Goal: Task Accomplishment & Management: Manage account settings

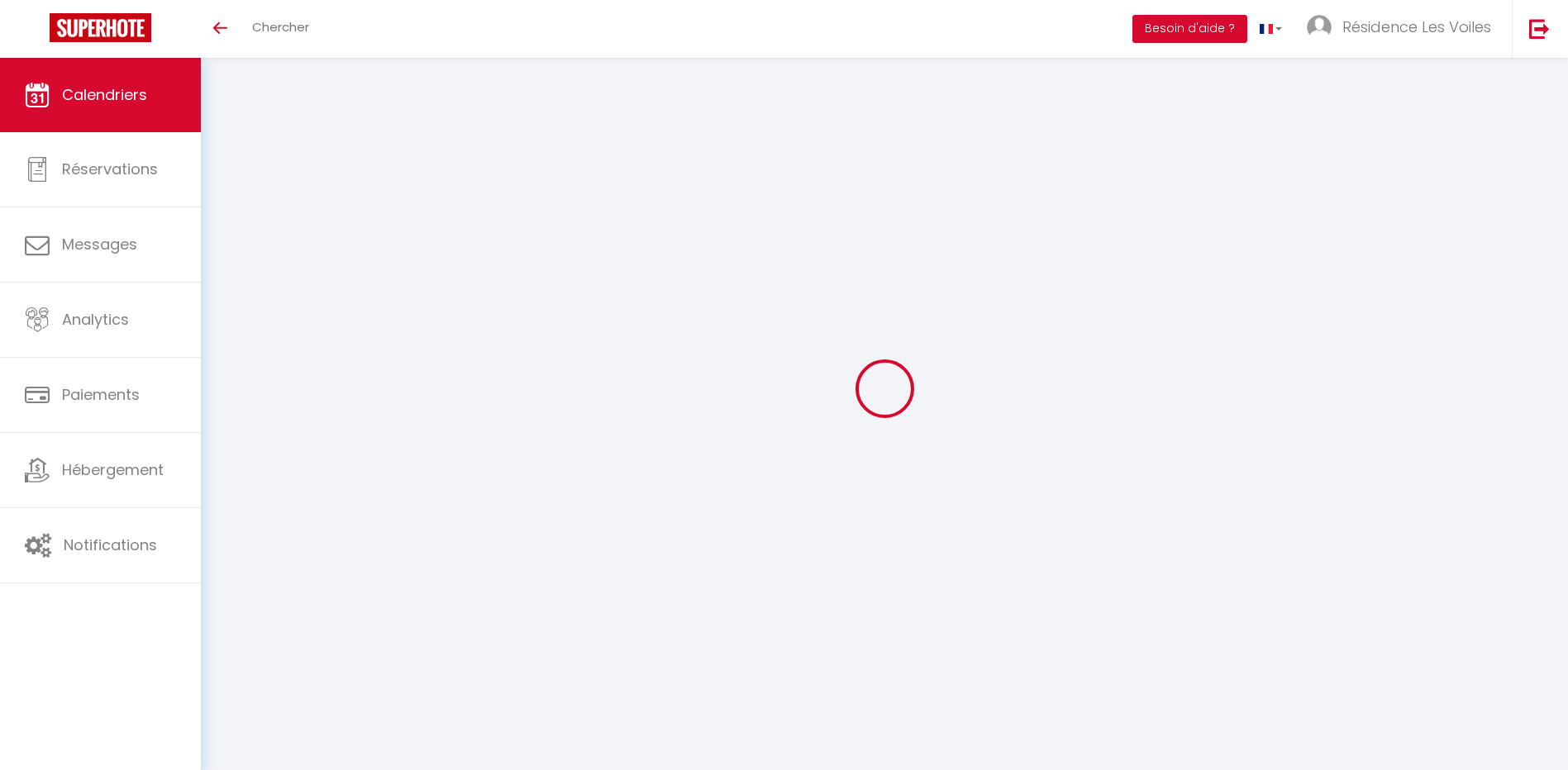
select select
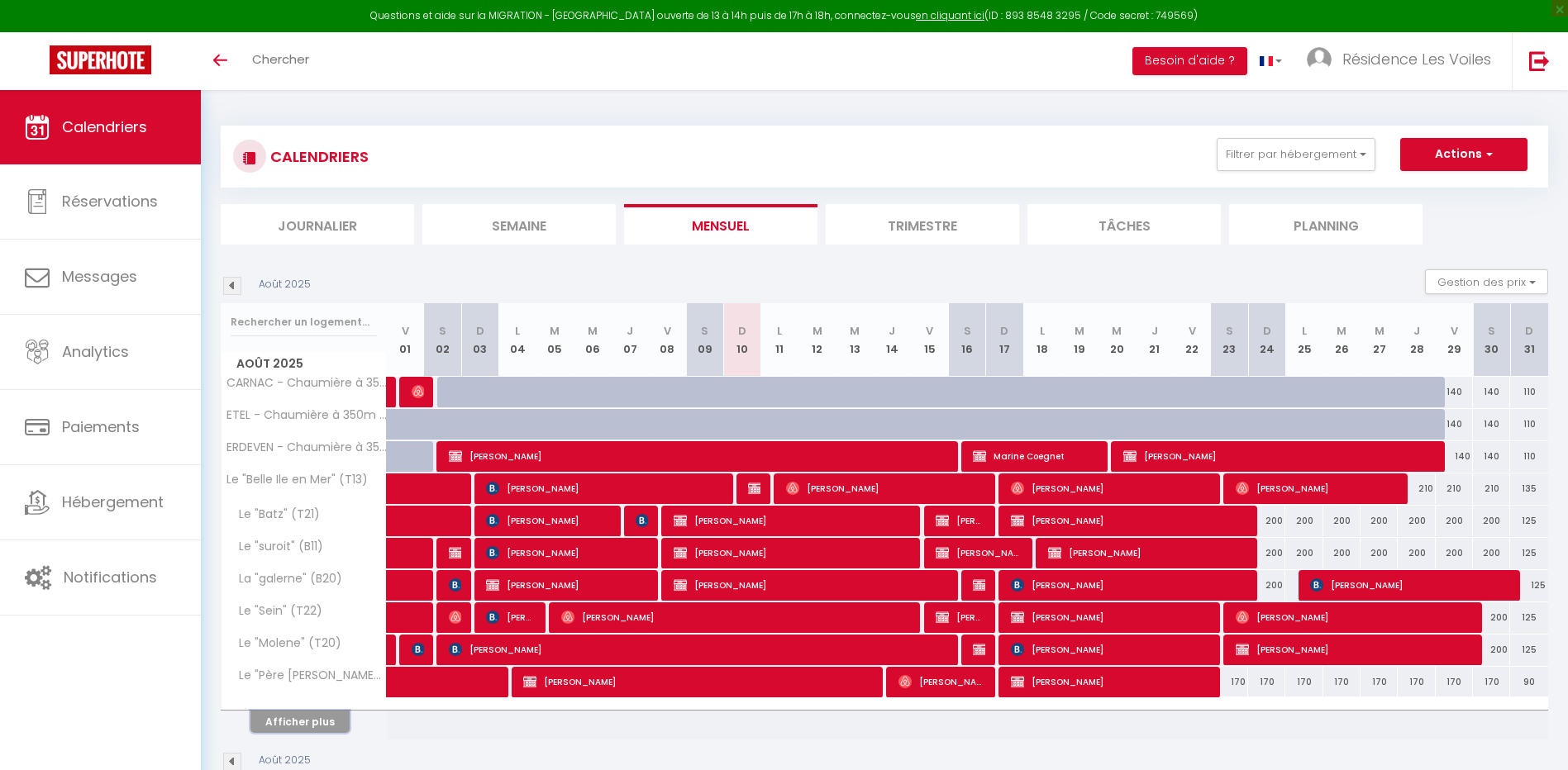
click at [285, 718] on button "Afficher plus" at bounding box center [301, 721] width 100 height 23
select select
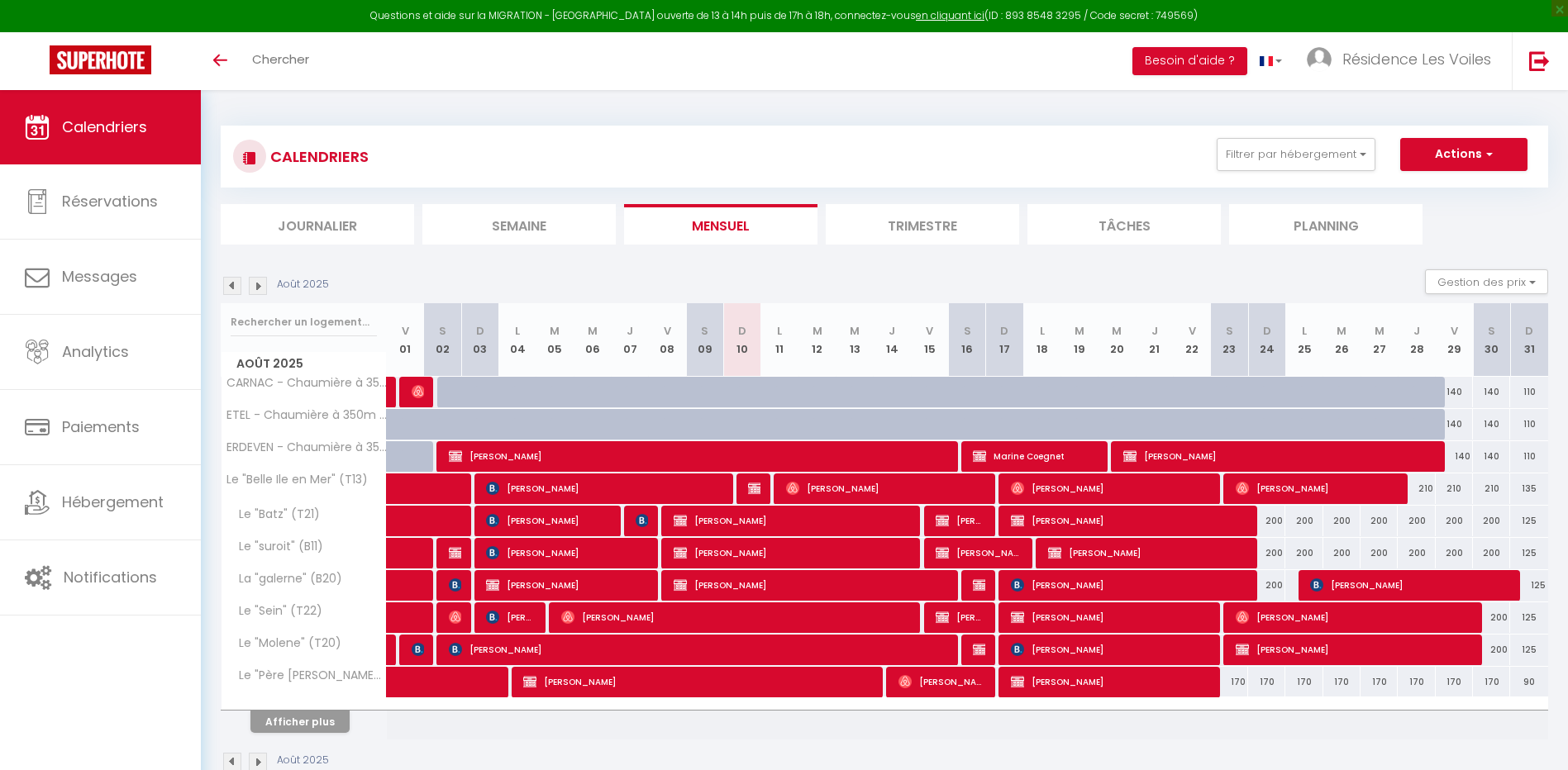
select select
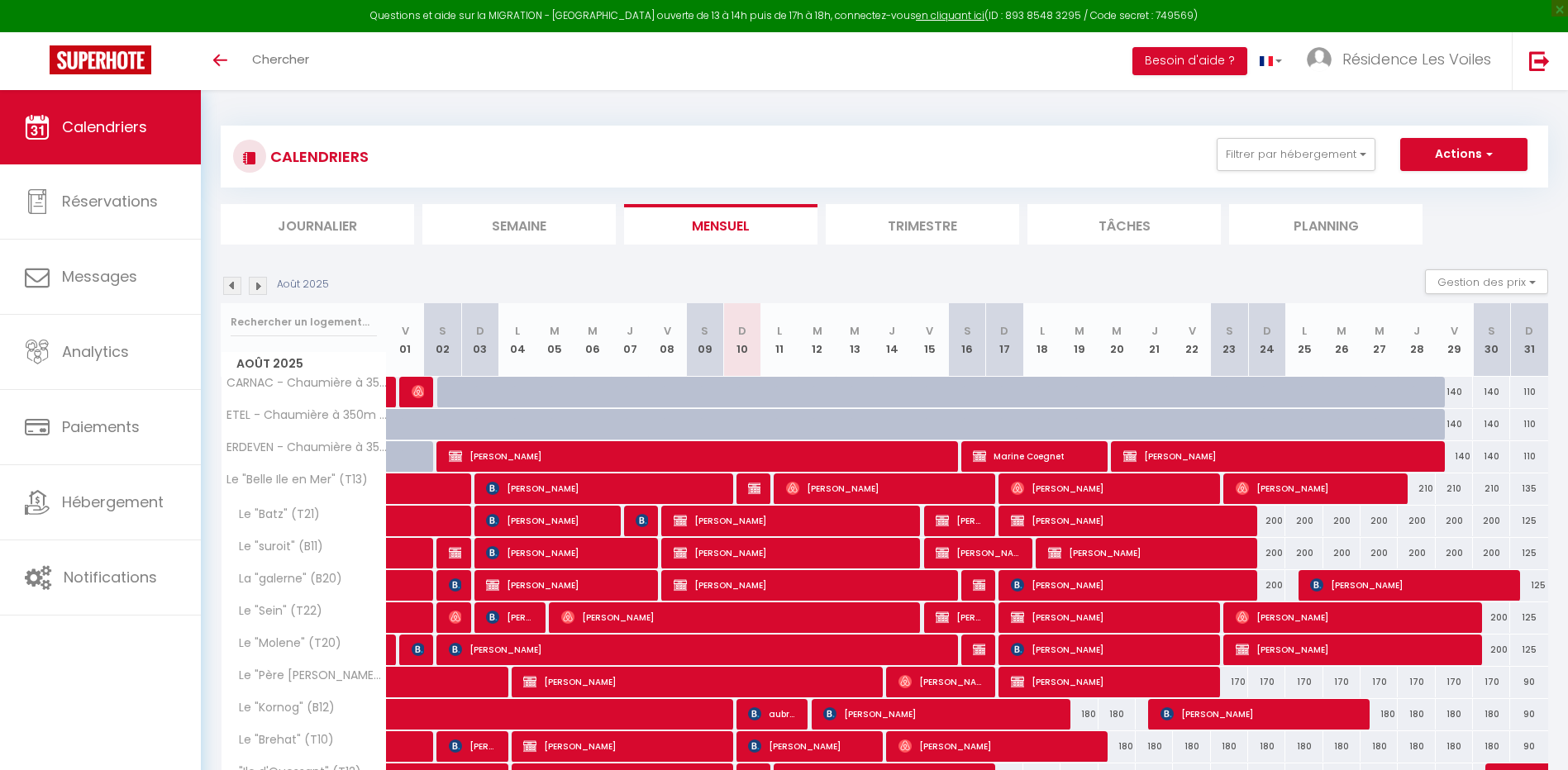
scroll to position [191, 0]
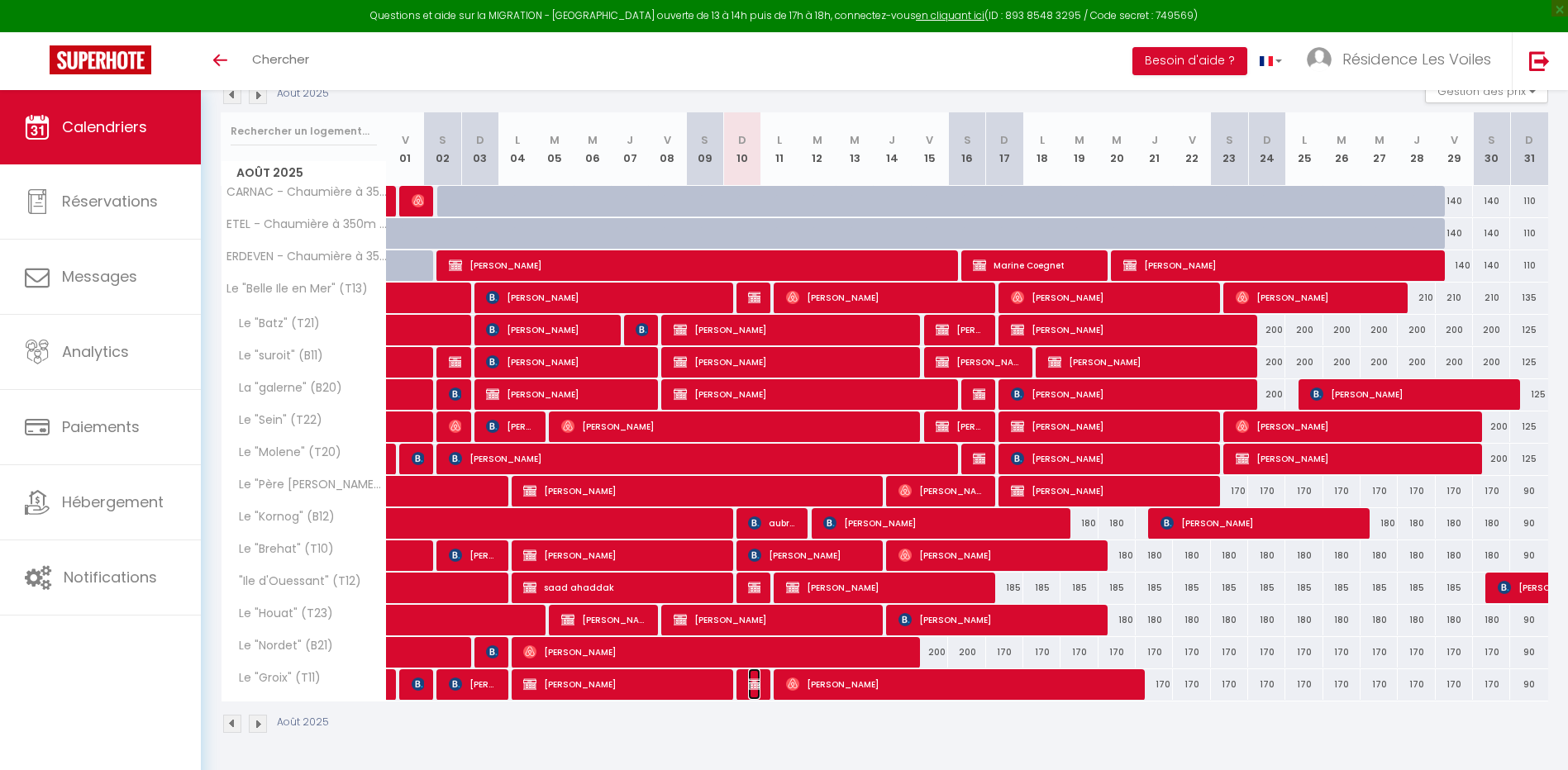
click at [752, 684] on img at bounding box center [754, 684] width 14 height 14
select select "OK"
select select "KO"
select select "0"
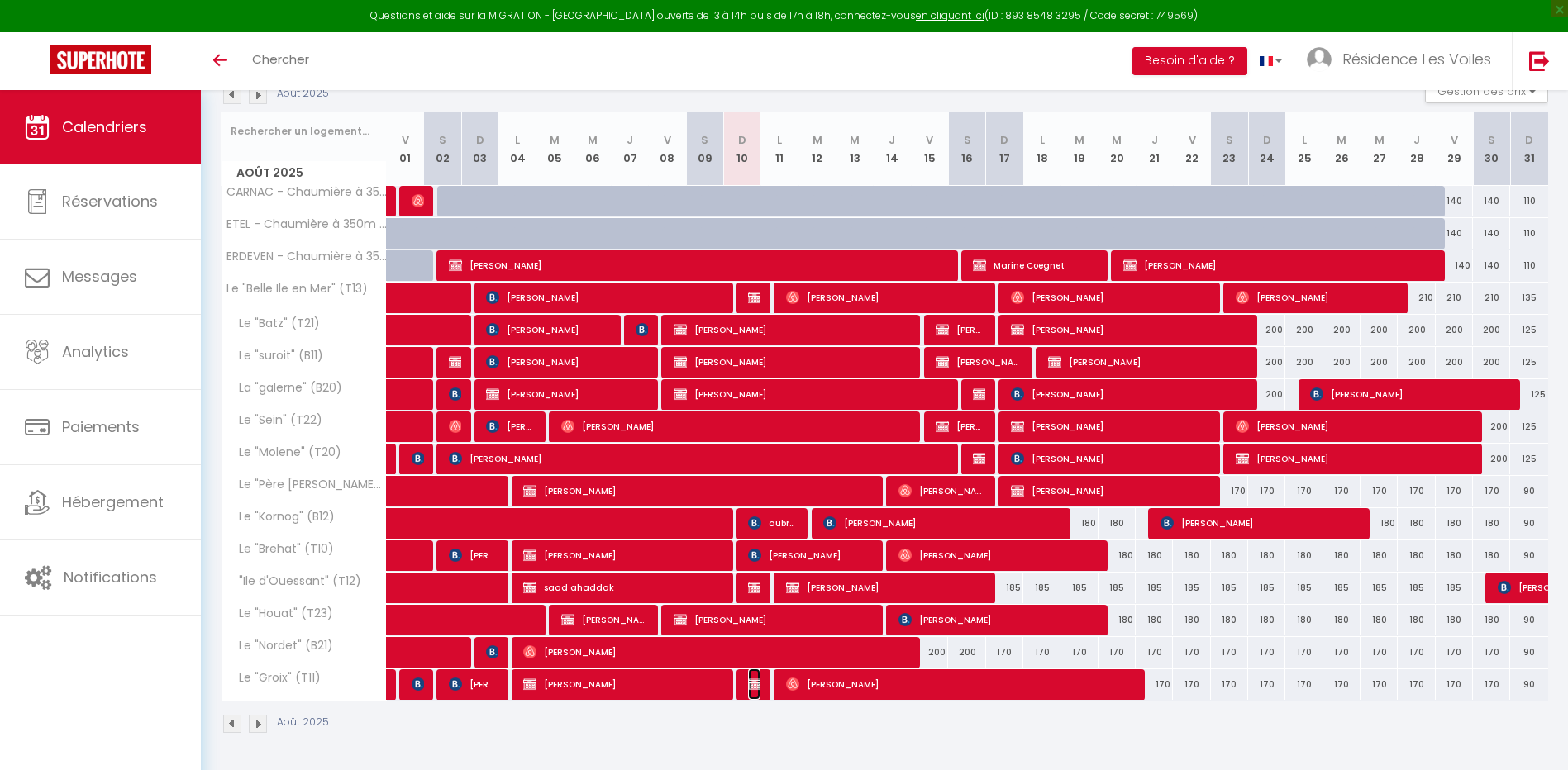
select select "1"
select select
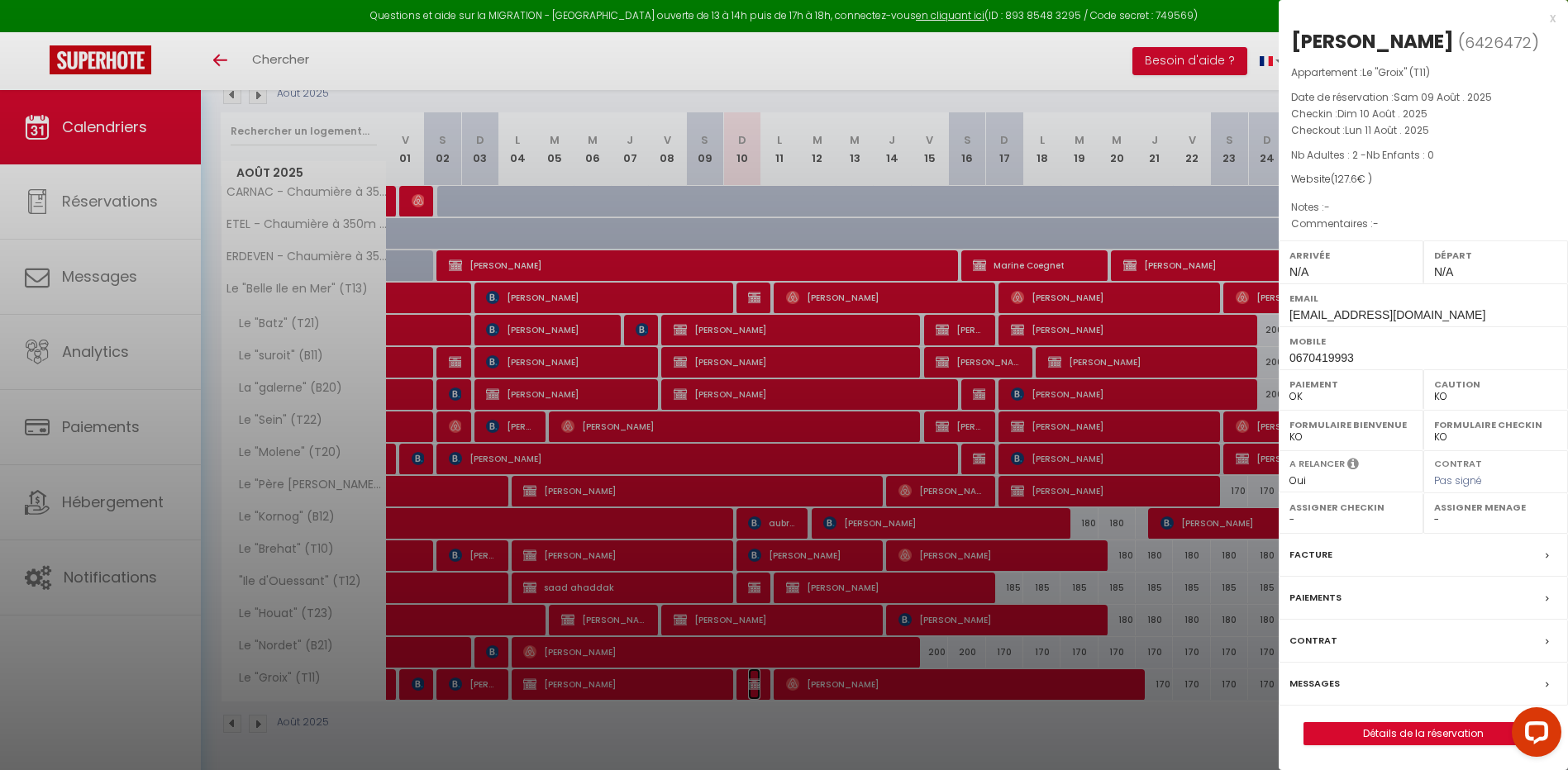
scroll to position [0, 0]
click at [787, 375] on div at bounding box center [784, 385] width 1568 height 770
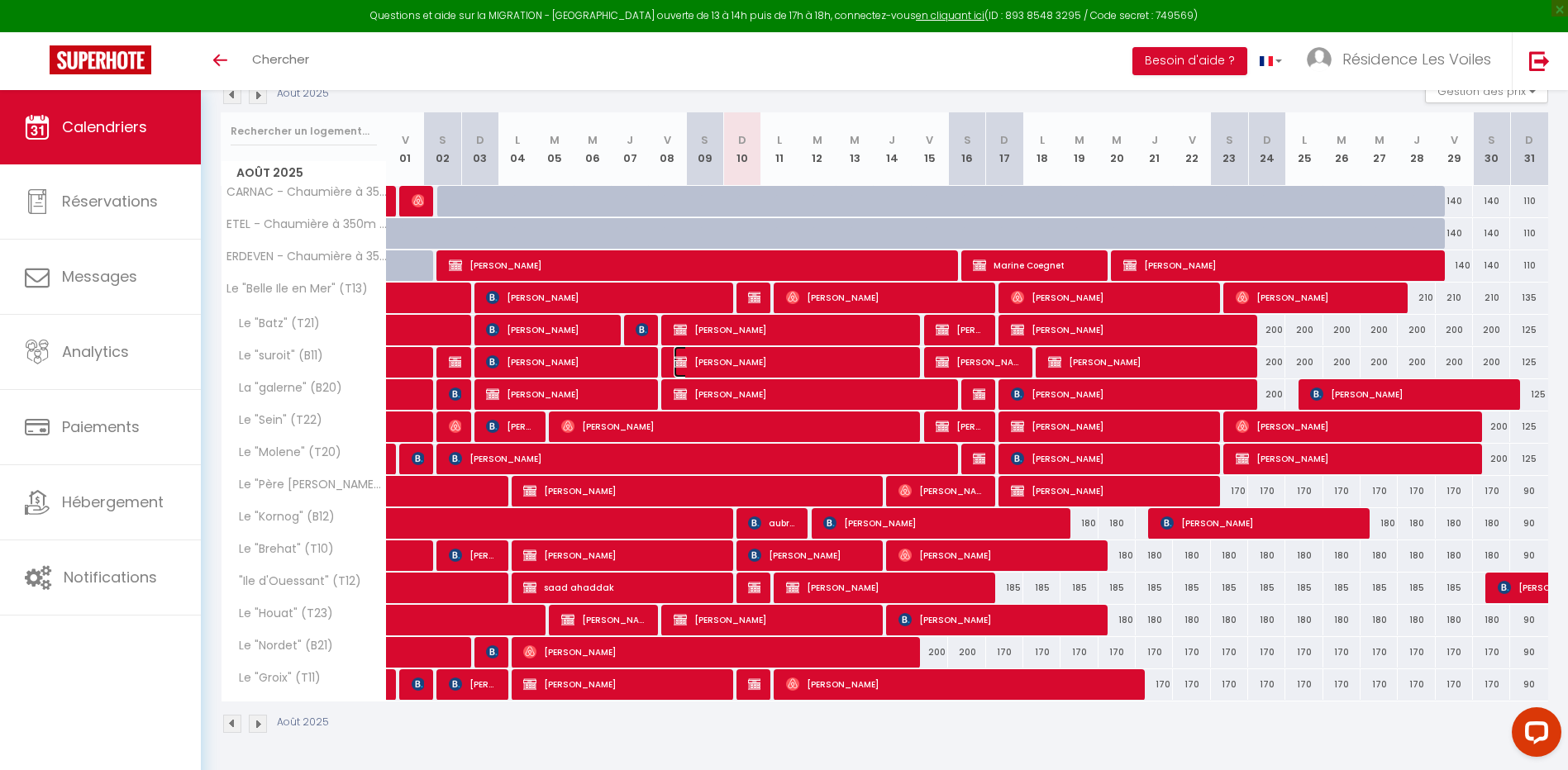
click at [790, 361] on span "[PERSON_NAME]" at bounding box center [791, 362] width 235 height 32
select select "OK"
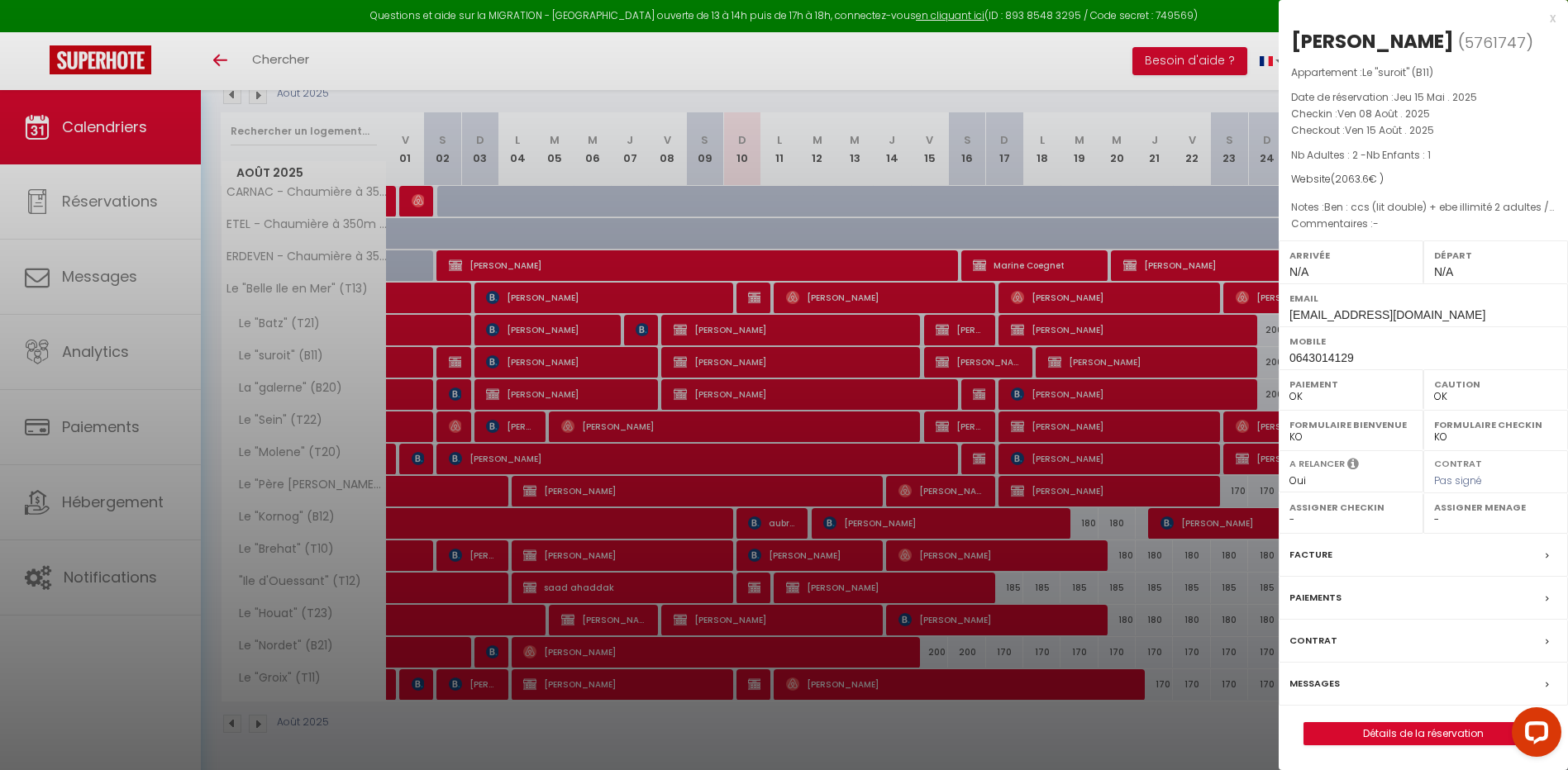
click at [1324, 688] on label "Messages" at bounding box center [1315, 683] width 51 height 17
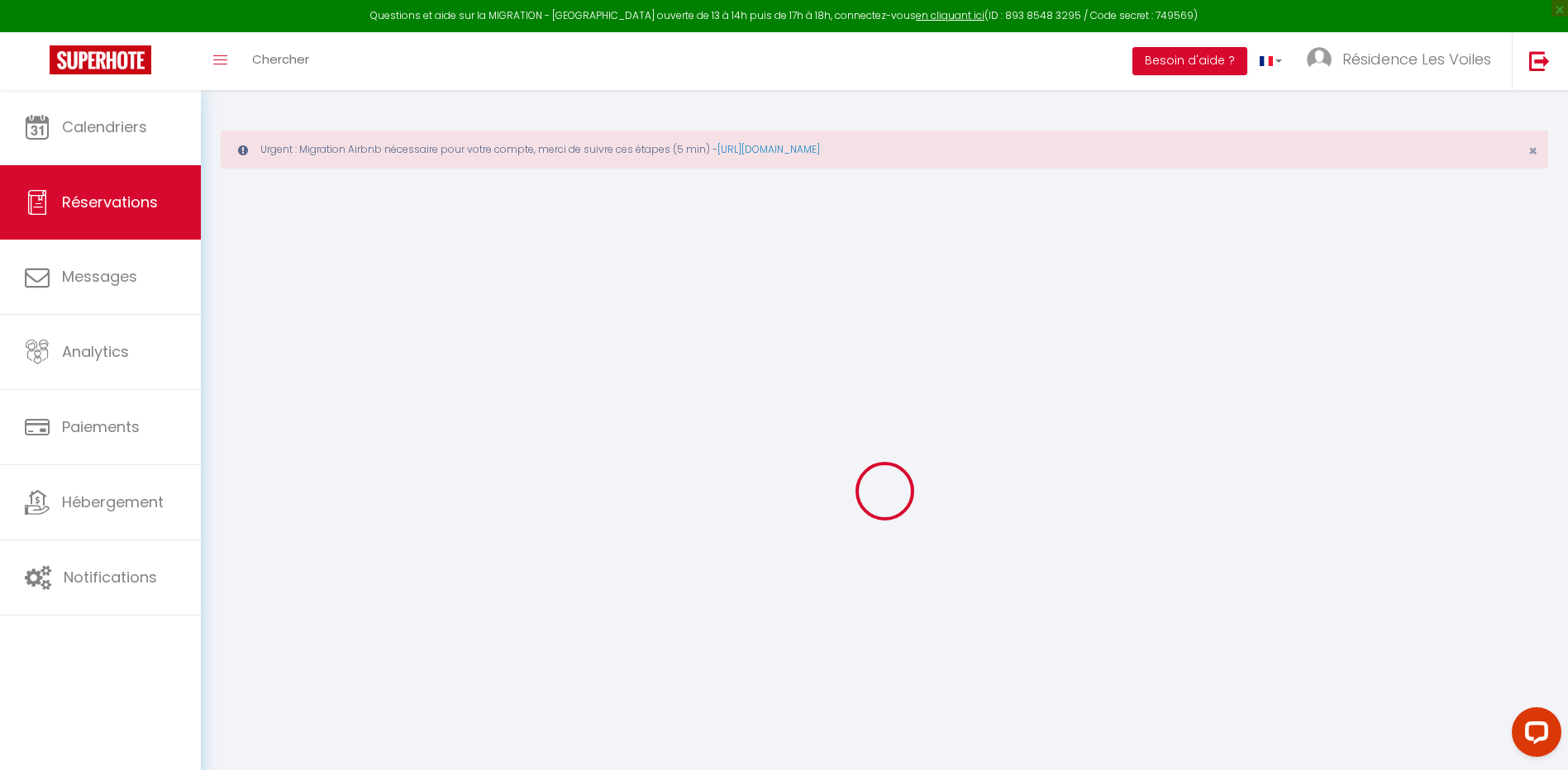
select select
checkbox input "false"
select select
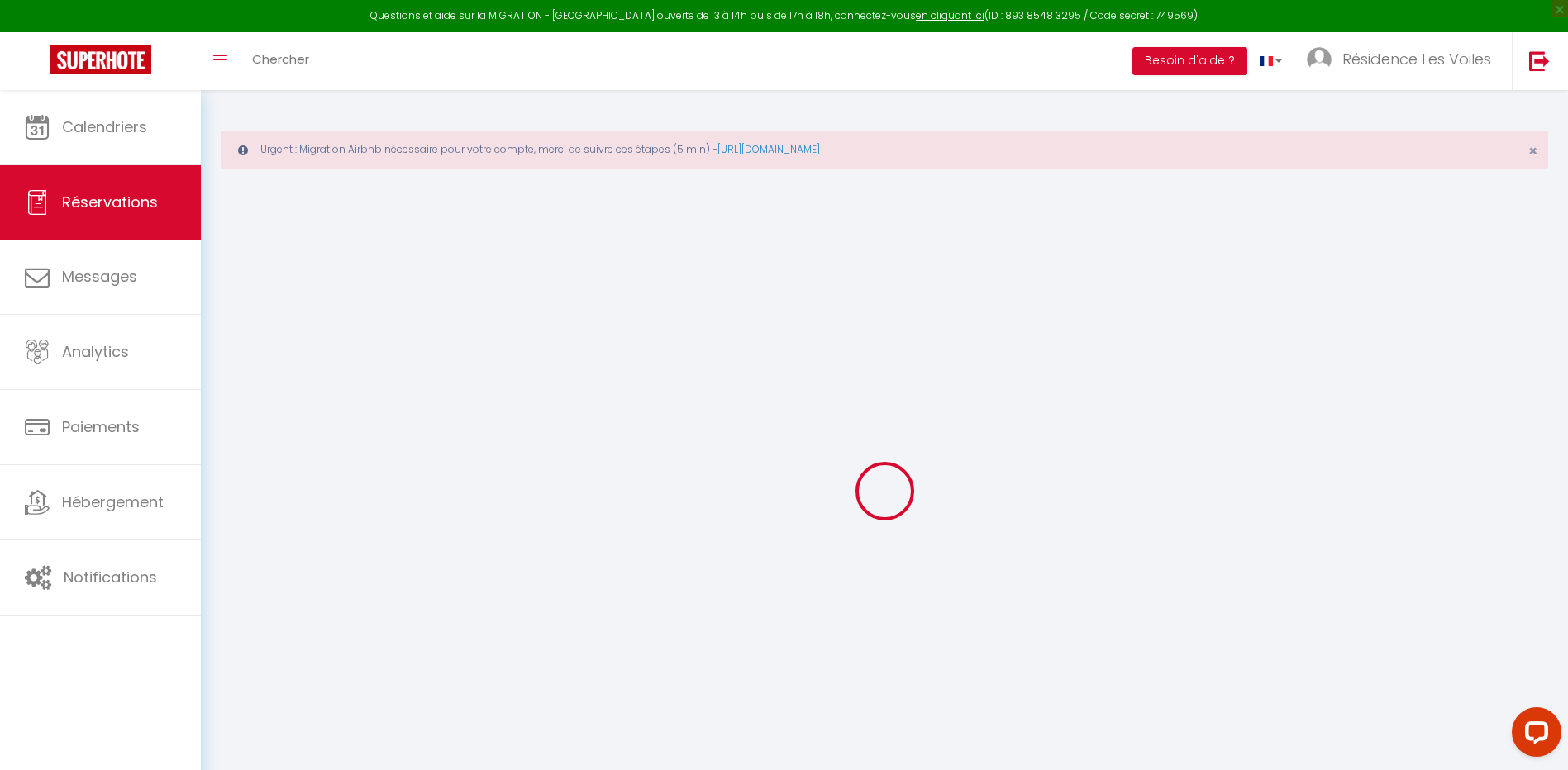
checkbox input "false"
type textarea "Ben : ccs (lit double) + ebe illimité 2 adultes / 60€ + 21€ - shopify ok Brief …"
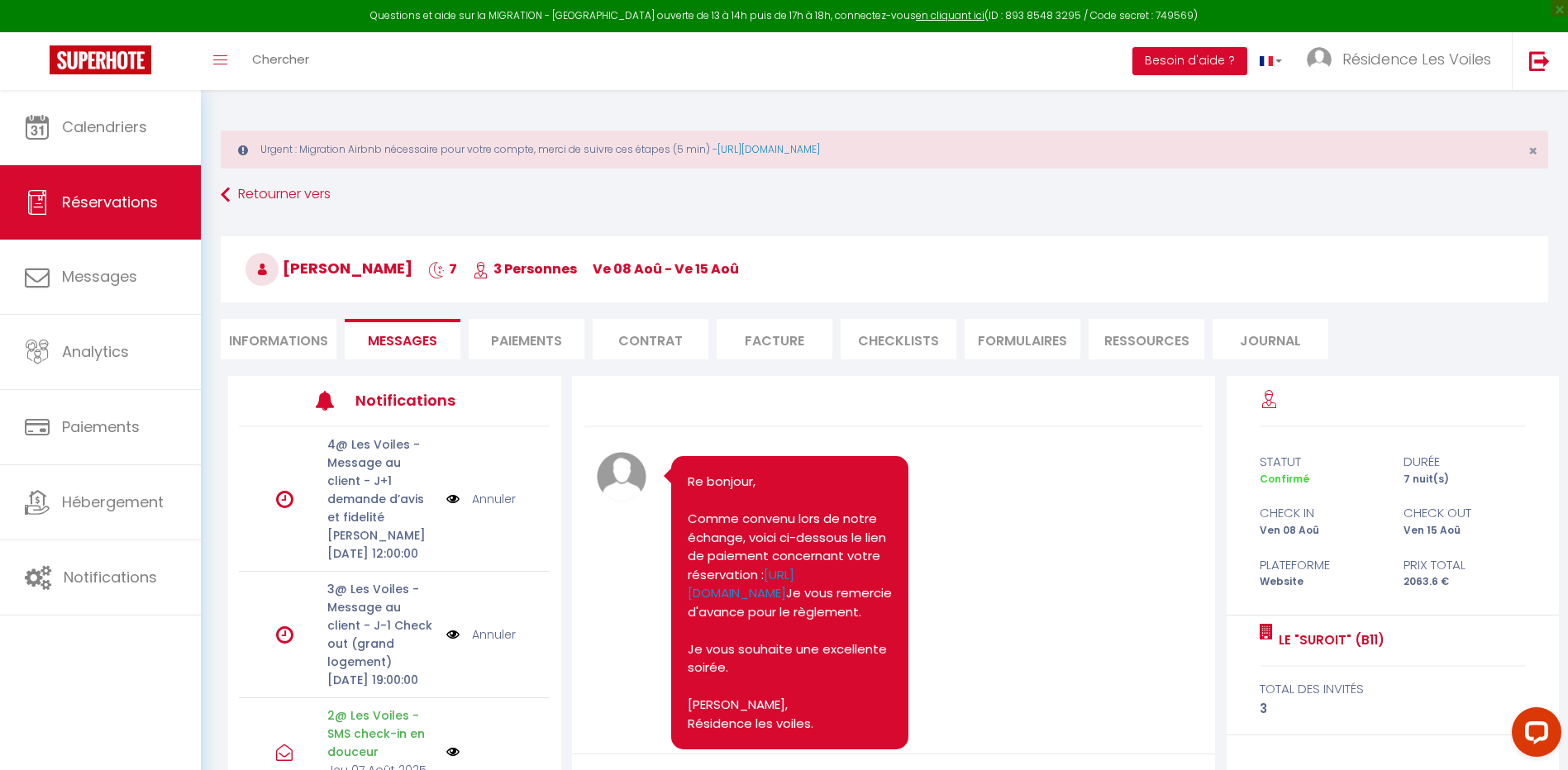
scroll to position [2022, 0]
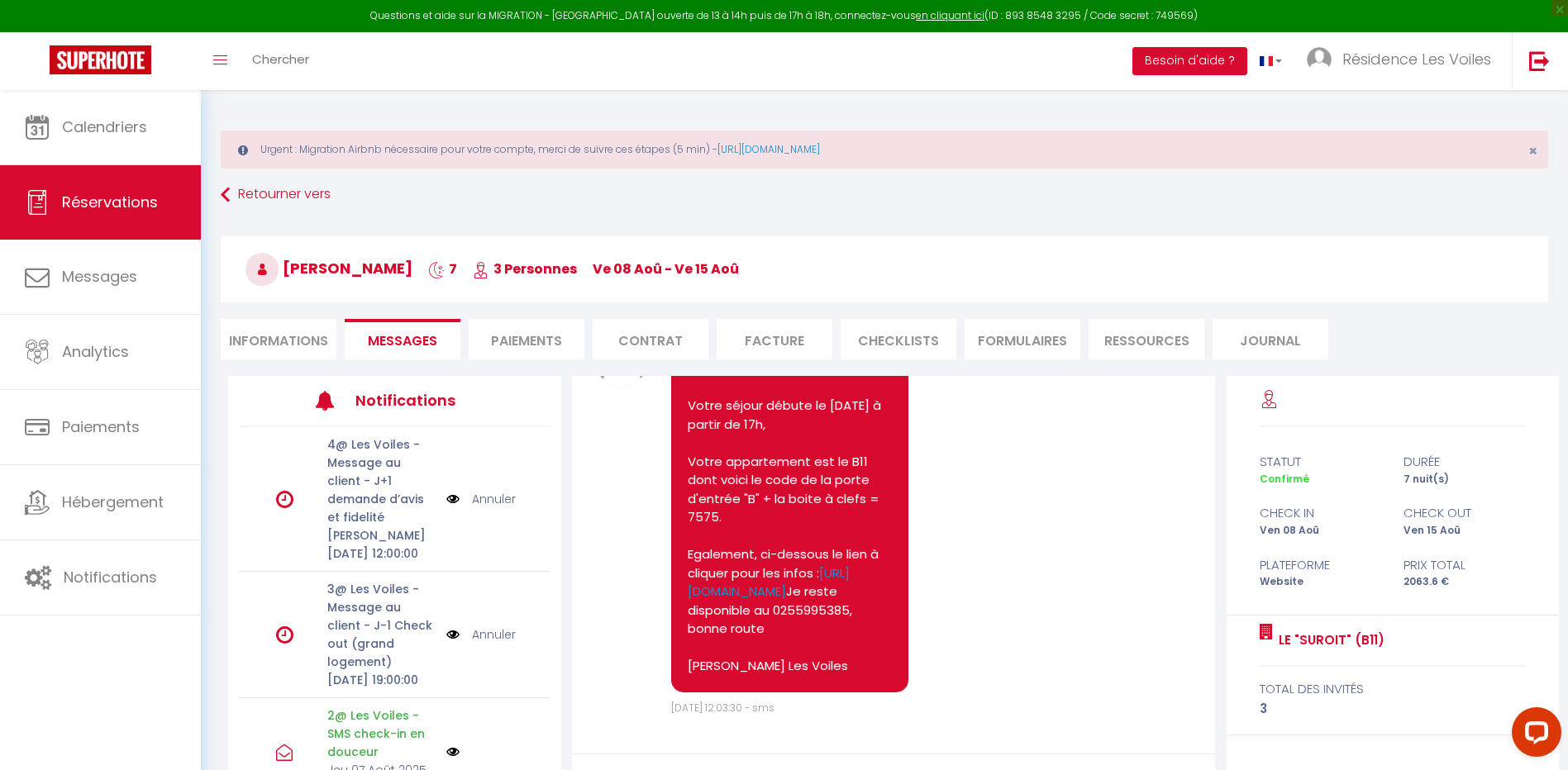
click at [304, 331] on li "Informations" at bounding box center [279, 338] width 116 height 41
select select
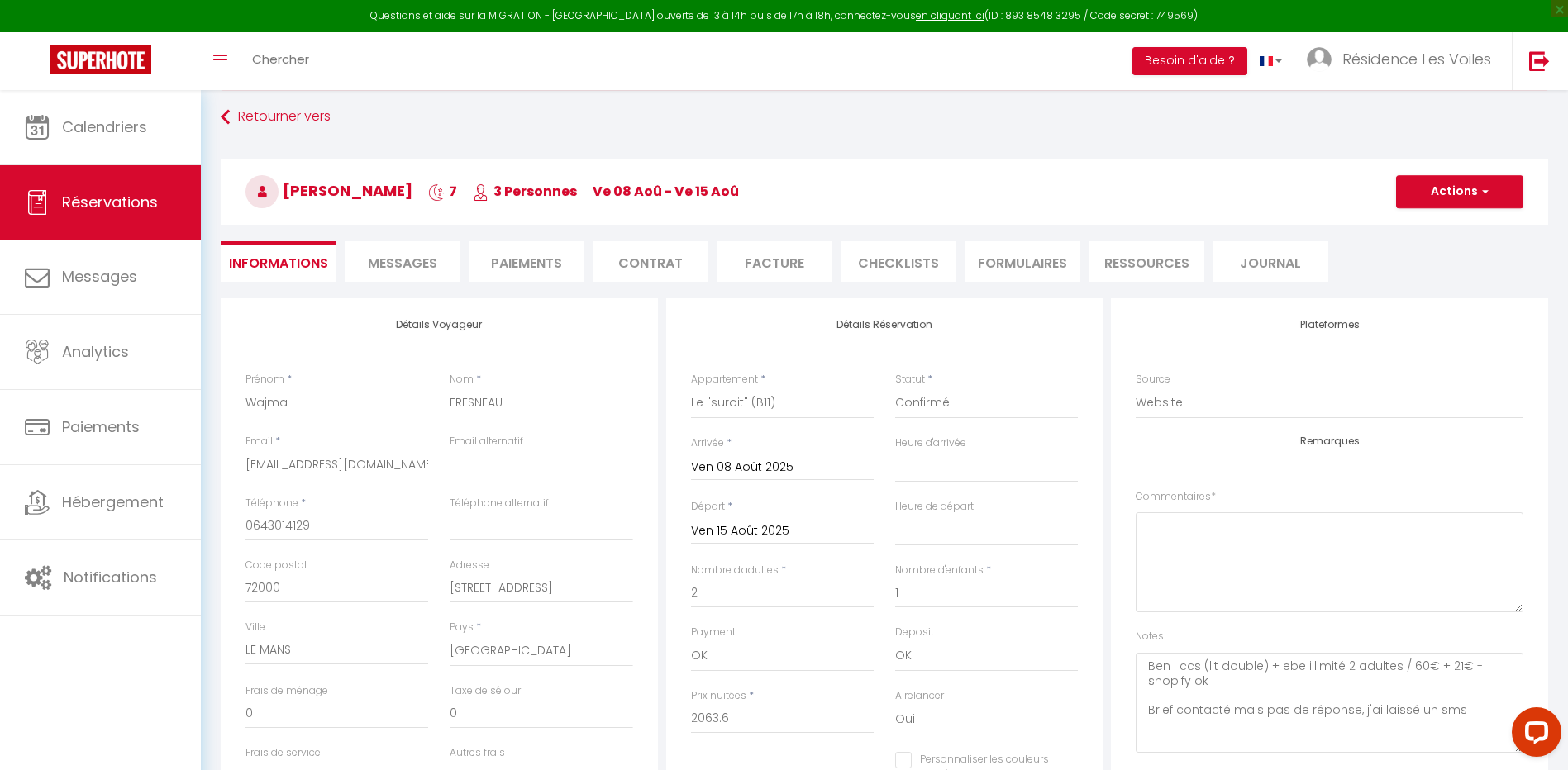
scroll to position [138, 0]
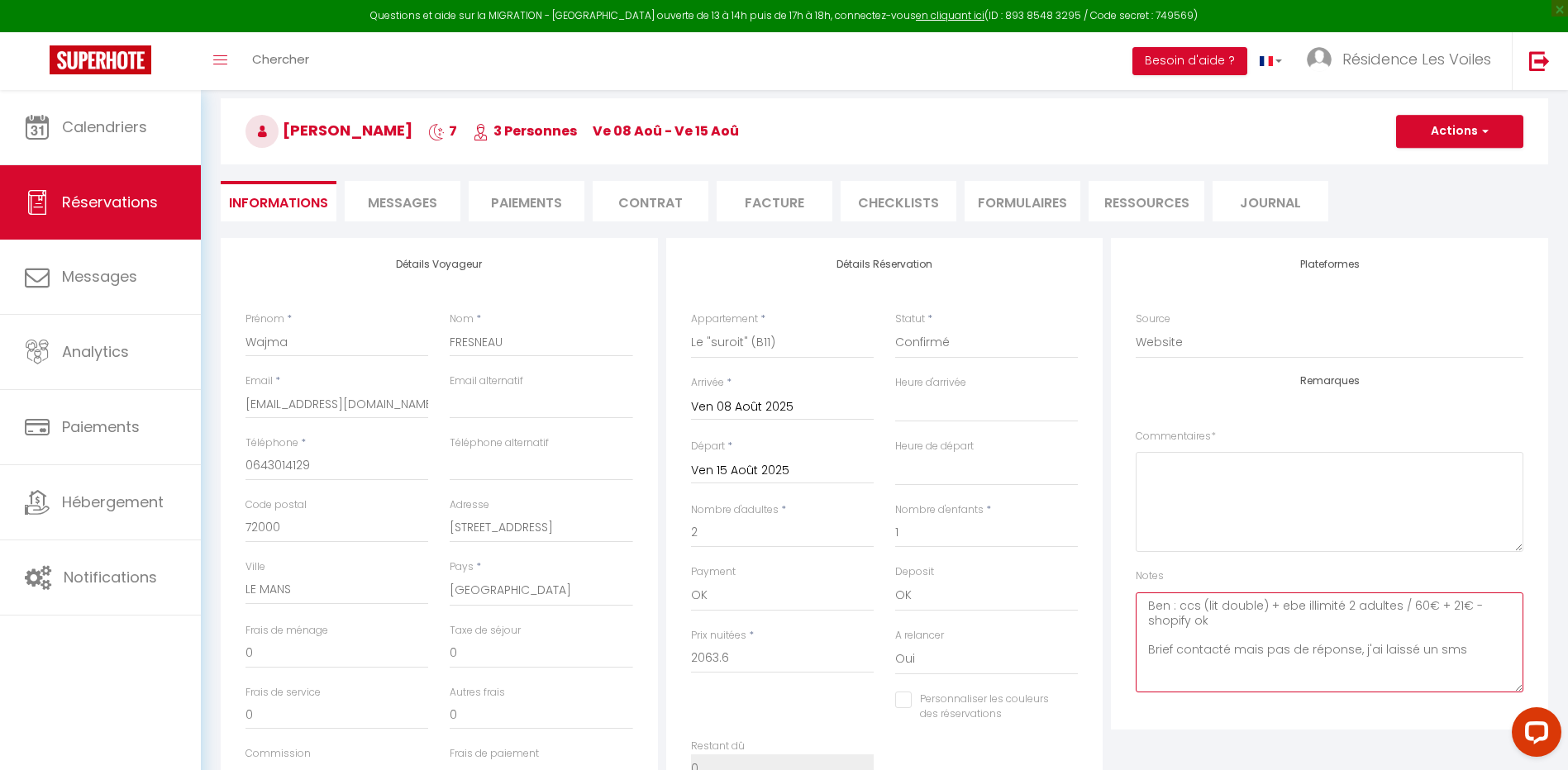
click at [1276, 601] on textarea "Ben : ccs (lit double) + ebe illimité 2 adultes / 60€ + 21€ - shopify ok Brief …" at bounding box center [1330, 642] width 387 height 100
click at [1501, 608] on textarea "Ben : ccs (lit double) + MEN + ebe illimité 2 adultes / 60€ + 21€ - shopify ok …" at bounding box center [1330, 642] width 387 height 100
type textarea "Ben : ccs (lit double) + MEN + ebe illimité 2 adultes / 60€ + 21€ + 35€ - shopi…"
click at [1485, 128] on span "button" at bounding box center [1483, 131] width 10 height 14
click at [1451, 158] on link "Enregistrer" at bounding box center [1443, 168] width 130 height 22
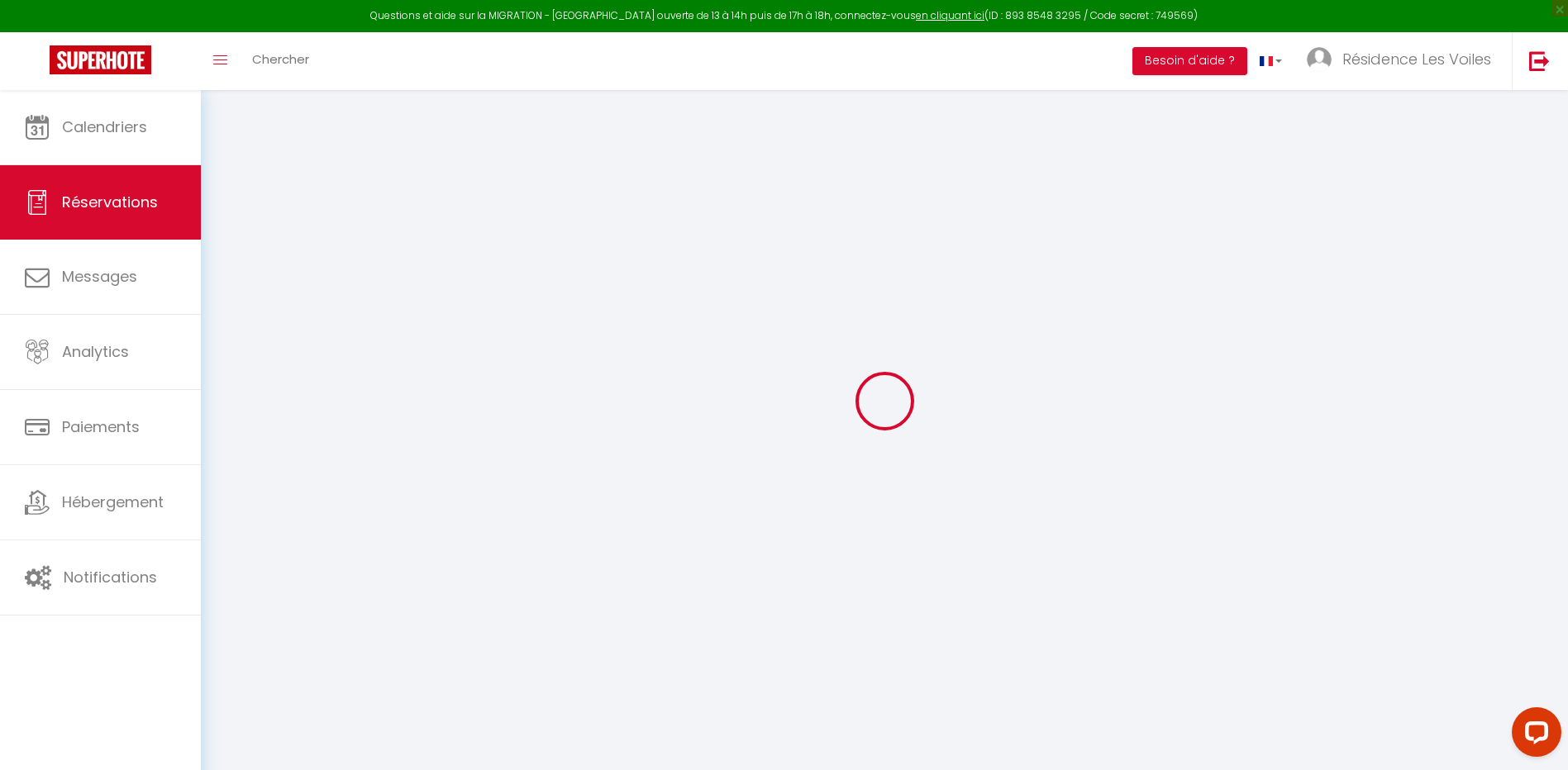
scroll to position [0, 0]
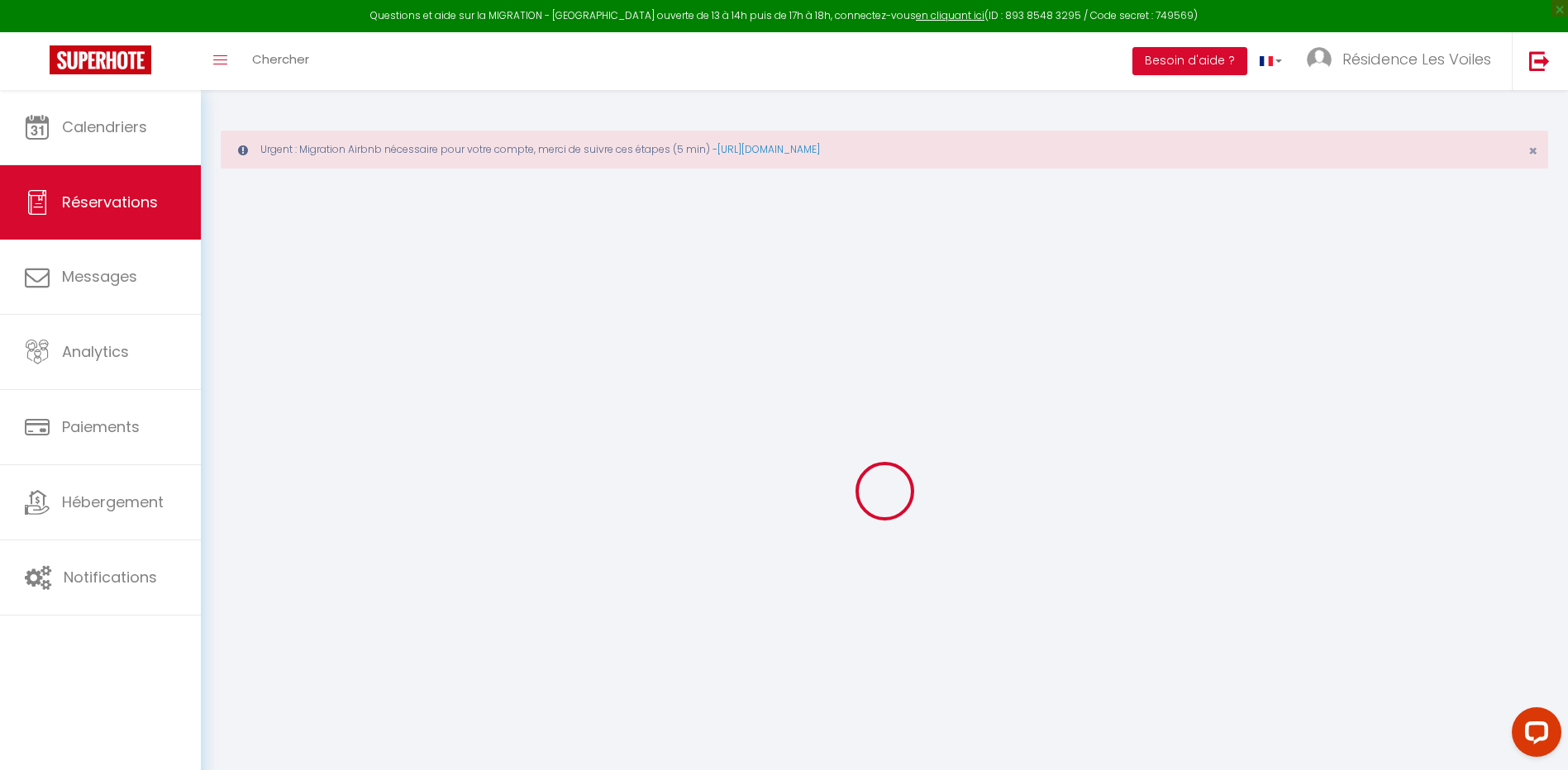
select select "not_cancelled"
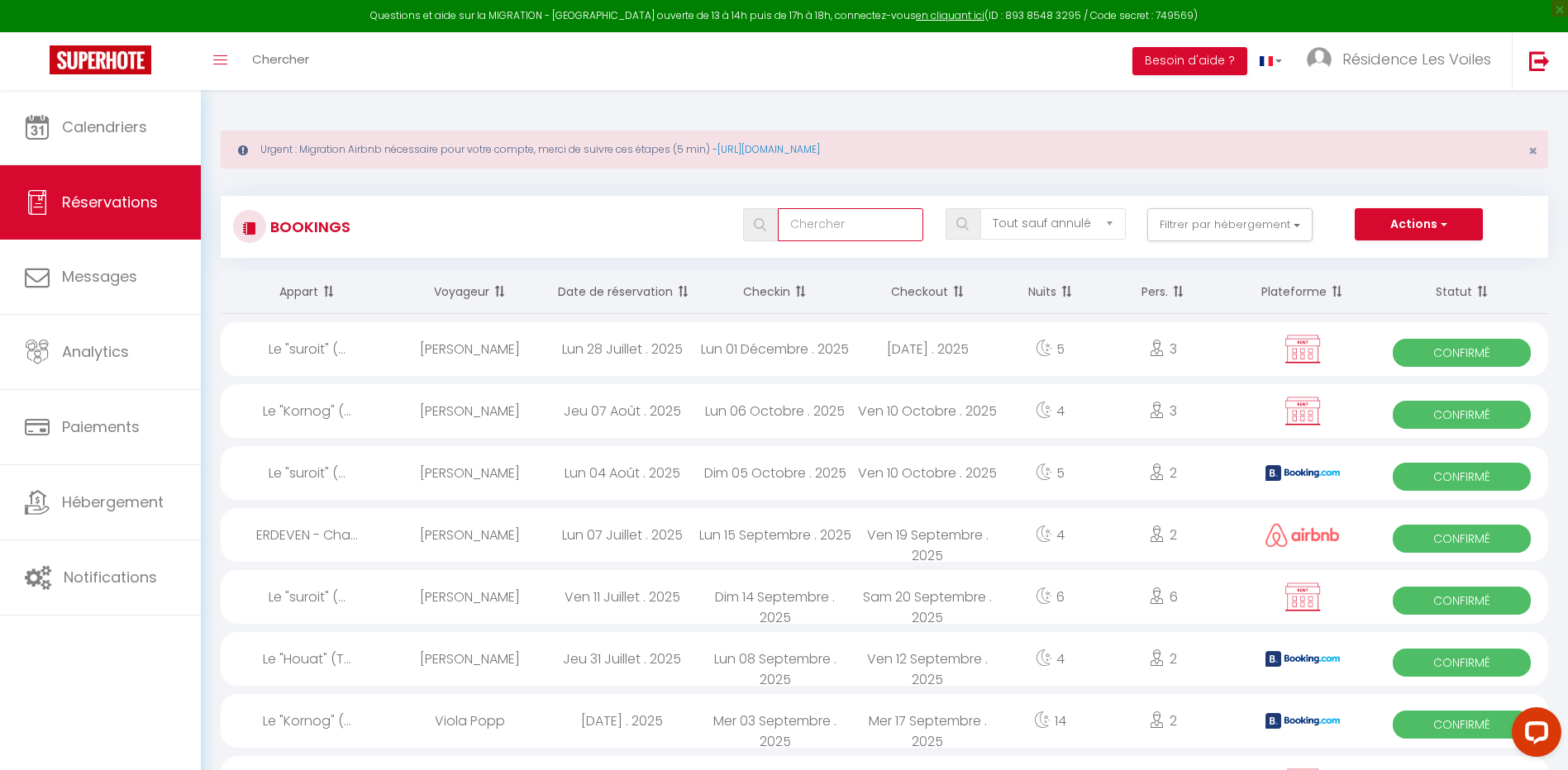
click at [835, 240] on input "text" at bounding box center [851, 224] width 147 height 33
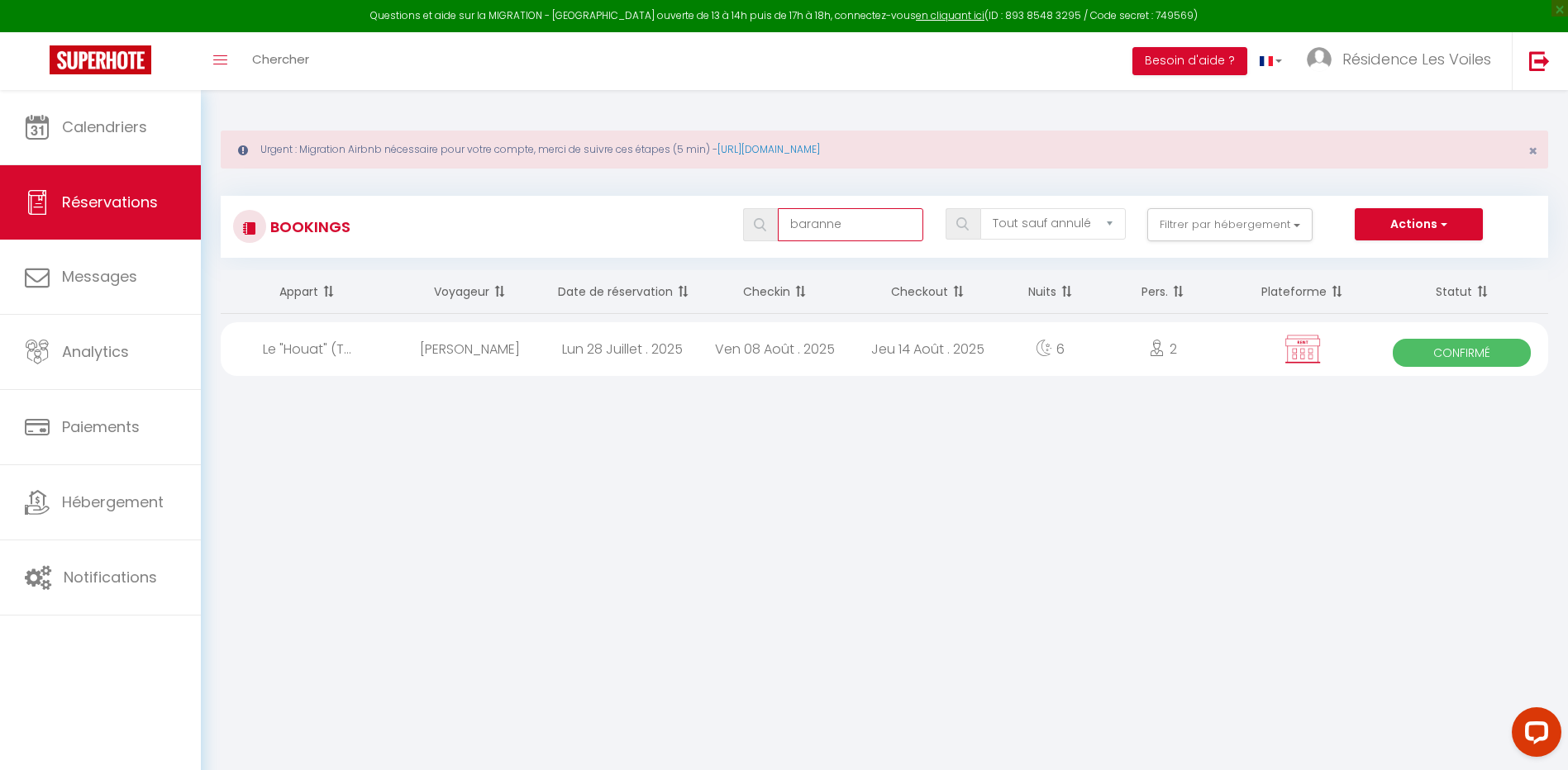
type input "baranne"
click at [482, 335] on div "[PERSON_NAME]" at bounding box center [470, 348] width 153 height 53
select select "OK"
select select "KO"
select select "0"
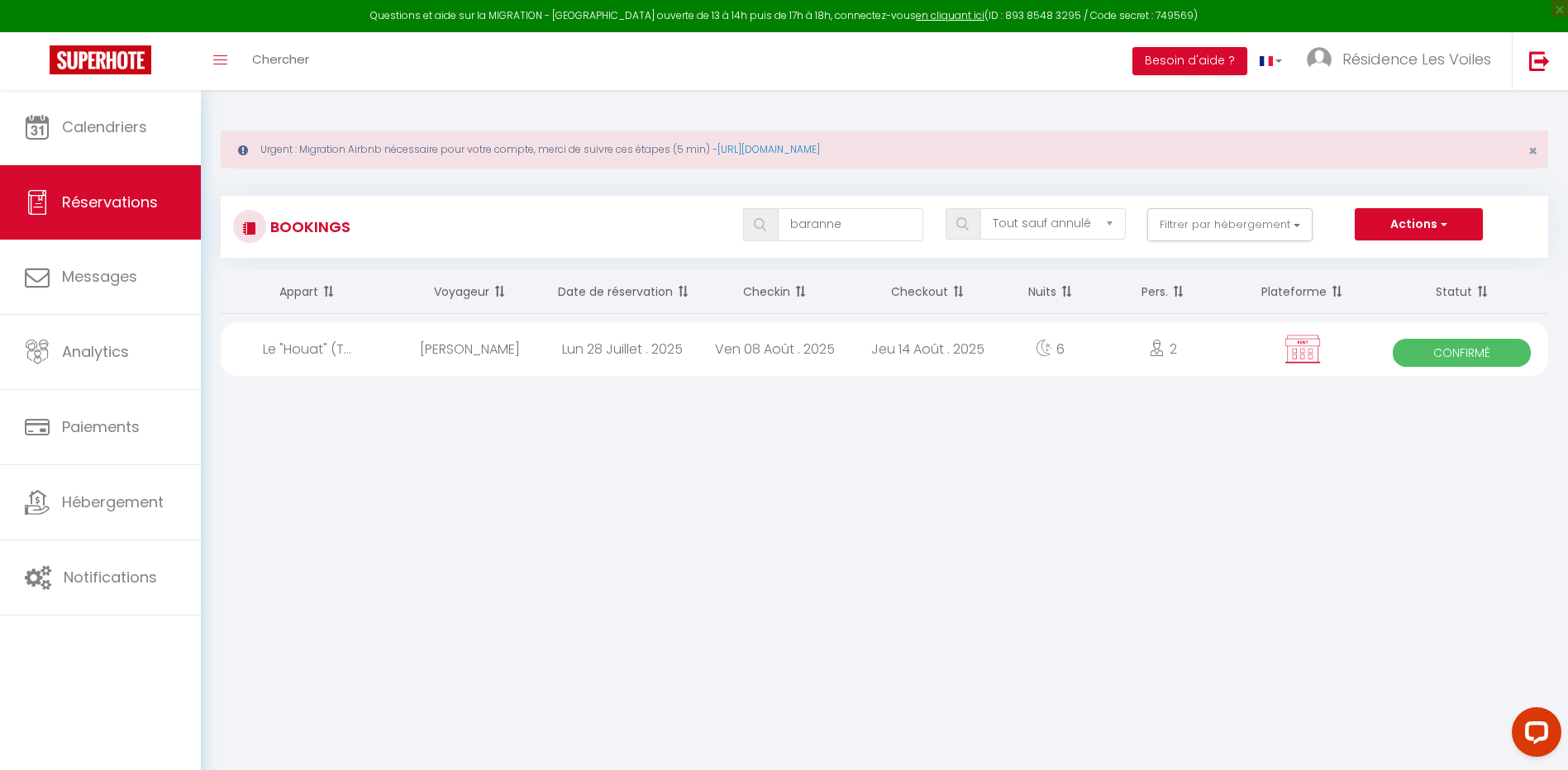
select select "0"
select select "1"
select select
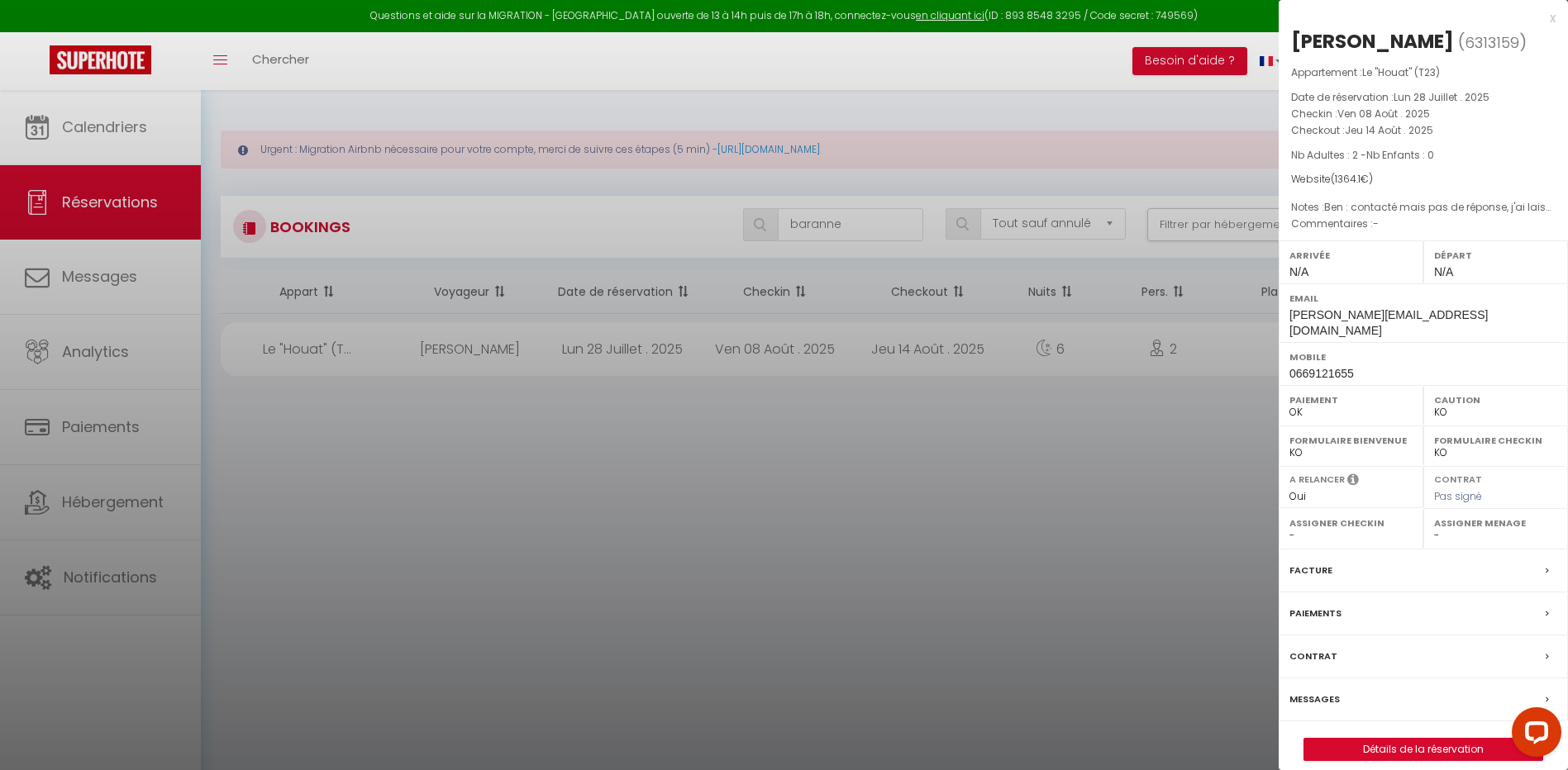
click at [1316, 690] on label "Messages" at bounding box center [1315, 699] width 51 height 17
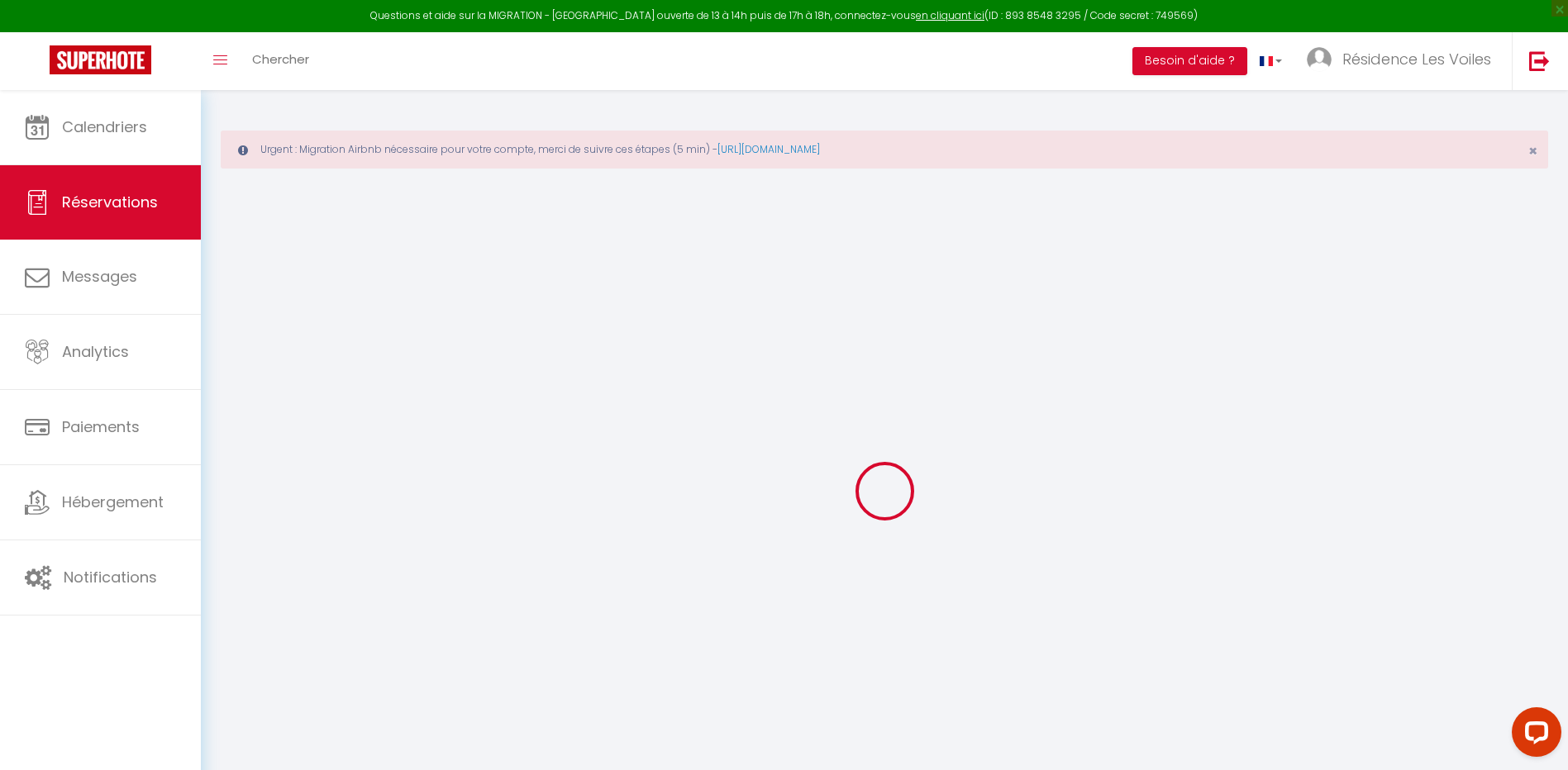
select select
checkbox input "false"
select select
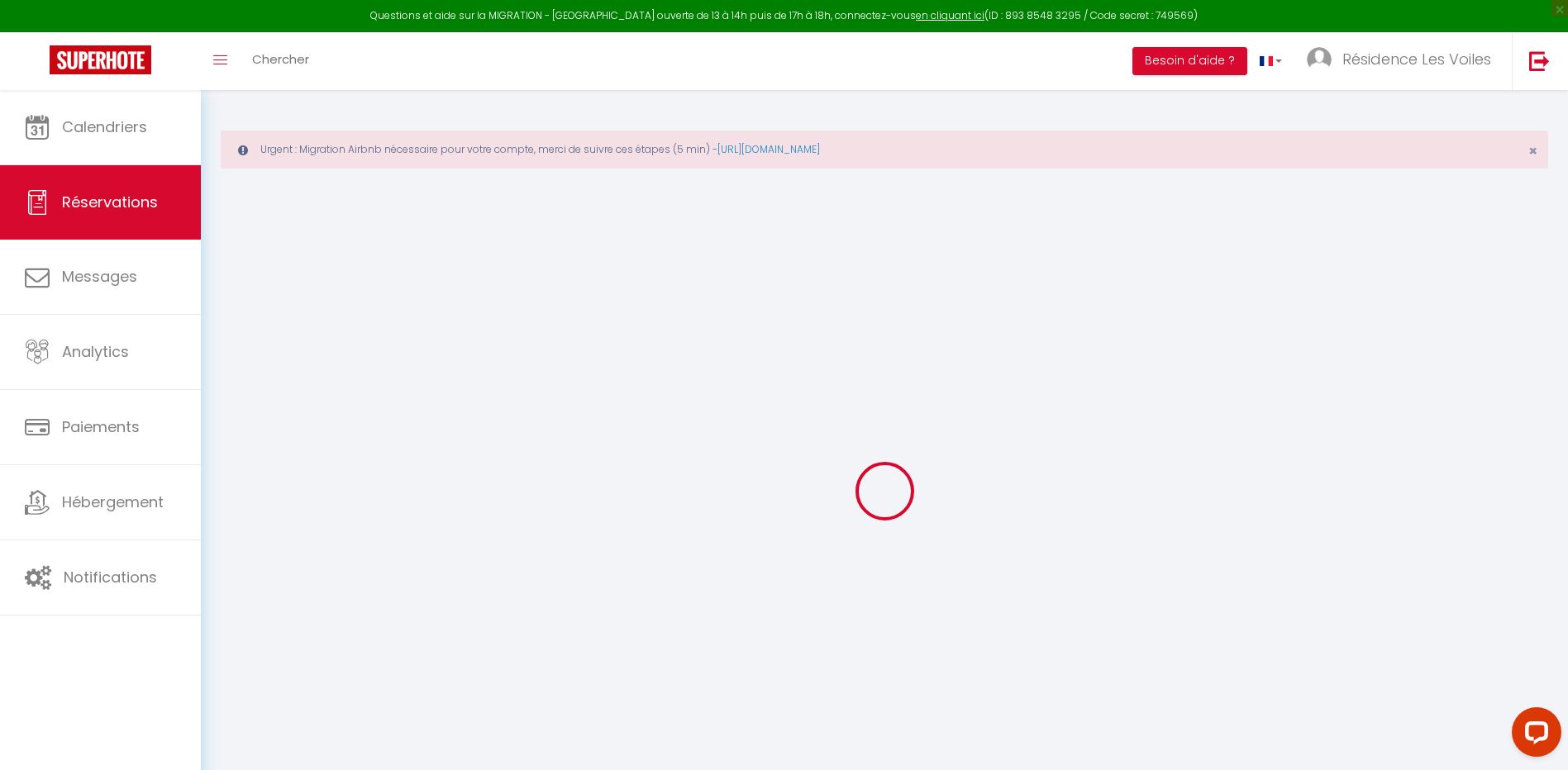
checkbox input "false"
select select
checkbox input "false"
type textarea "Ben : contacté mais pas de réponse, j'ai laissé un sms"
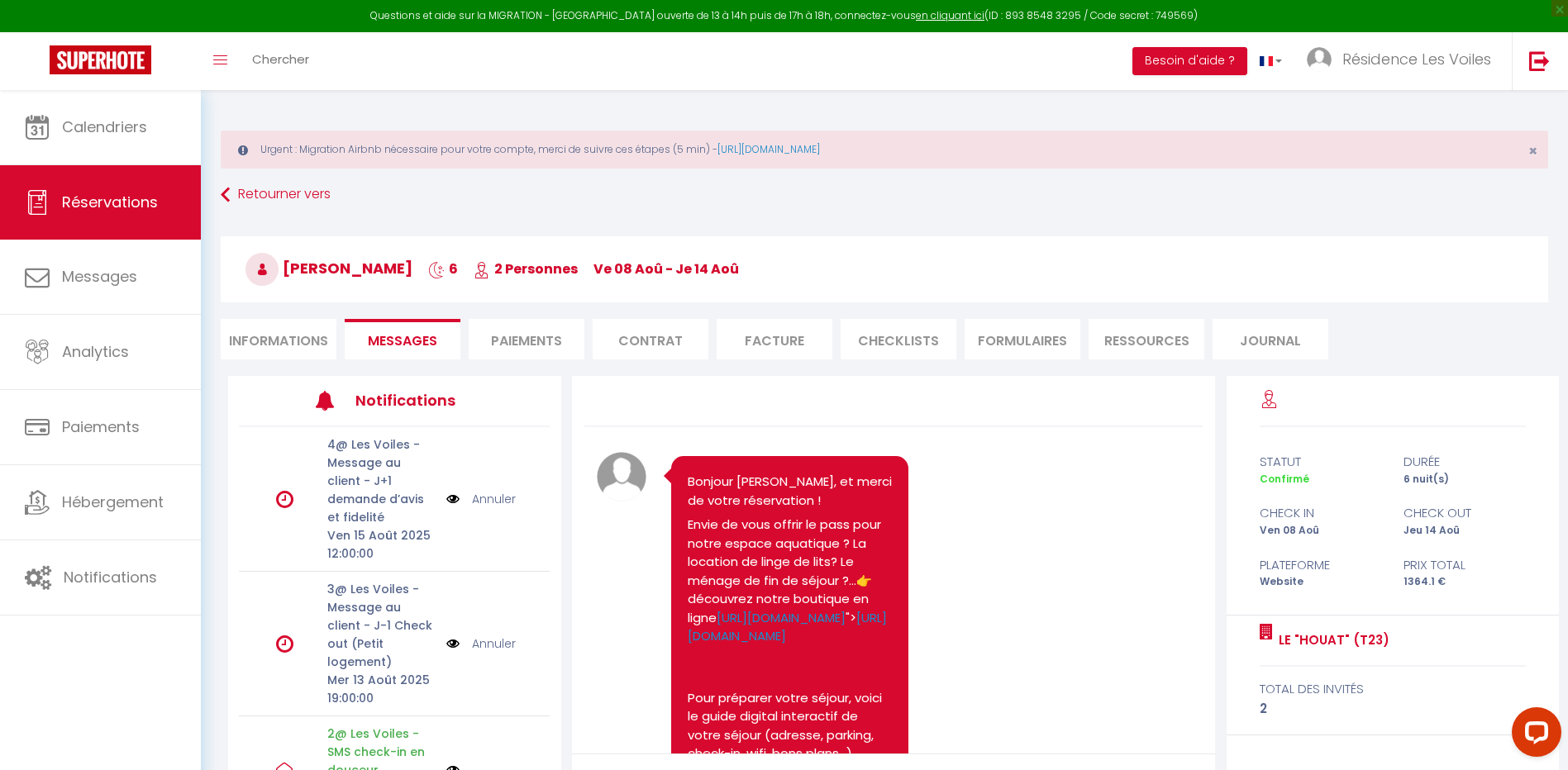
scroll to position [2730, 0]
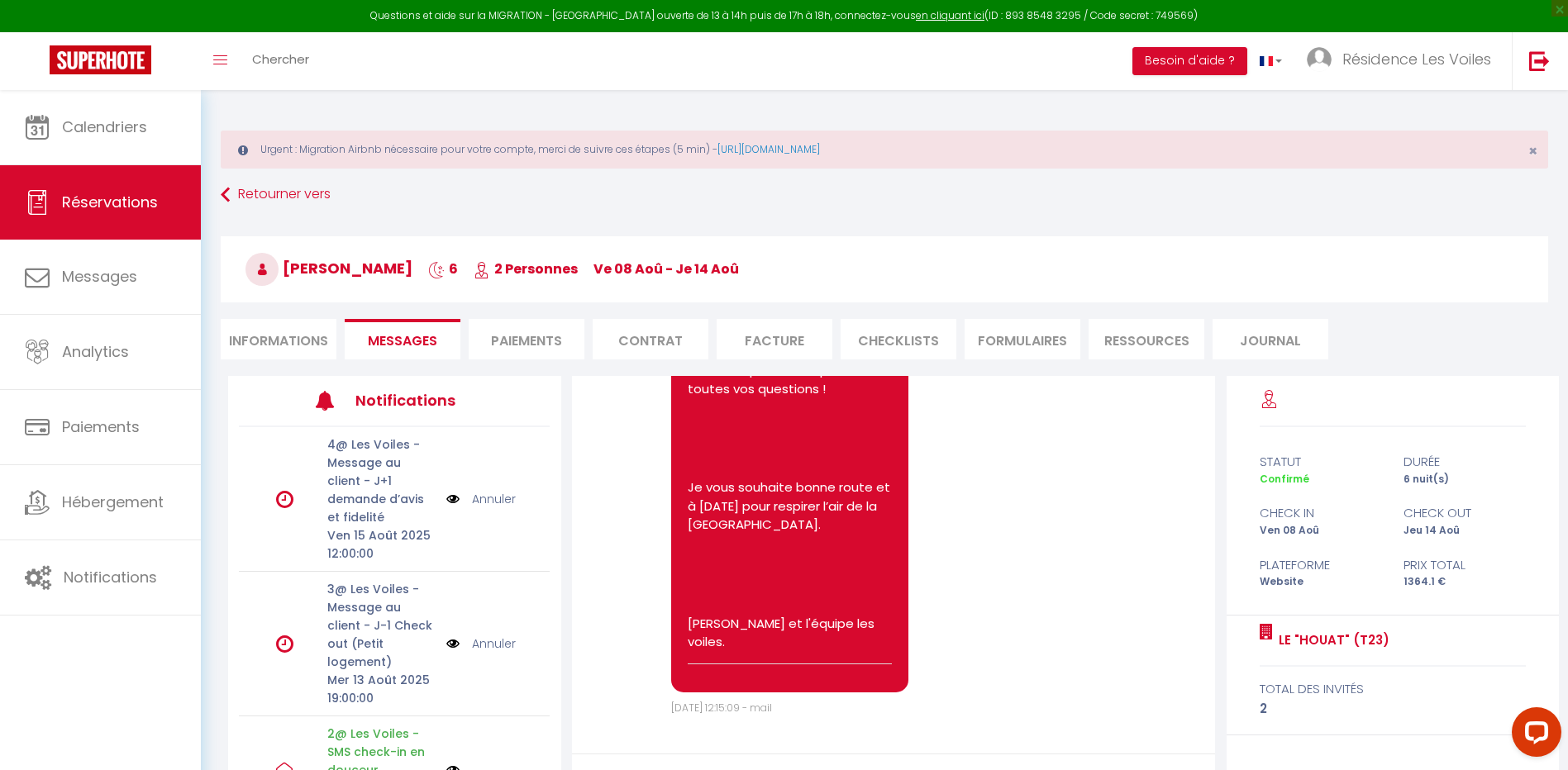
click at [302, 328] on li "Informations" at bounding box center [279, 338] width 116 height 41
select select
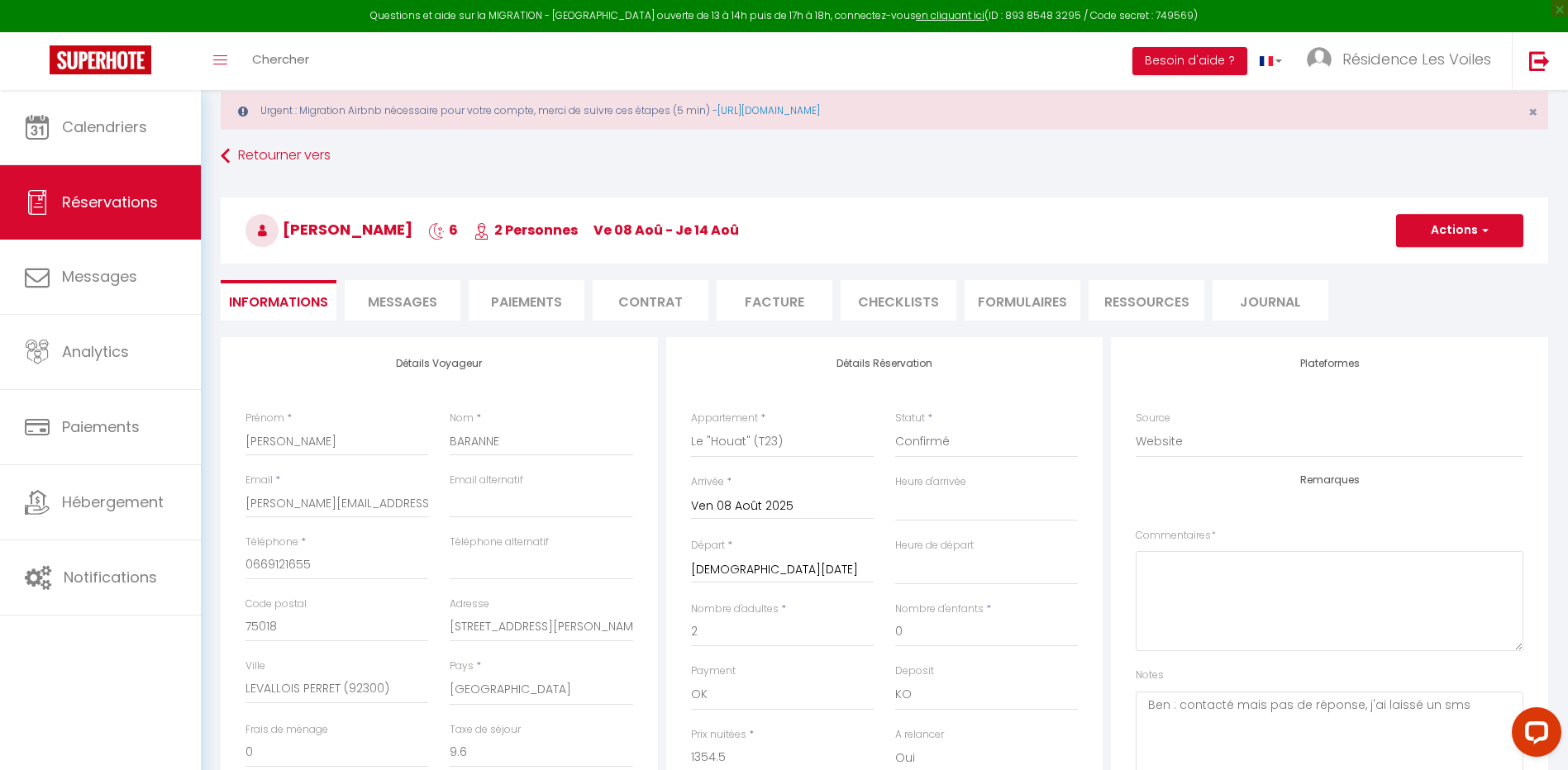
scroll to position [138, 0]
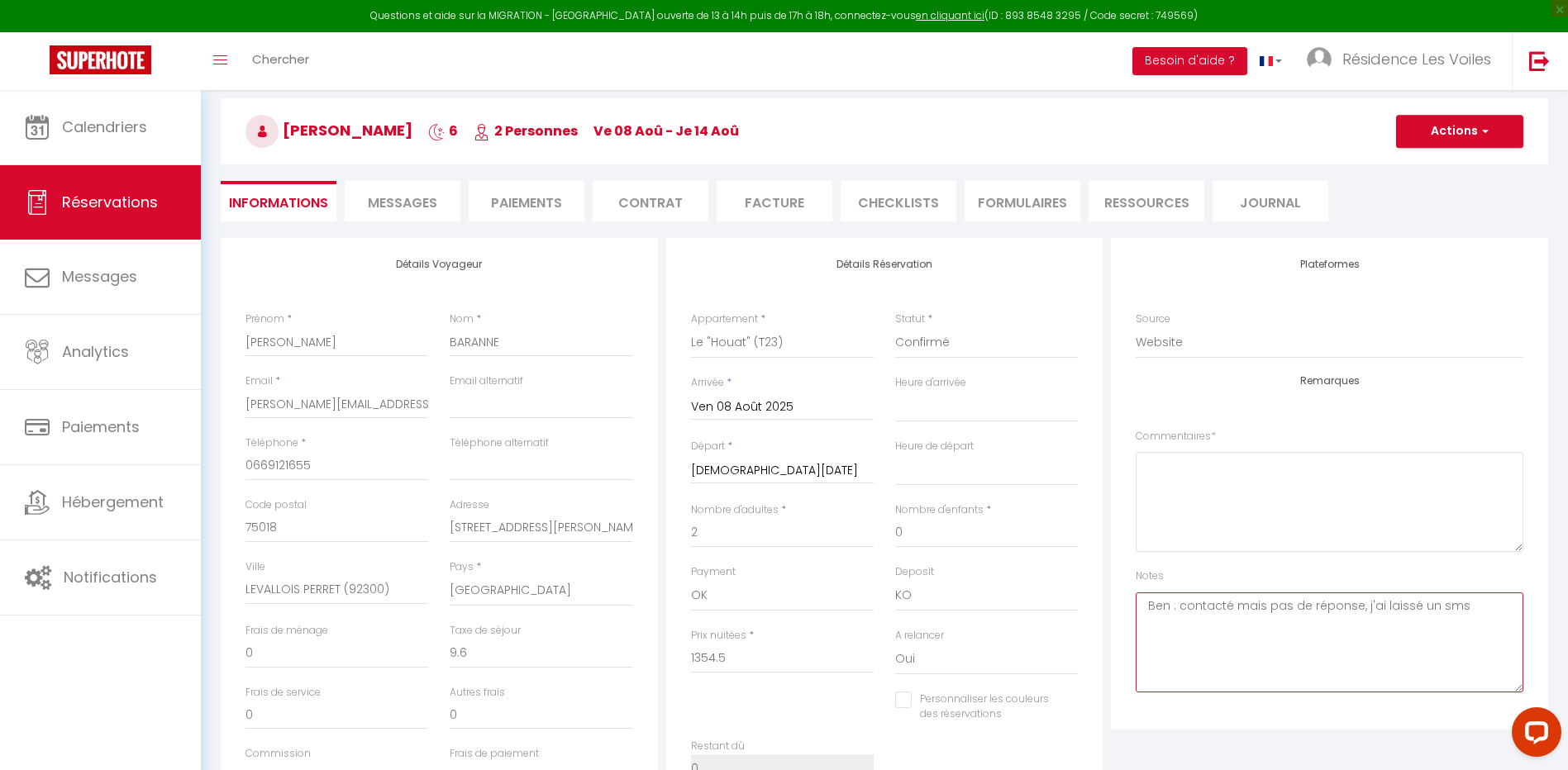
click at [1181, 599] on textarea "Ben : contacté mais pas de réponse, j'ai laissé un sms" at bounding box center [1330, 642] width 387 height 100
click at [1214, 604] on textarea "Ben : Brief contacté mais pas de réponse, j'ai laissé un sms" at bounding box center [1330, 642] width 387 height 100
type textarea "Ben : EBE illimité 2 adultes / 60€ - shopify ok Brief contacté mais pas de répo…"
click at [1425, 138] on button "Actions" at bounding box center [1459, 131] width 128 height 33
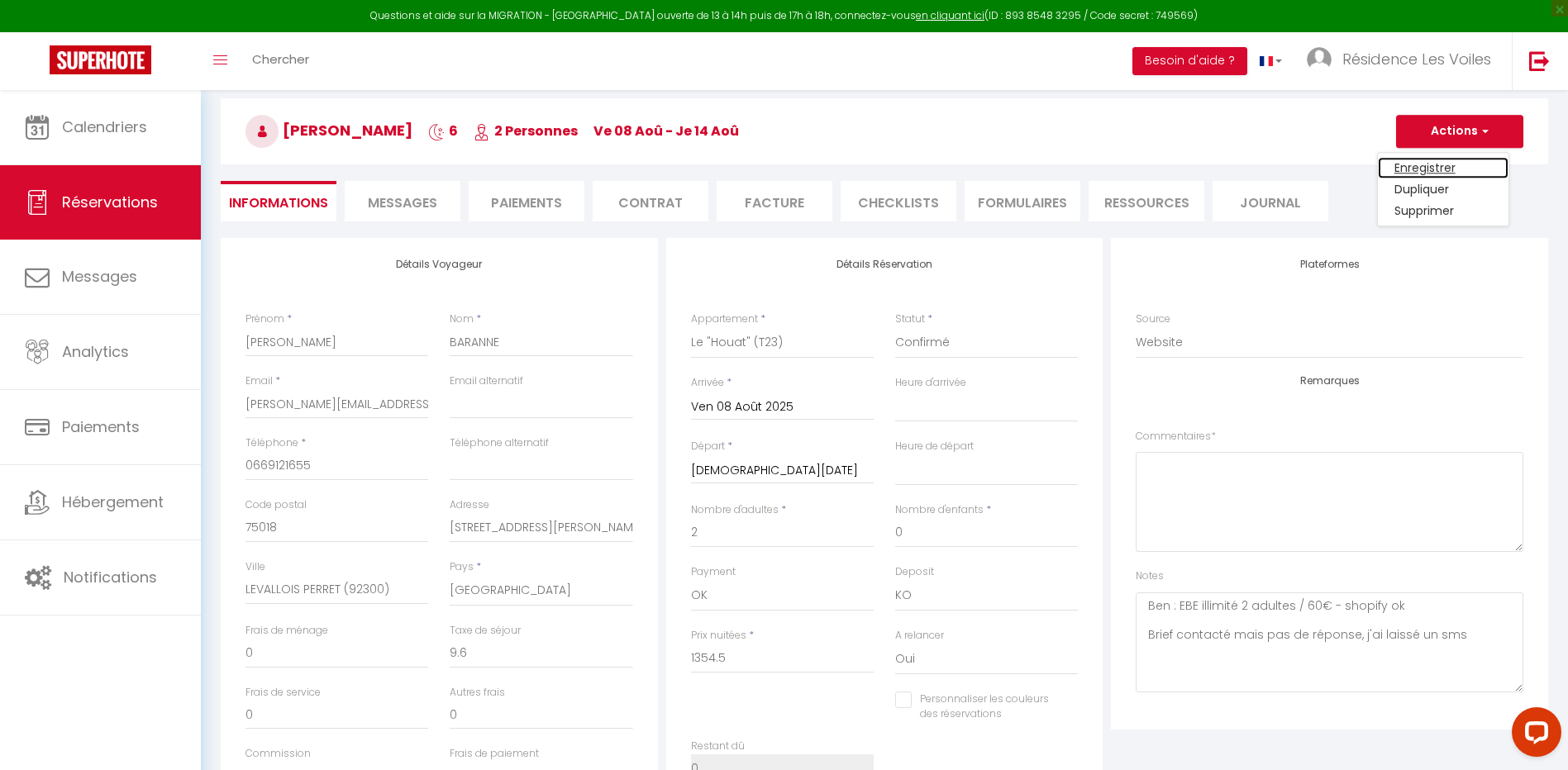
click at [1424, 166] on link "Enregistrer" at bounding box center [1443, 168] width 130 height 22
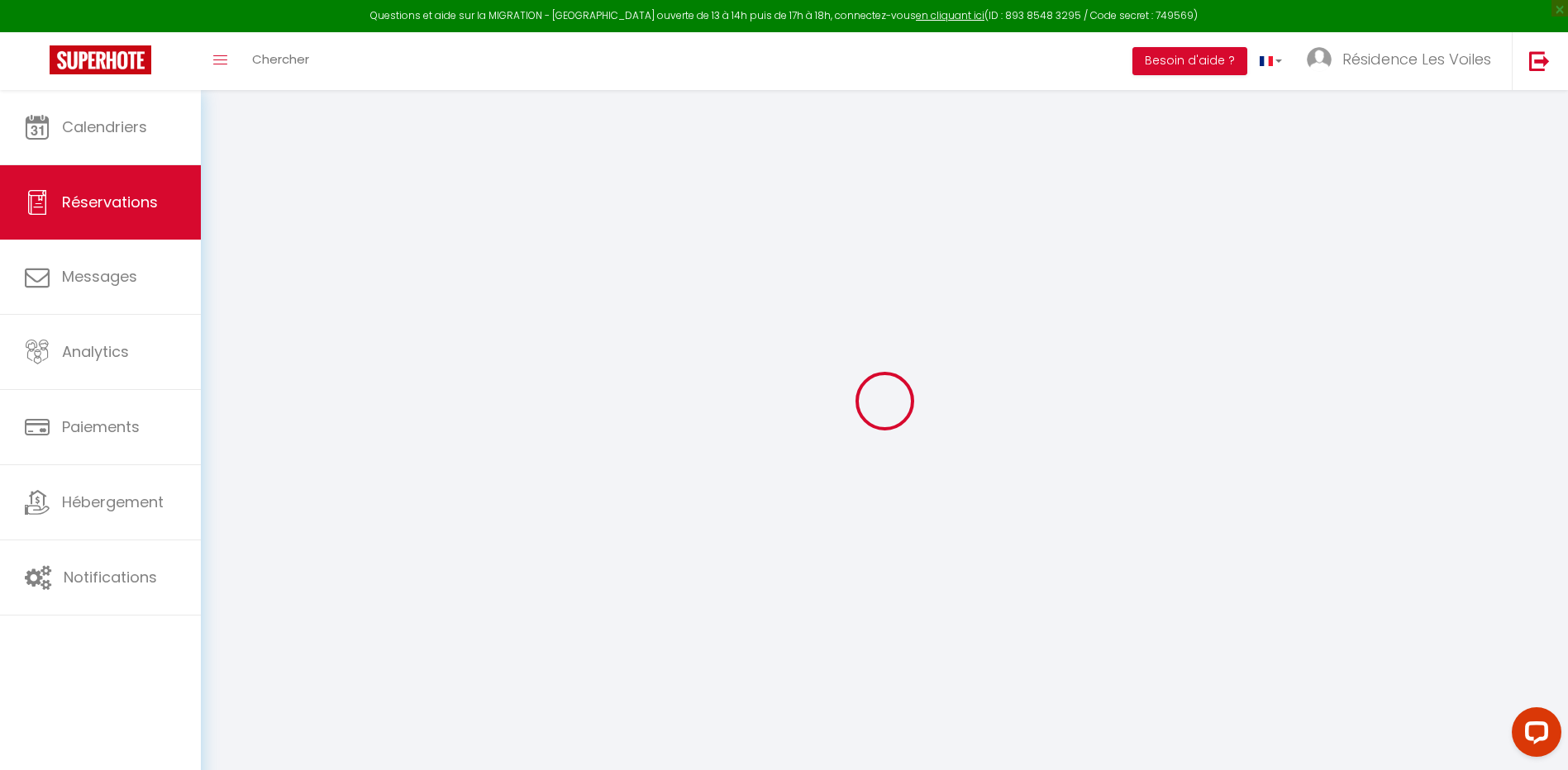
scroll to position [90, 0]
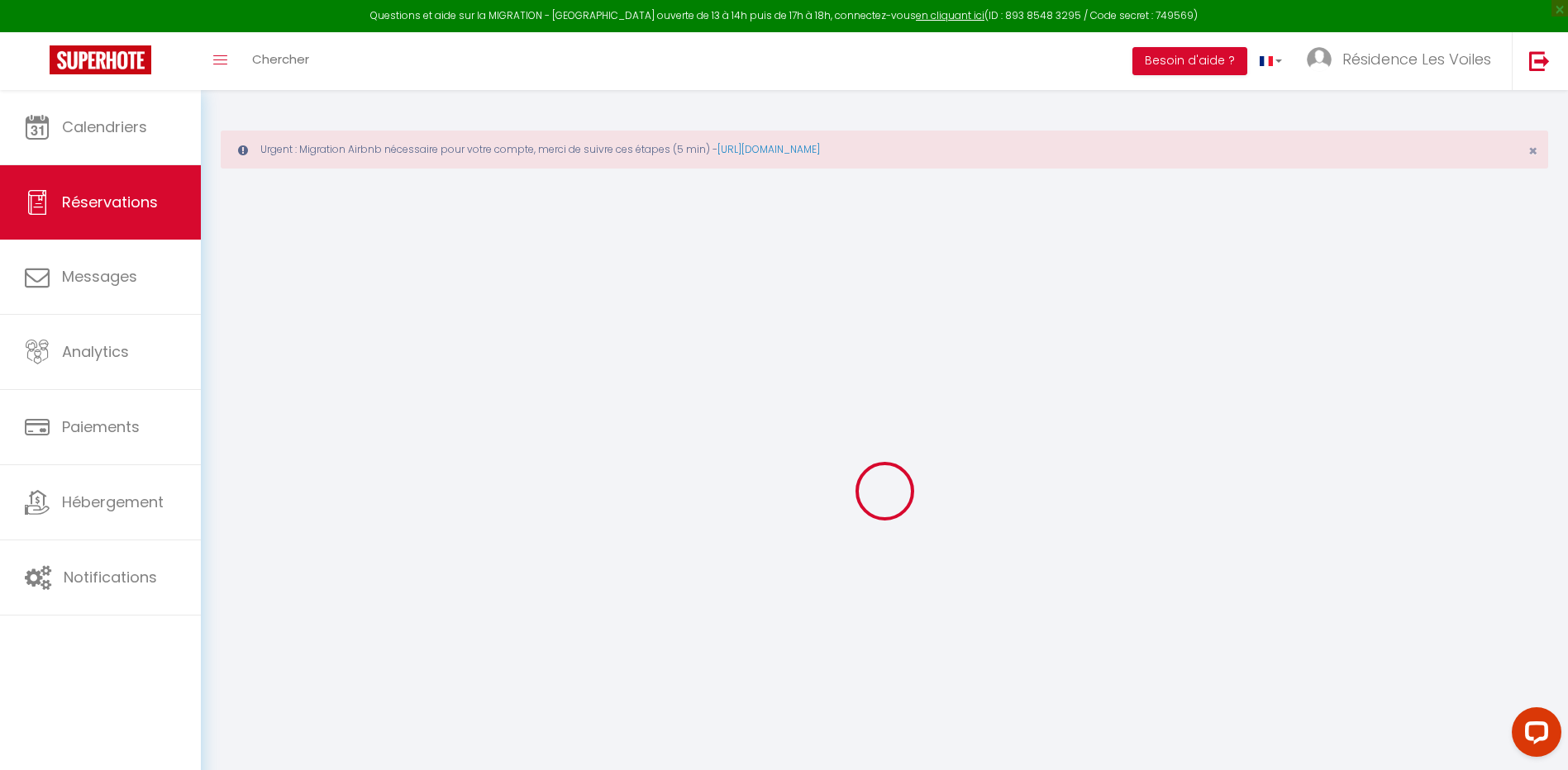
select select "not_cancelled"
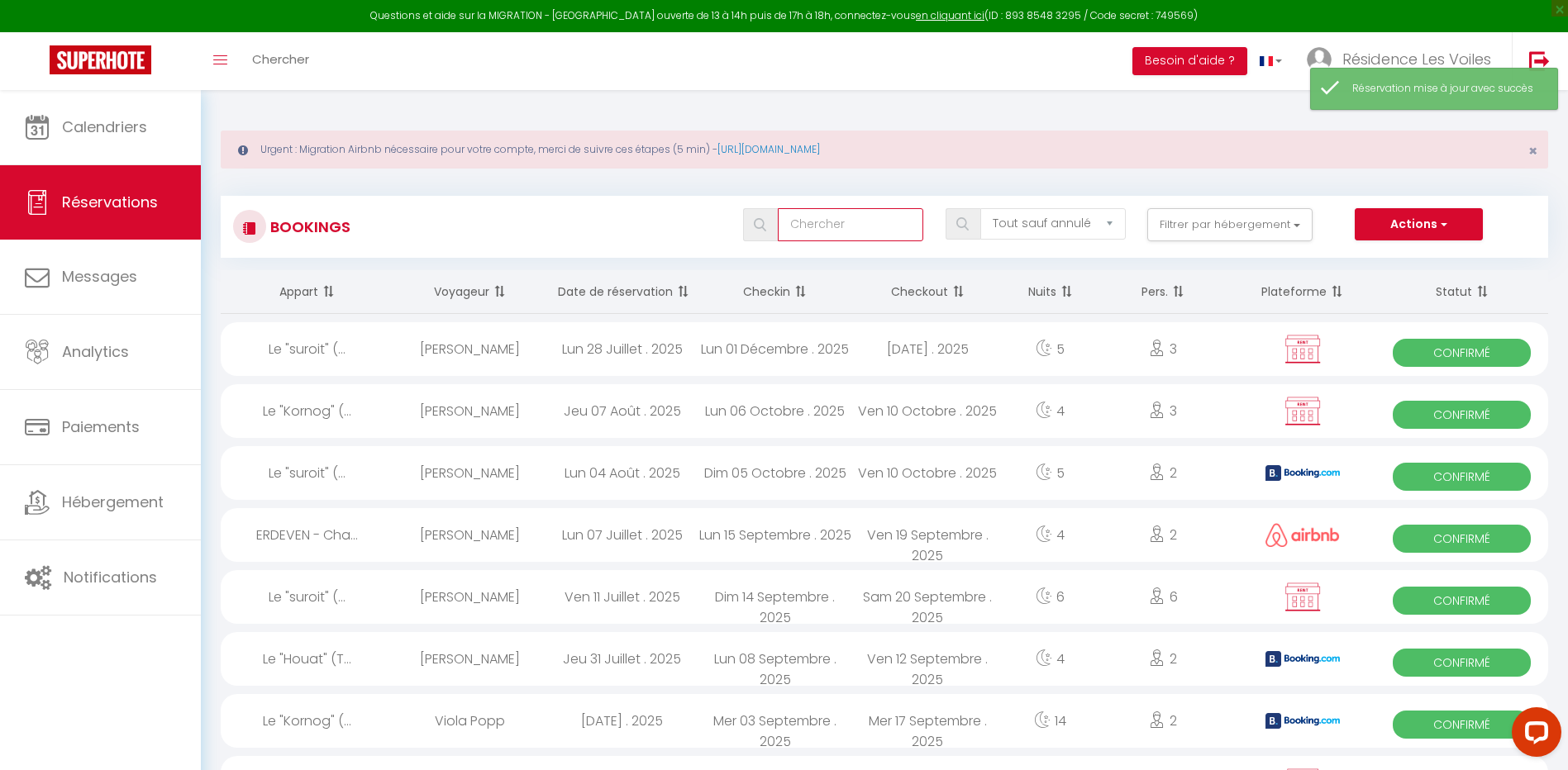
click at [807, 228] on input "text" at bounding box center [851, 224] width 147 height 33
type input "baranne"
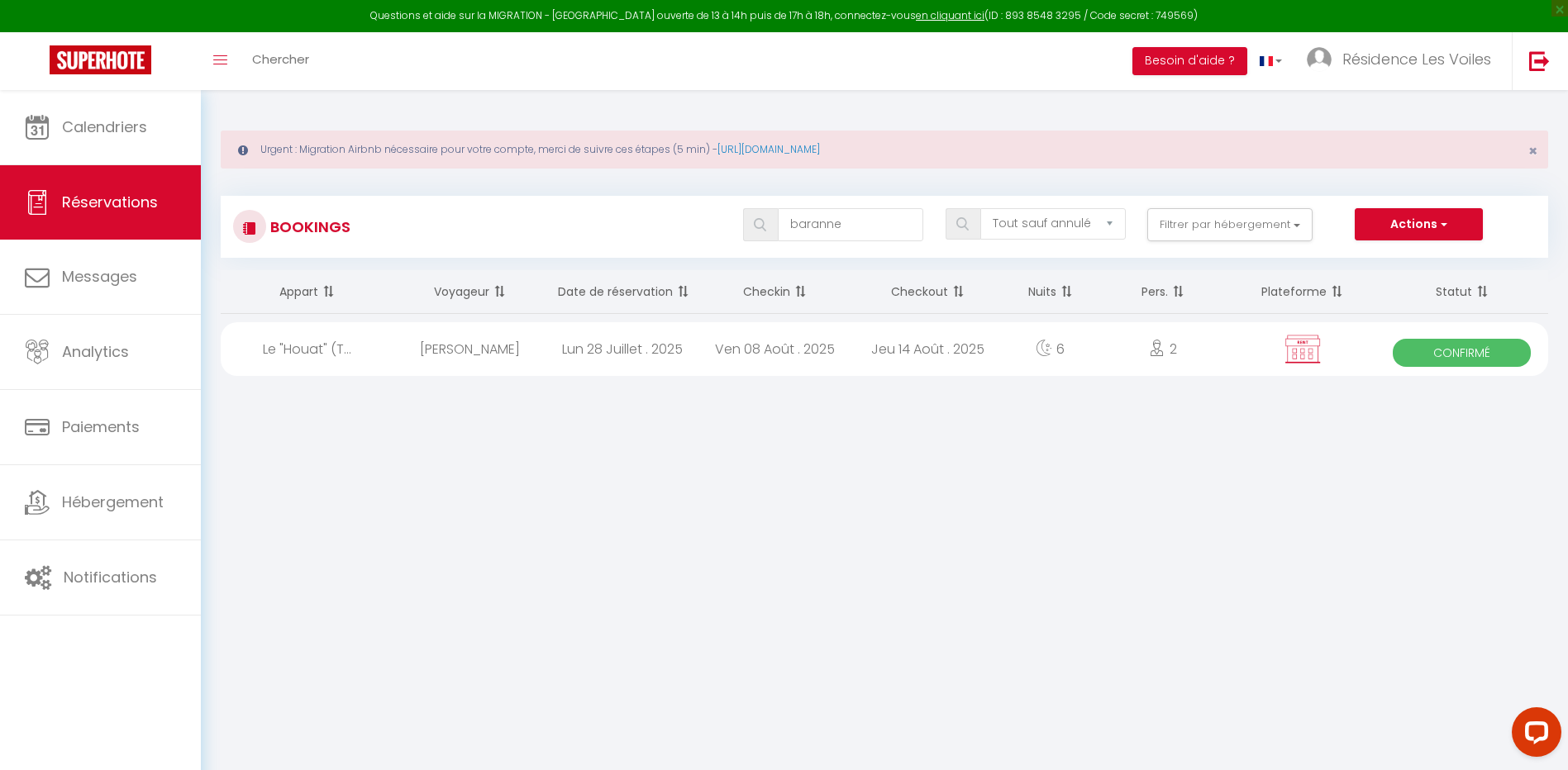
click at [500, 339] on div "[PERSON_NAME]" at bounding box center [470, 348] width 153 height 53
select select "OK"
select select "KO"
select select "0"
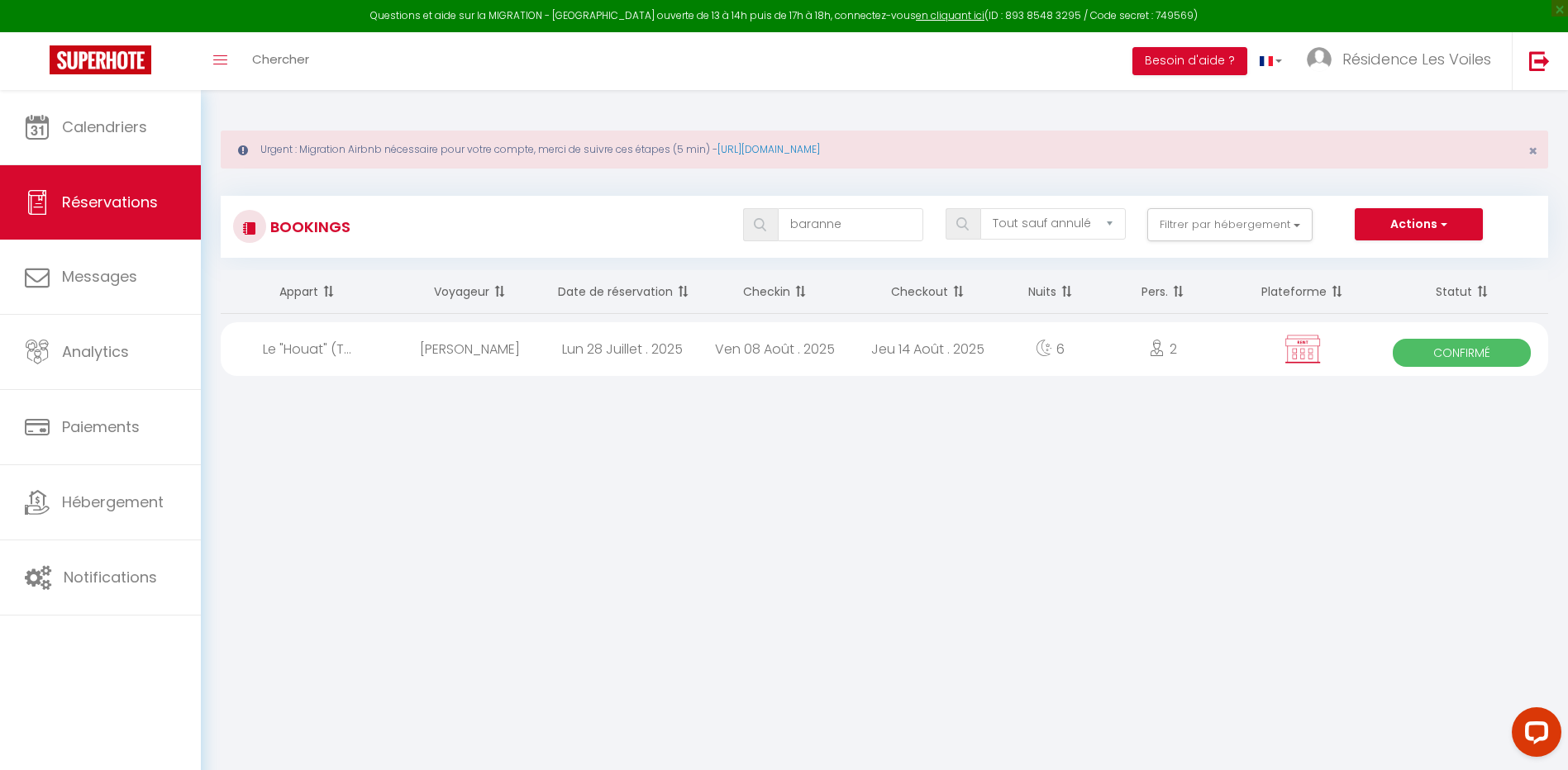
select select "1"
select select
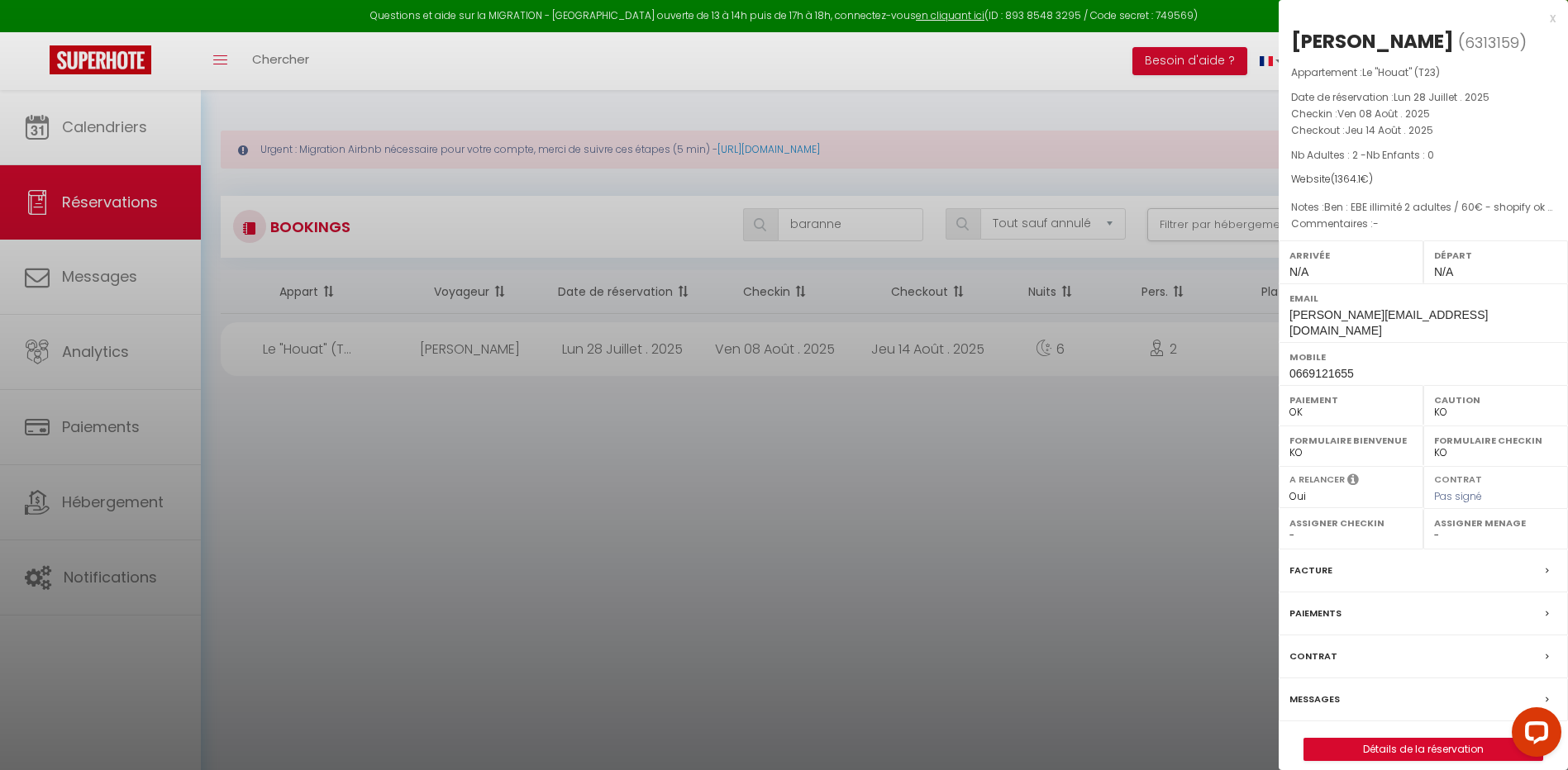
click at [1342, 680] on div "Messages" at bounding box center [1424, 699] width 290 height 43
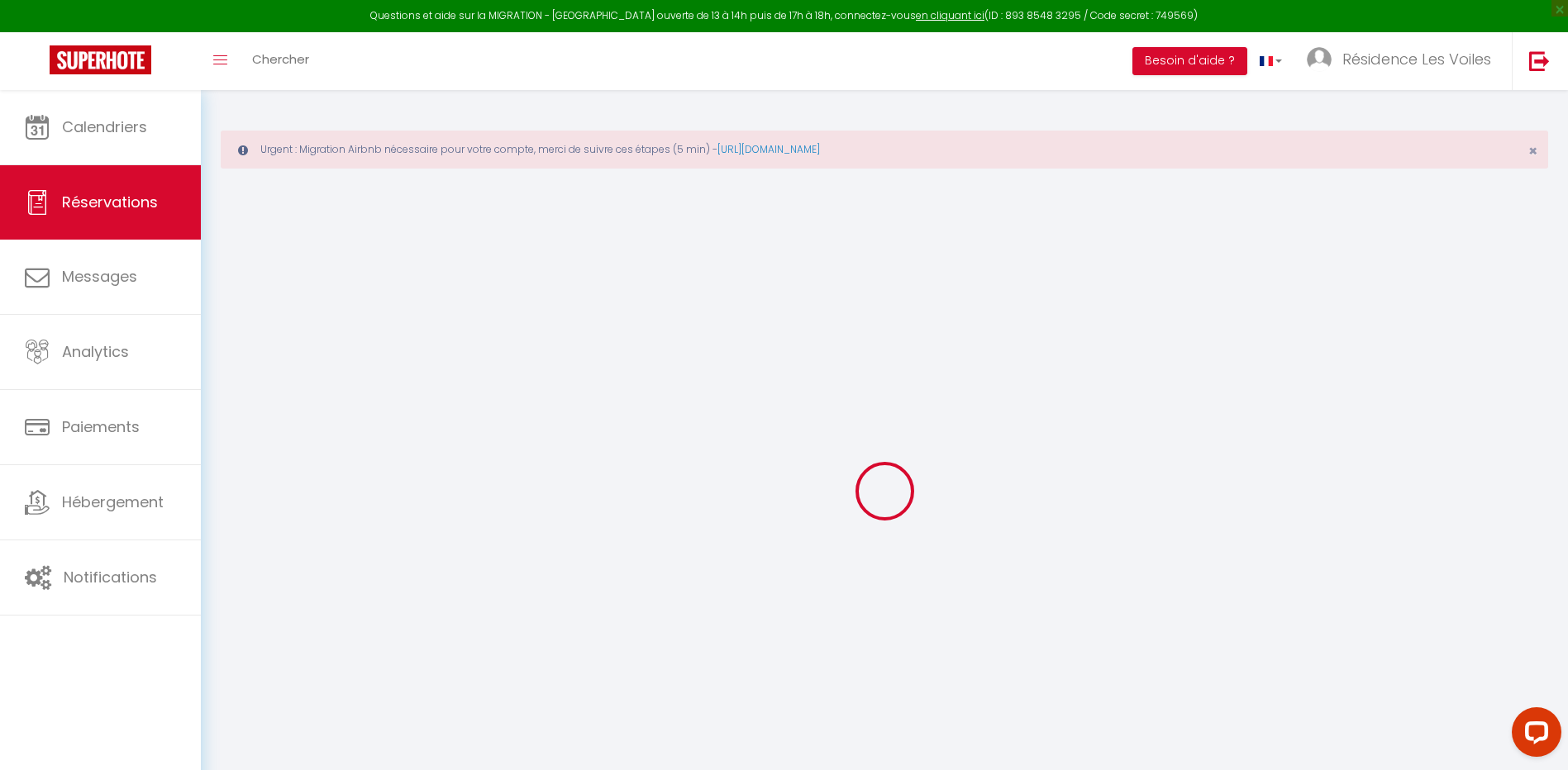
select select
checkbox input "false"
type textarea "Ben : EBE illimité 2 adultes / 60€ - shopify ok Brief contacté mais pas de répo…"
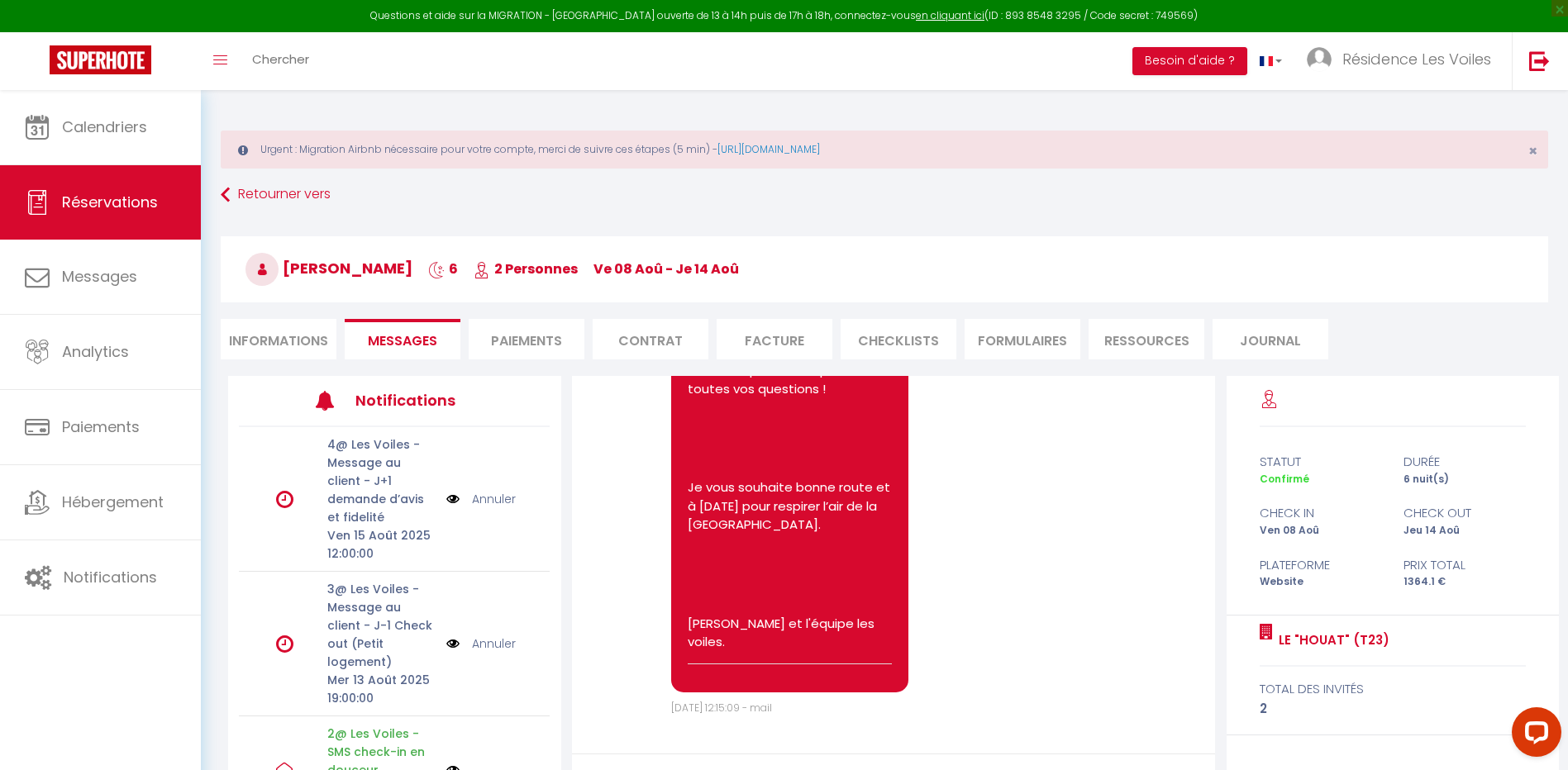
click at [472, 499] on link "Annuler" at bounding box center [493, 499] width 43 height 18
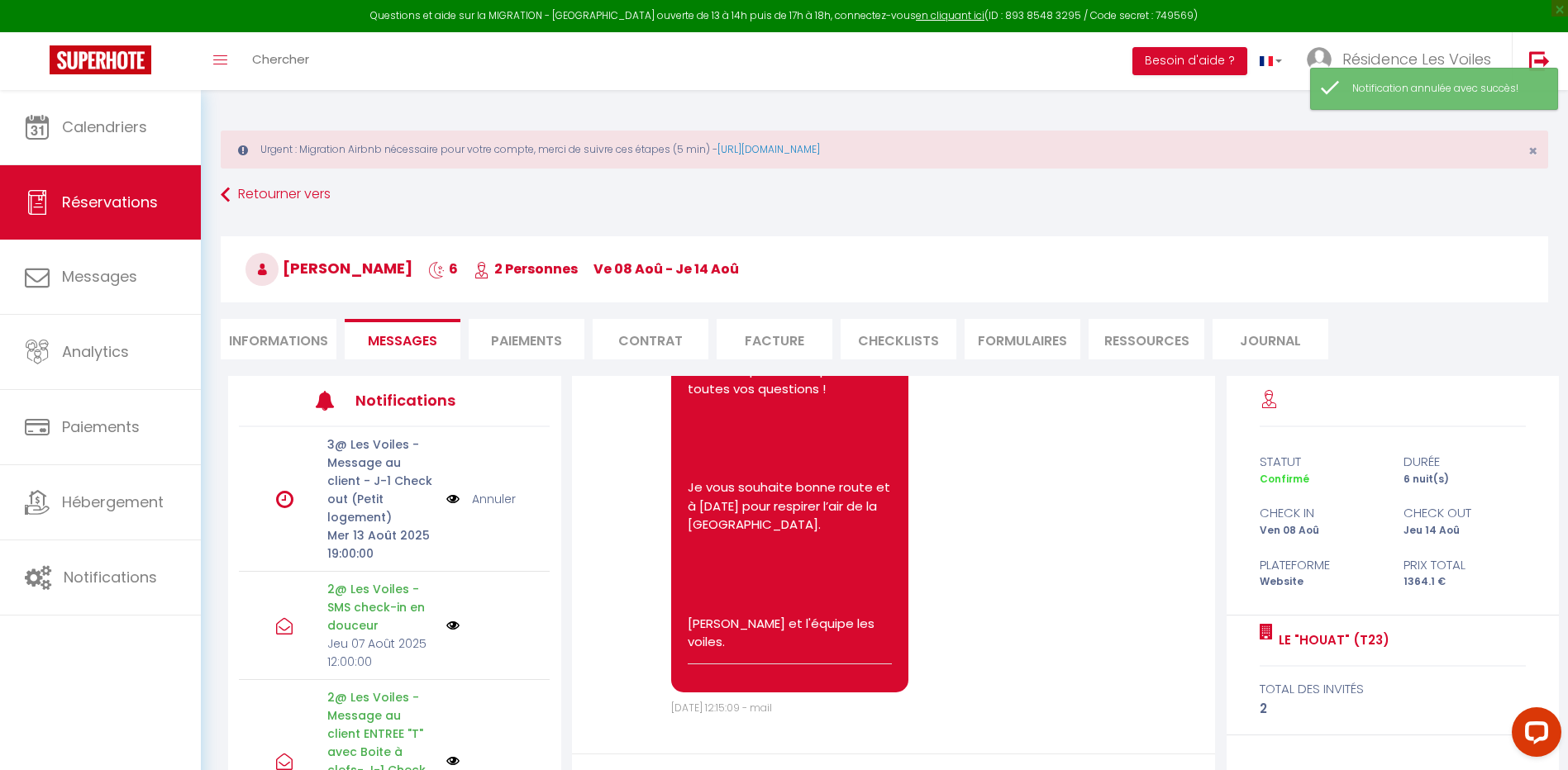
click at [303, 345] on li "Informations" at bounding box center [279, 338] width 116 height 41
select select
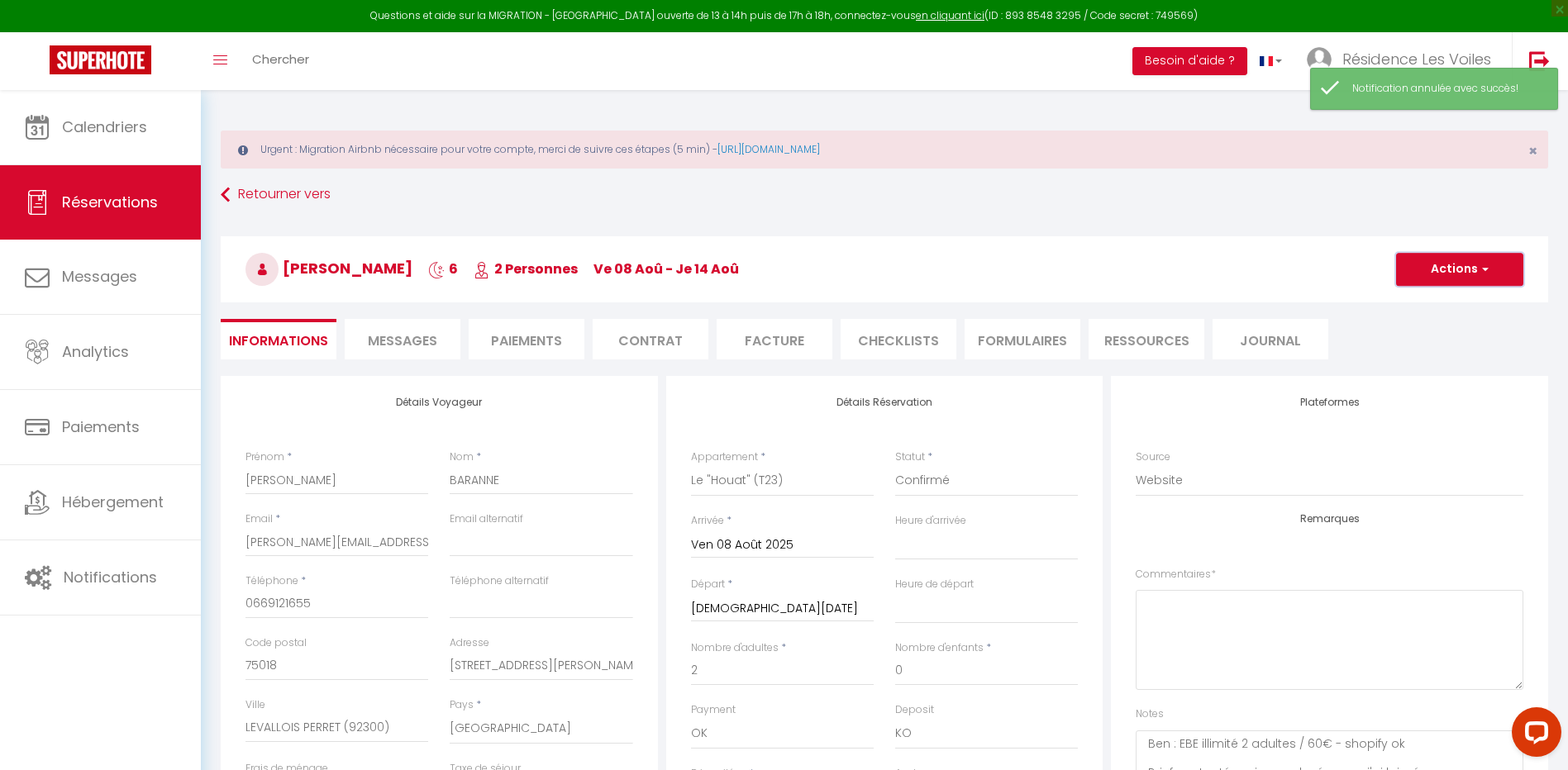
click at [1511, 262] on button "Actions" at bounding box center [1459, 269] width 128 height 33
click at [1445, 297] on link "Enregistrer" at bounding box center [1443, 306] width 130 height 22
select select "not_cancelled"
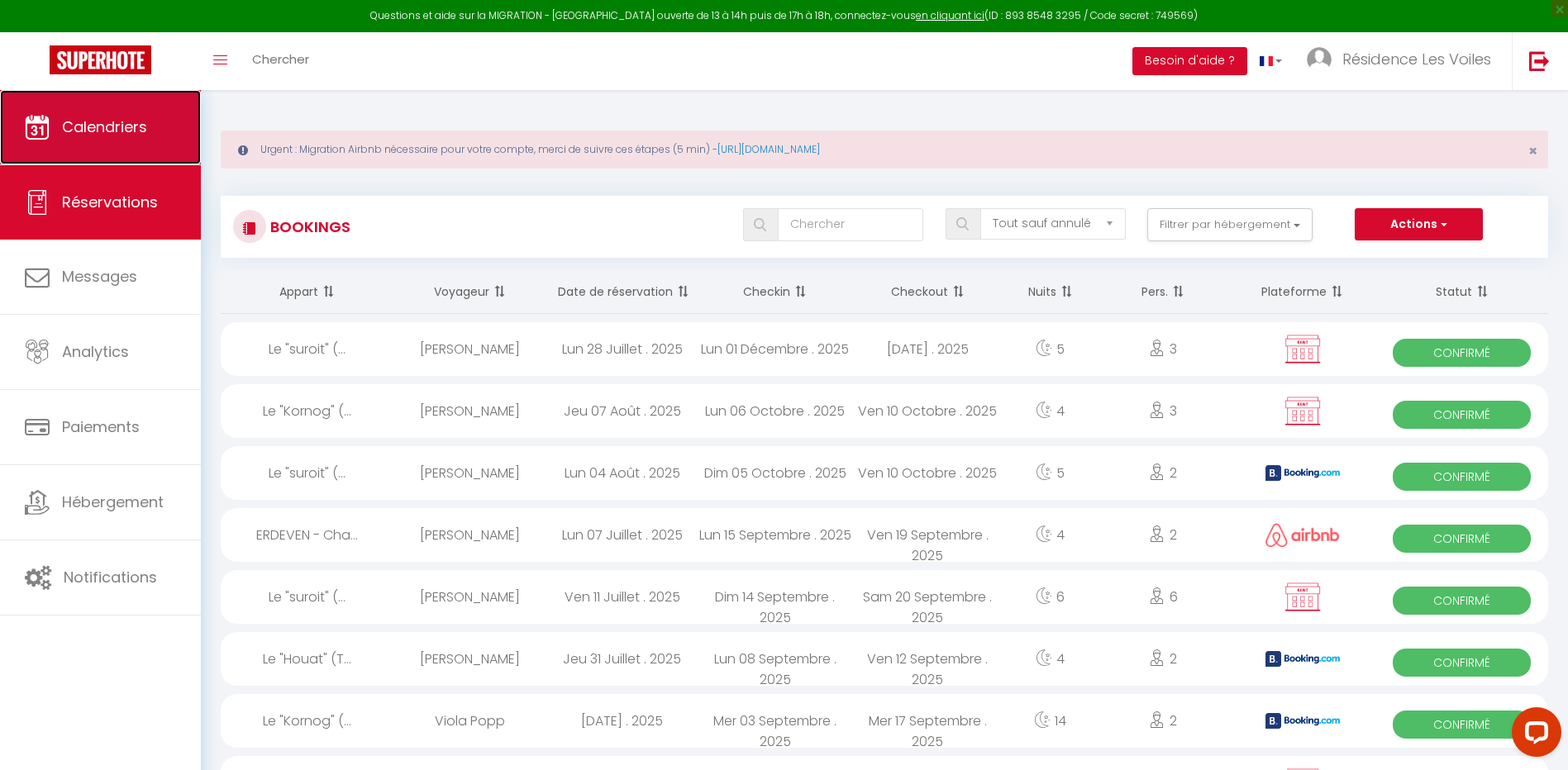
click at [167, 144] on link "Calendriers" at bounding box center [100, 128] width 201 height 74
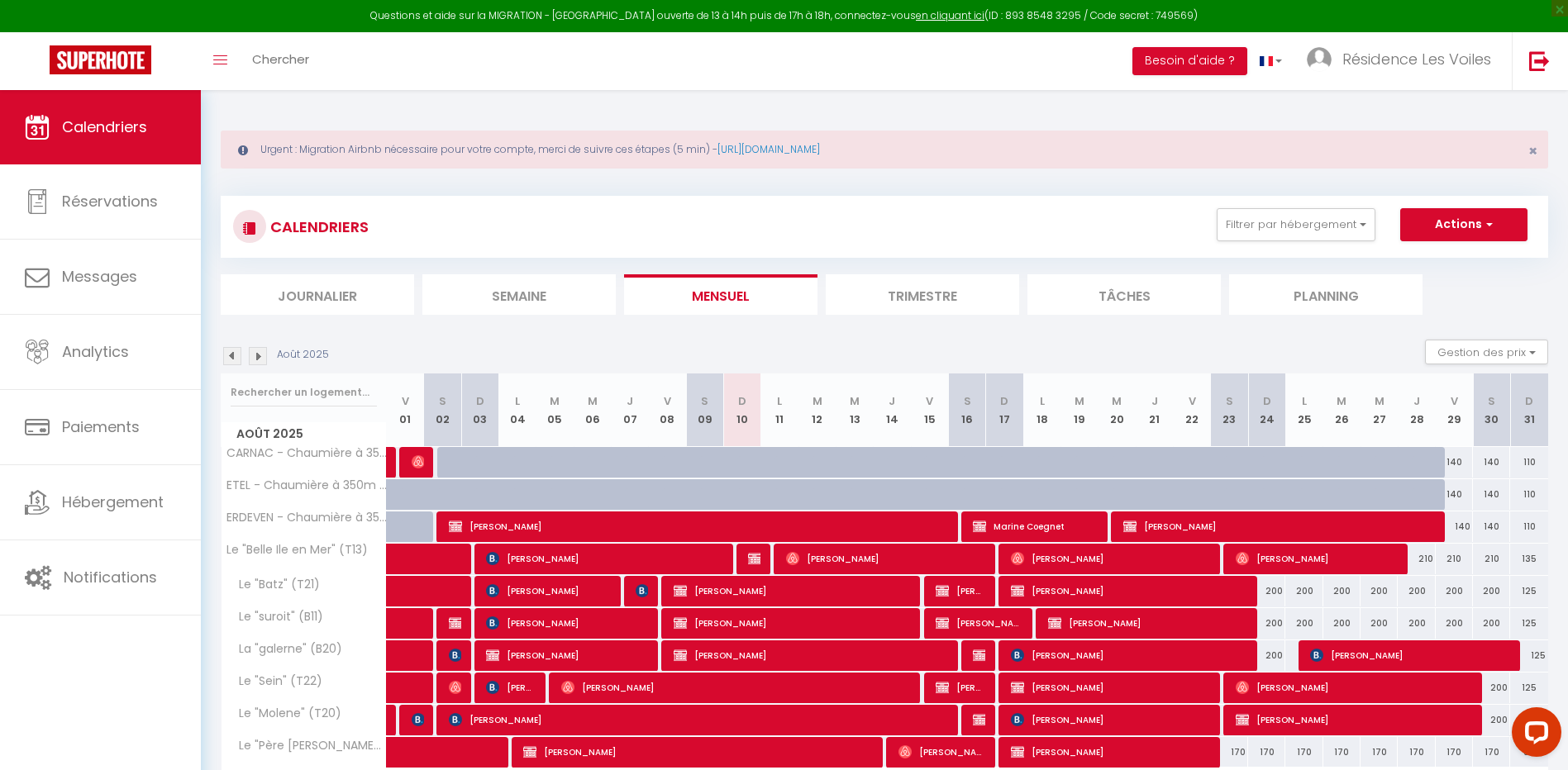
scroll to position [109, 0]
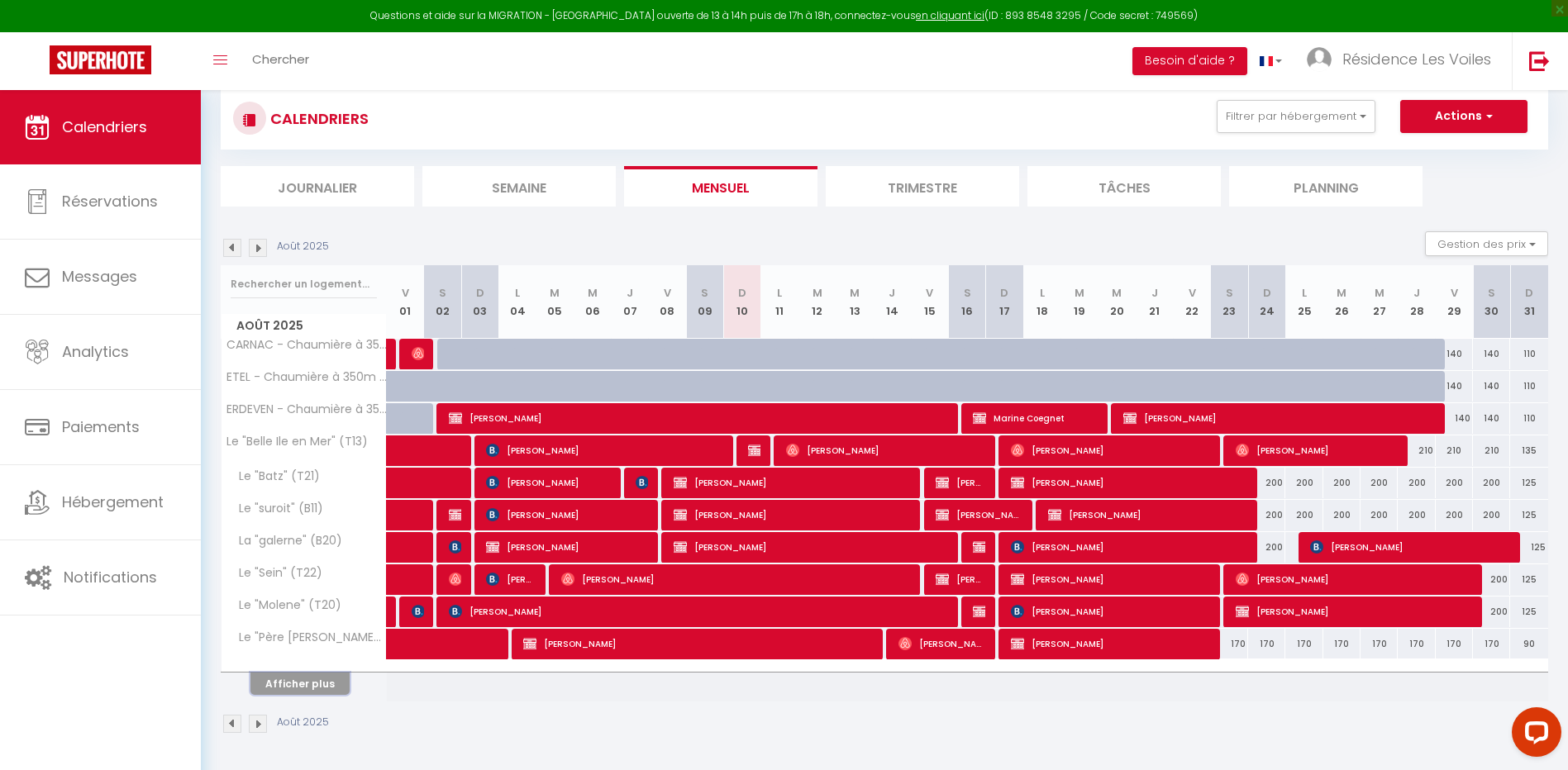
click at [312, 684] on button "Afficher plus" at bounding box center [301, 683] width 100 height 23
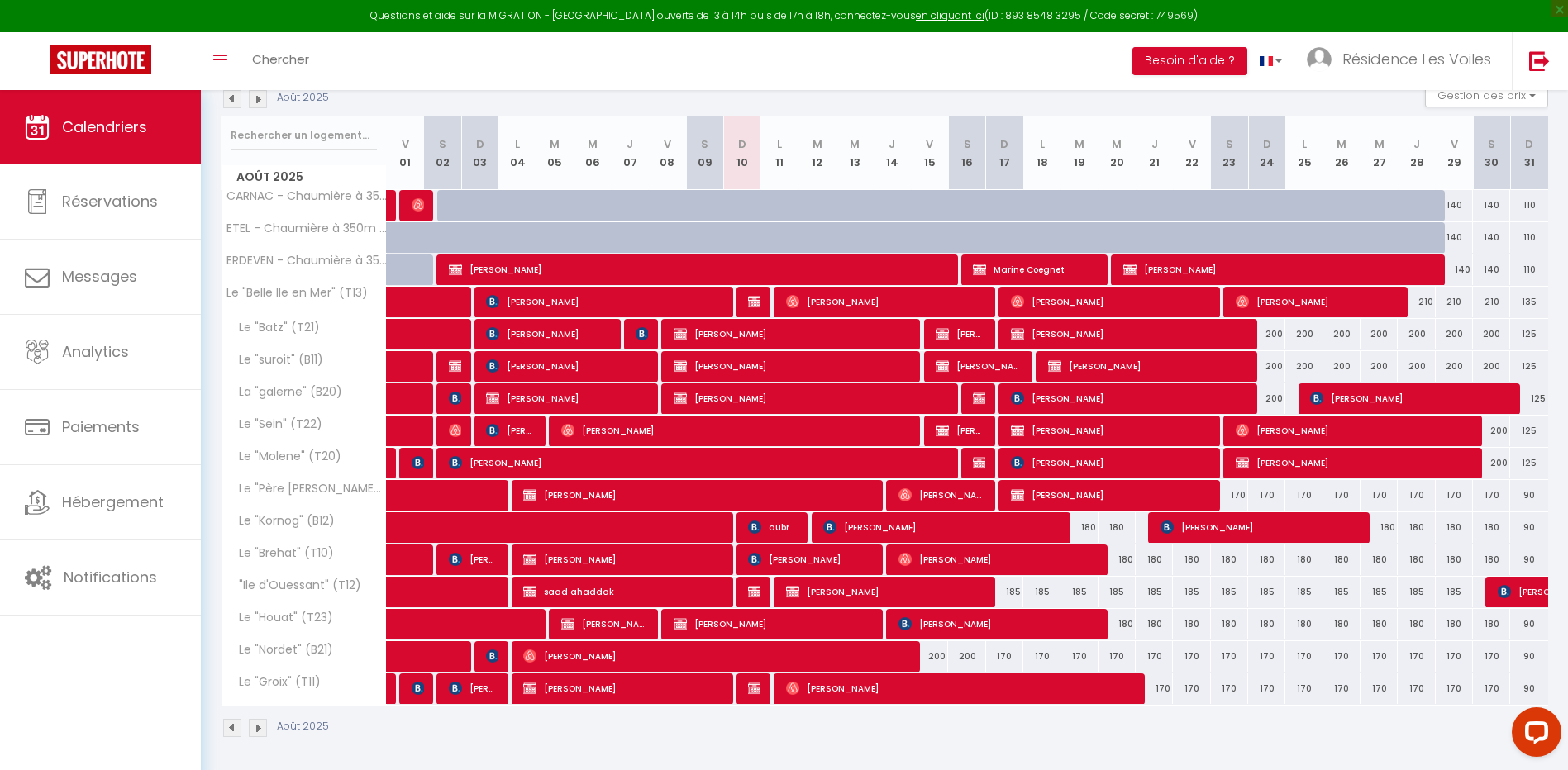
scroll to position [261, 0]
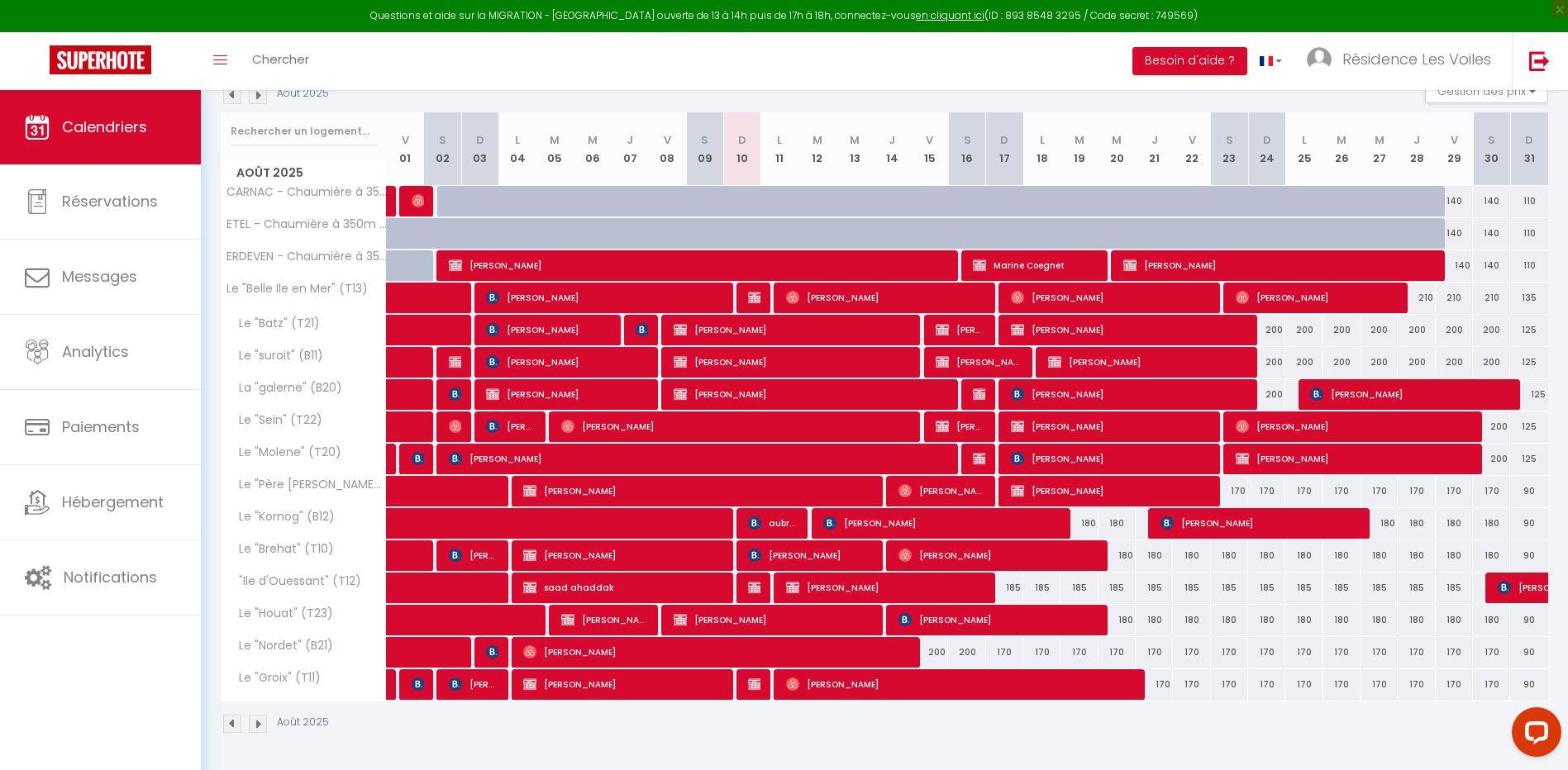
click at [761, 303] on div at bounding box center [751, 298] width 37 height 32
click at [753, 295] on img at bounding box center [754, 297] width 14 height 14
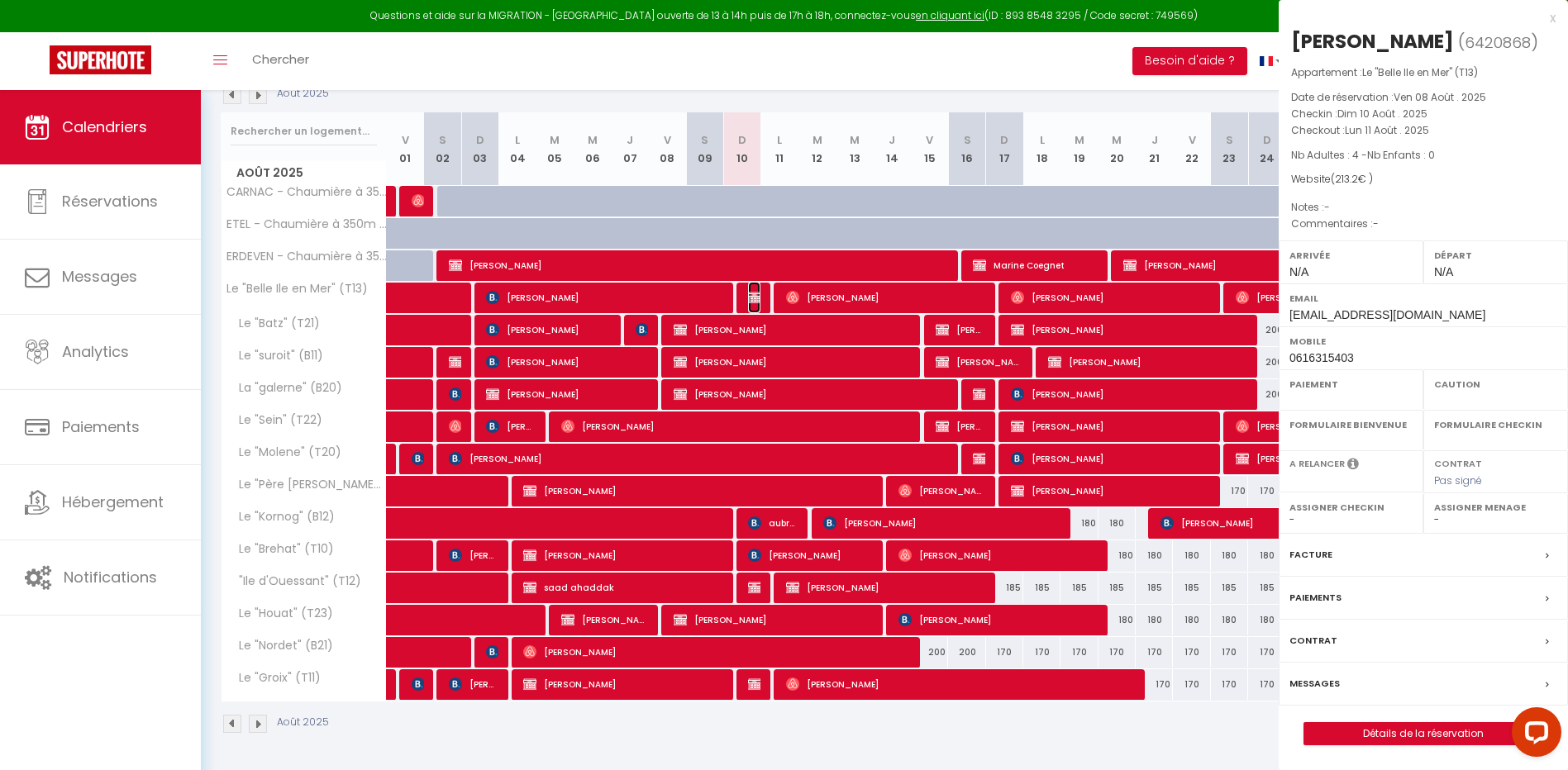
select select "OK"
select select "KO"
select select "0"
select select "1"
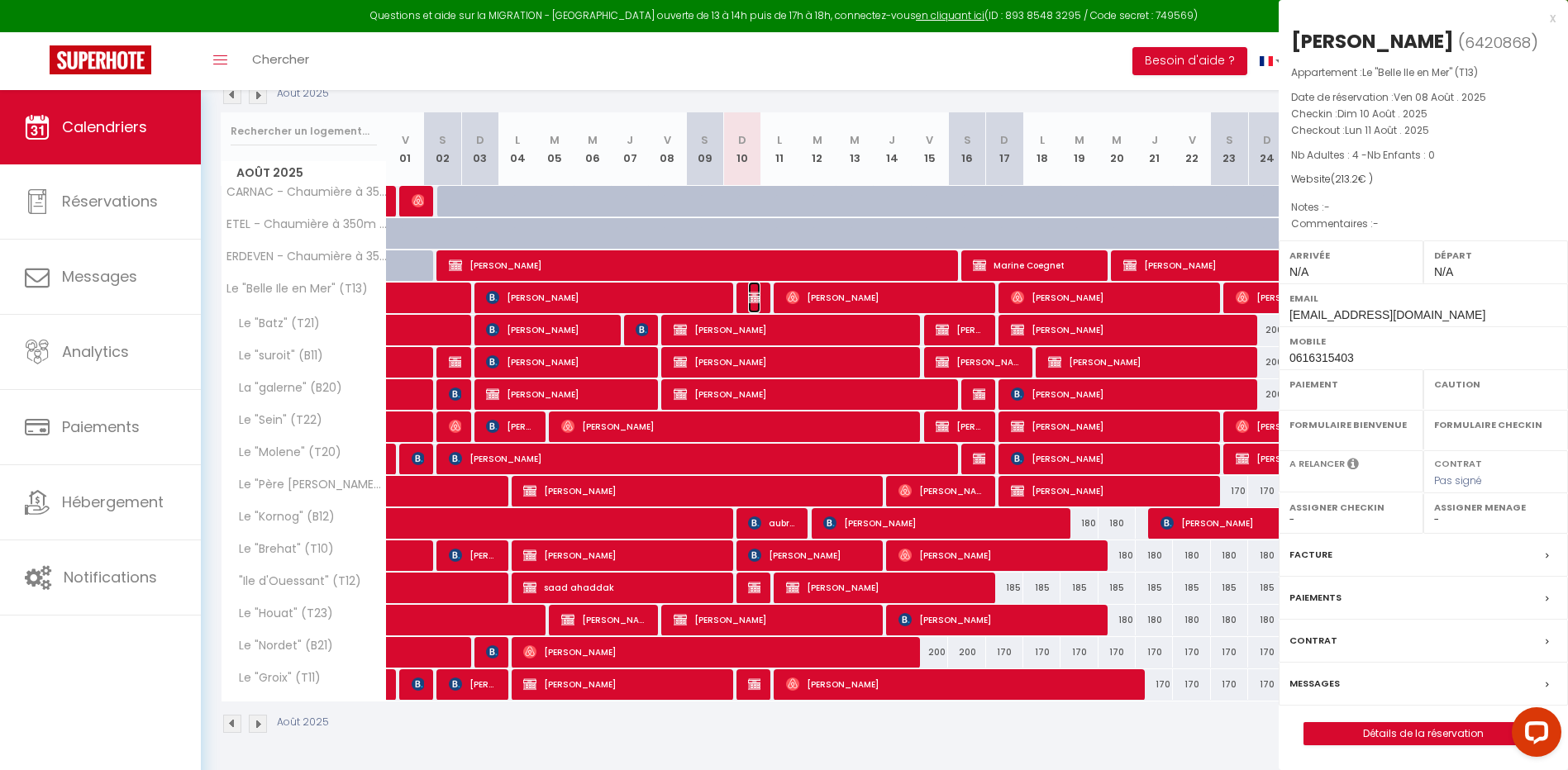
select select
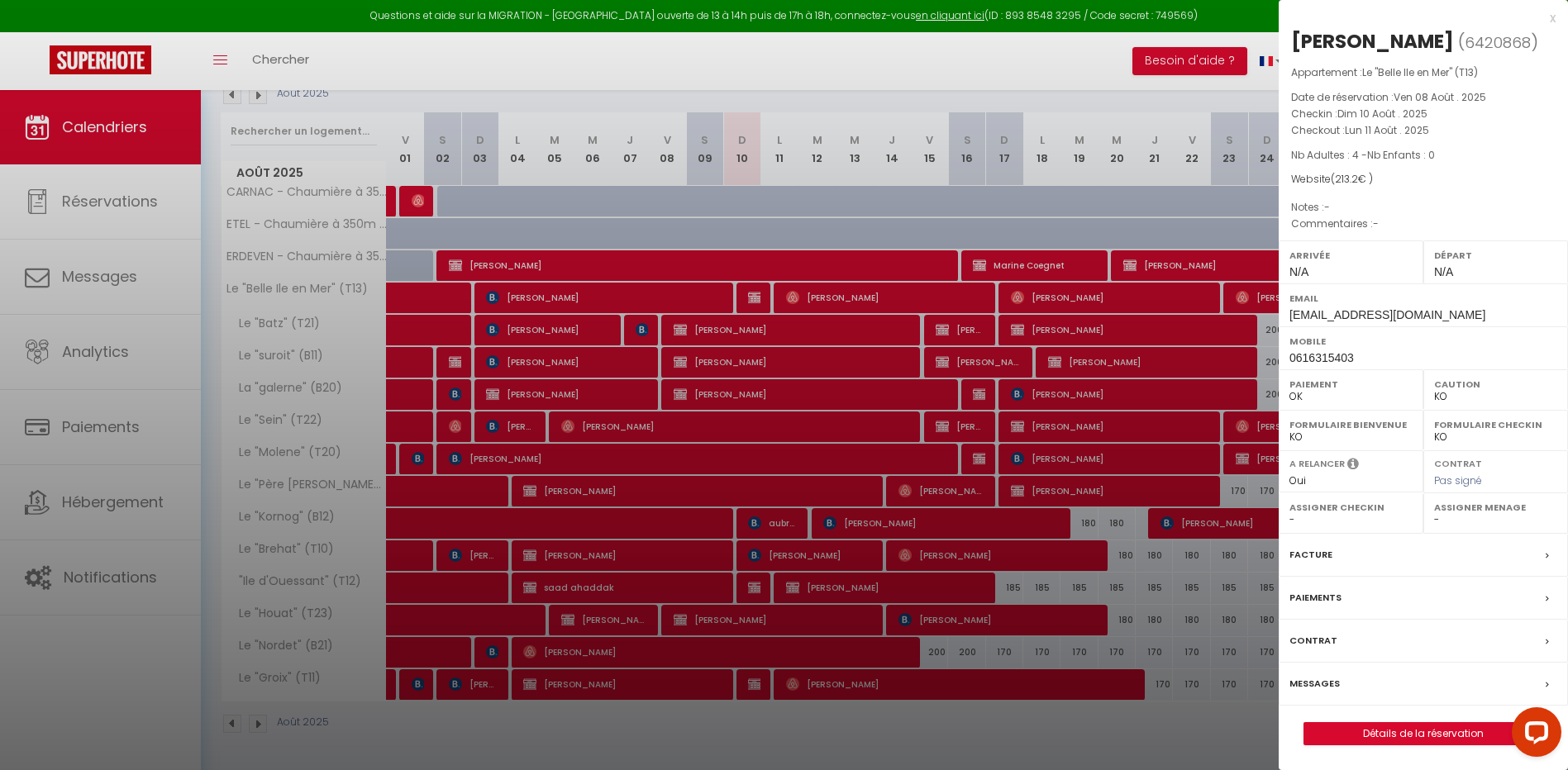
click at [1315, 681] on label "Messages" at bounding box center [1315, 683] width 51 height 17
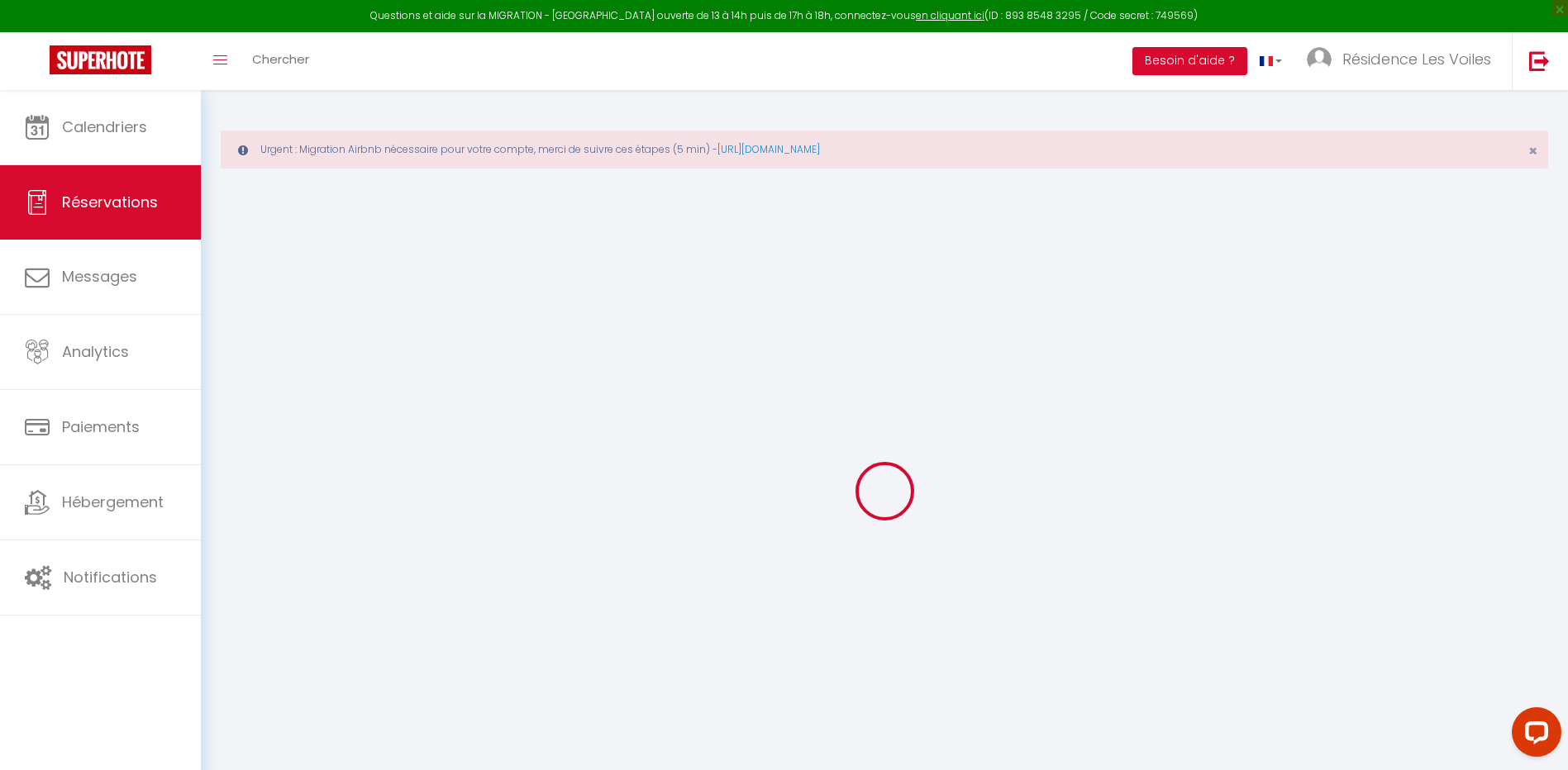
select select
checkbox input "false"
select select
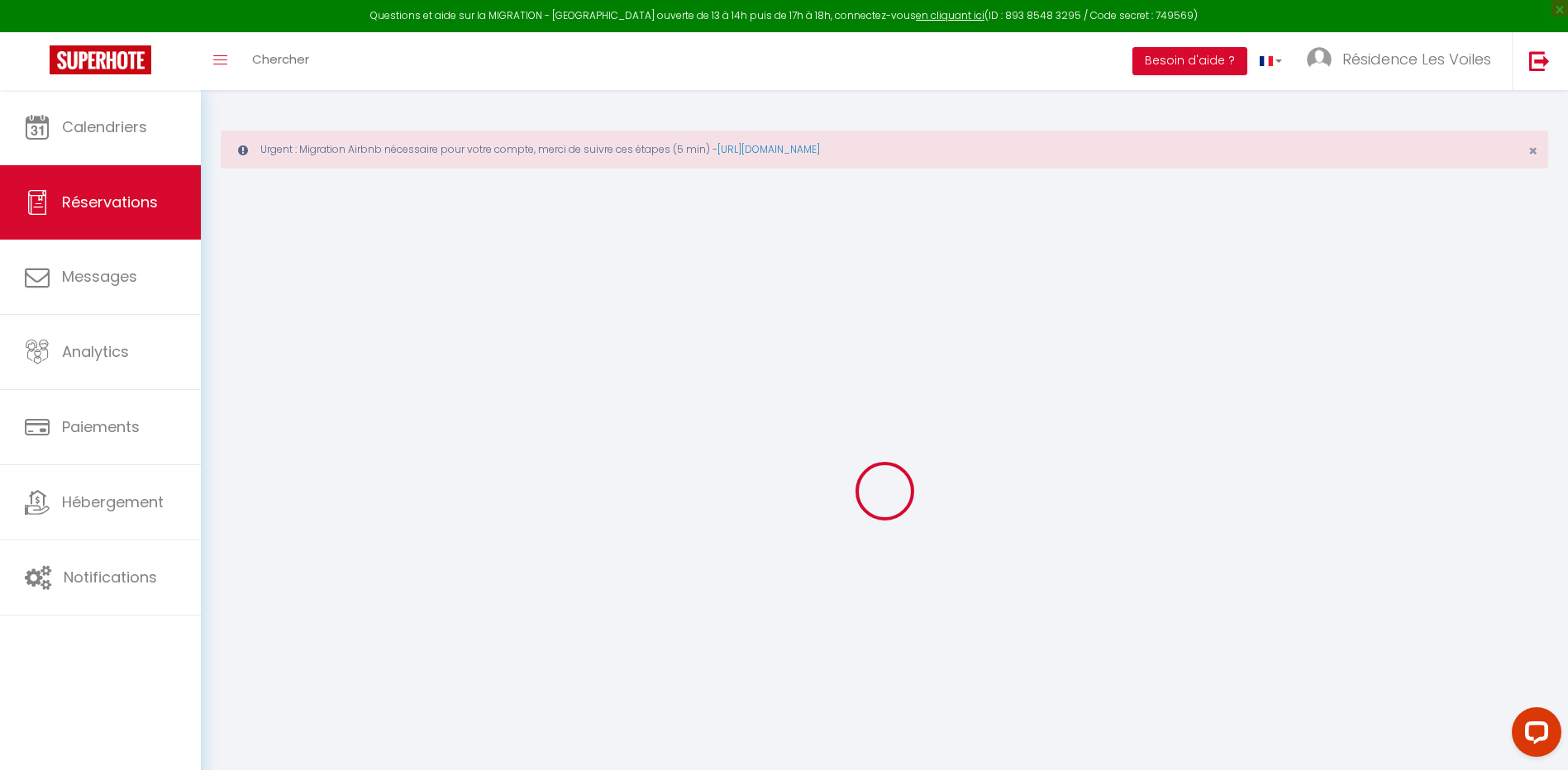
checkbox input "false"
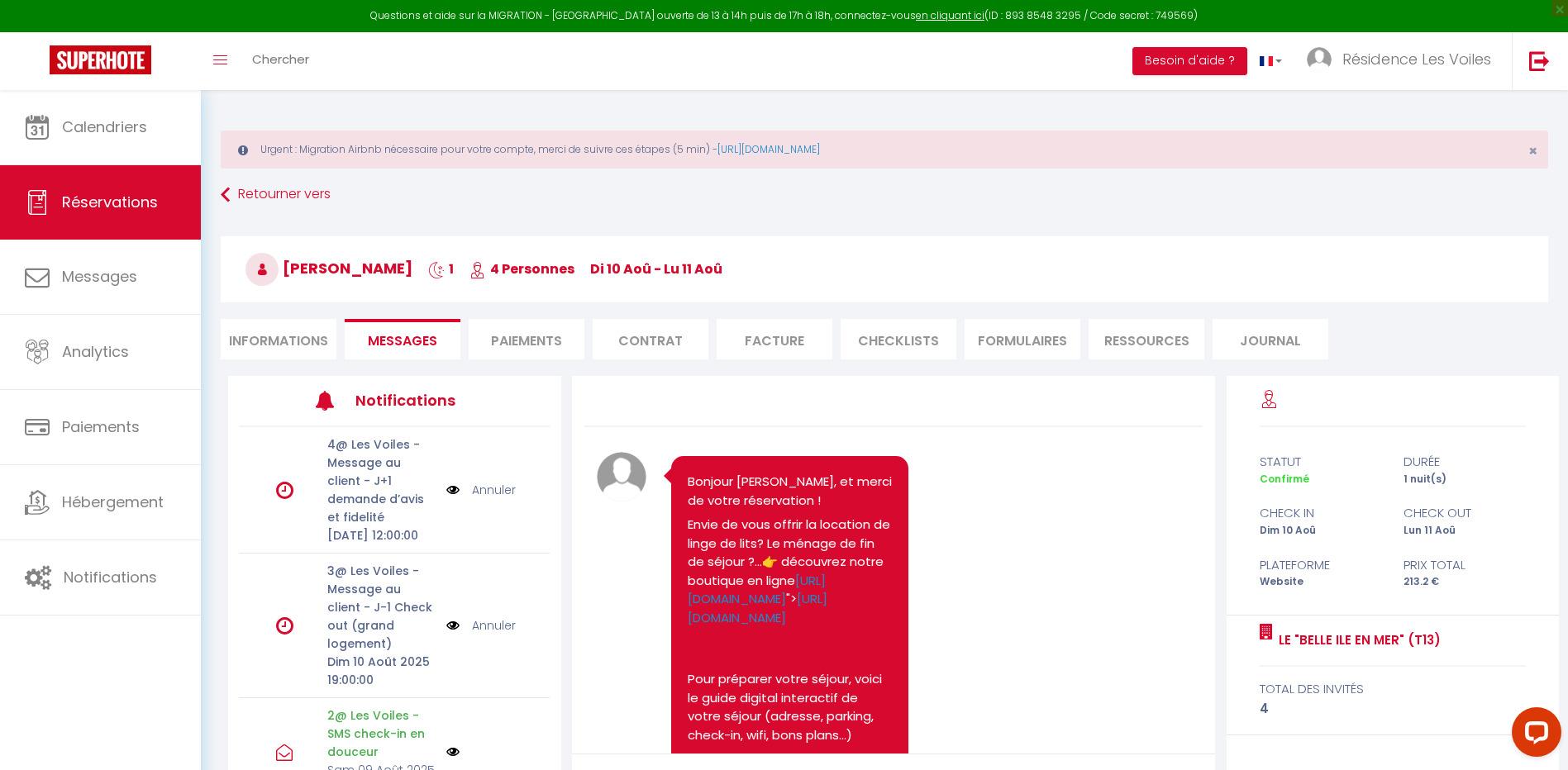
scroll to position [2767, 0]
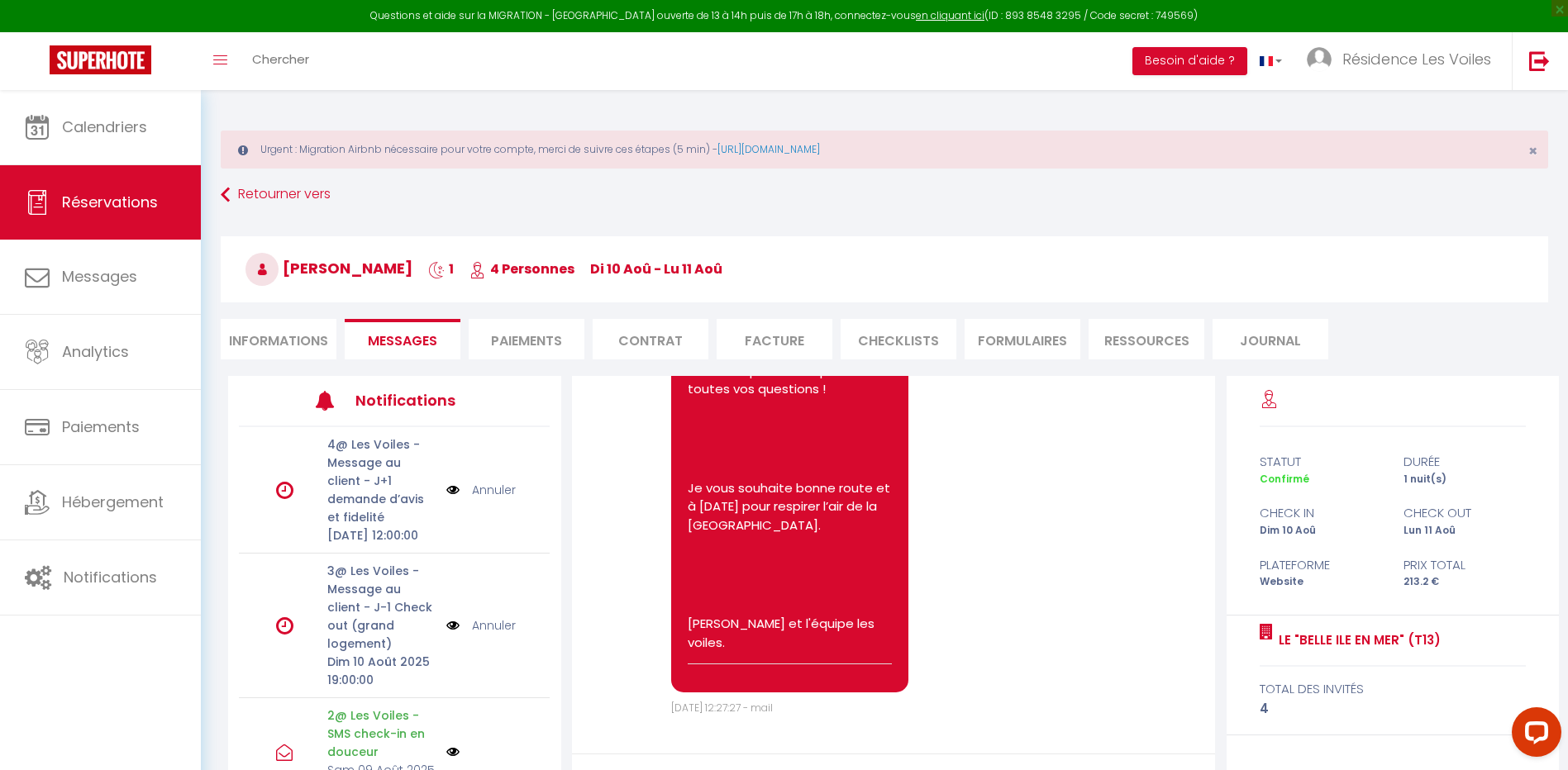
click at [305, 346] on li "Informations" at bounding box center [279, 338] width 116 height 41
select select
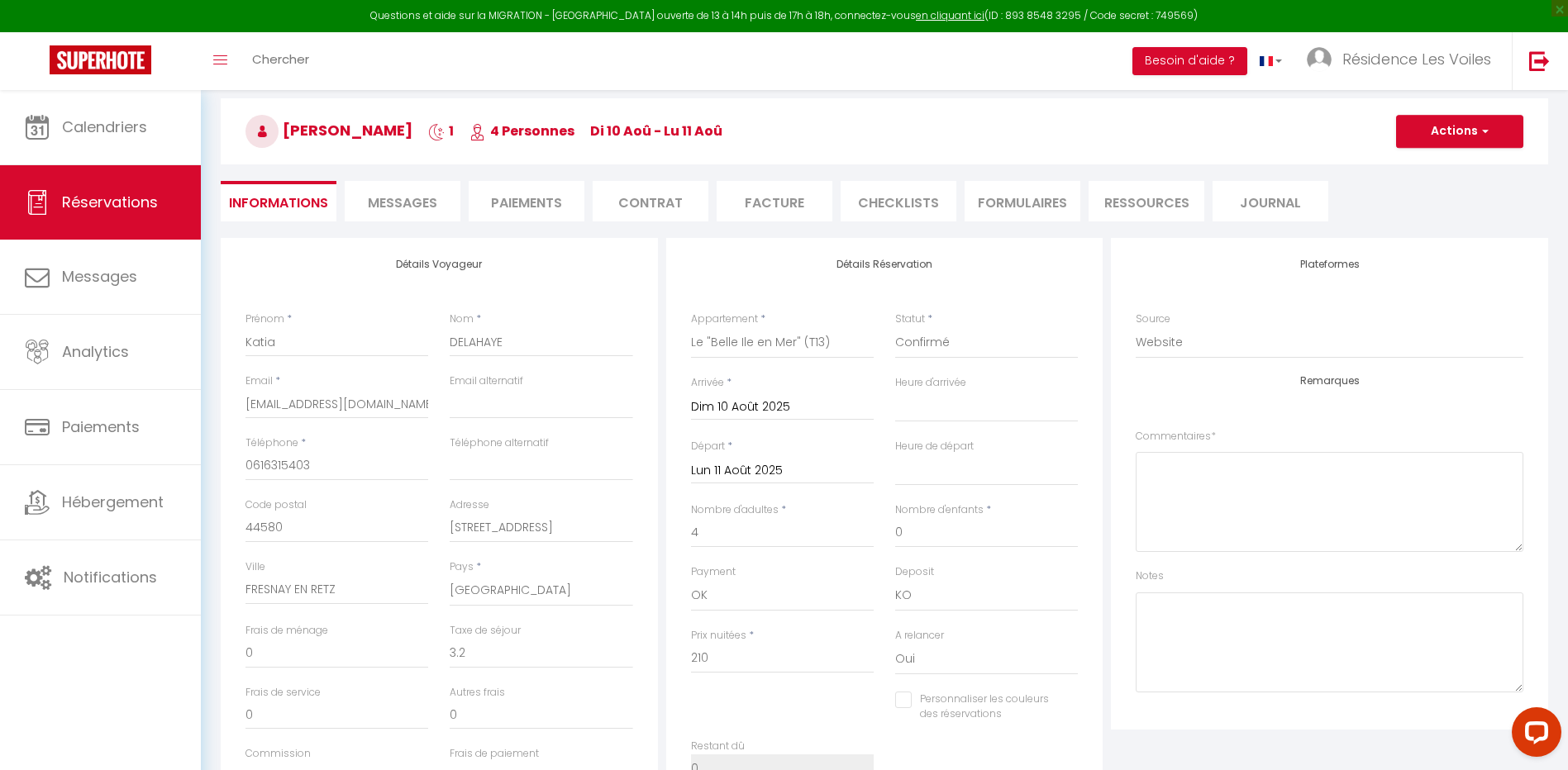
scroll to position [275, 0]
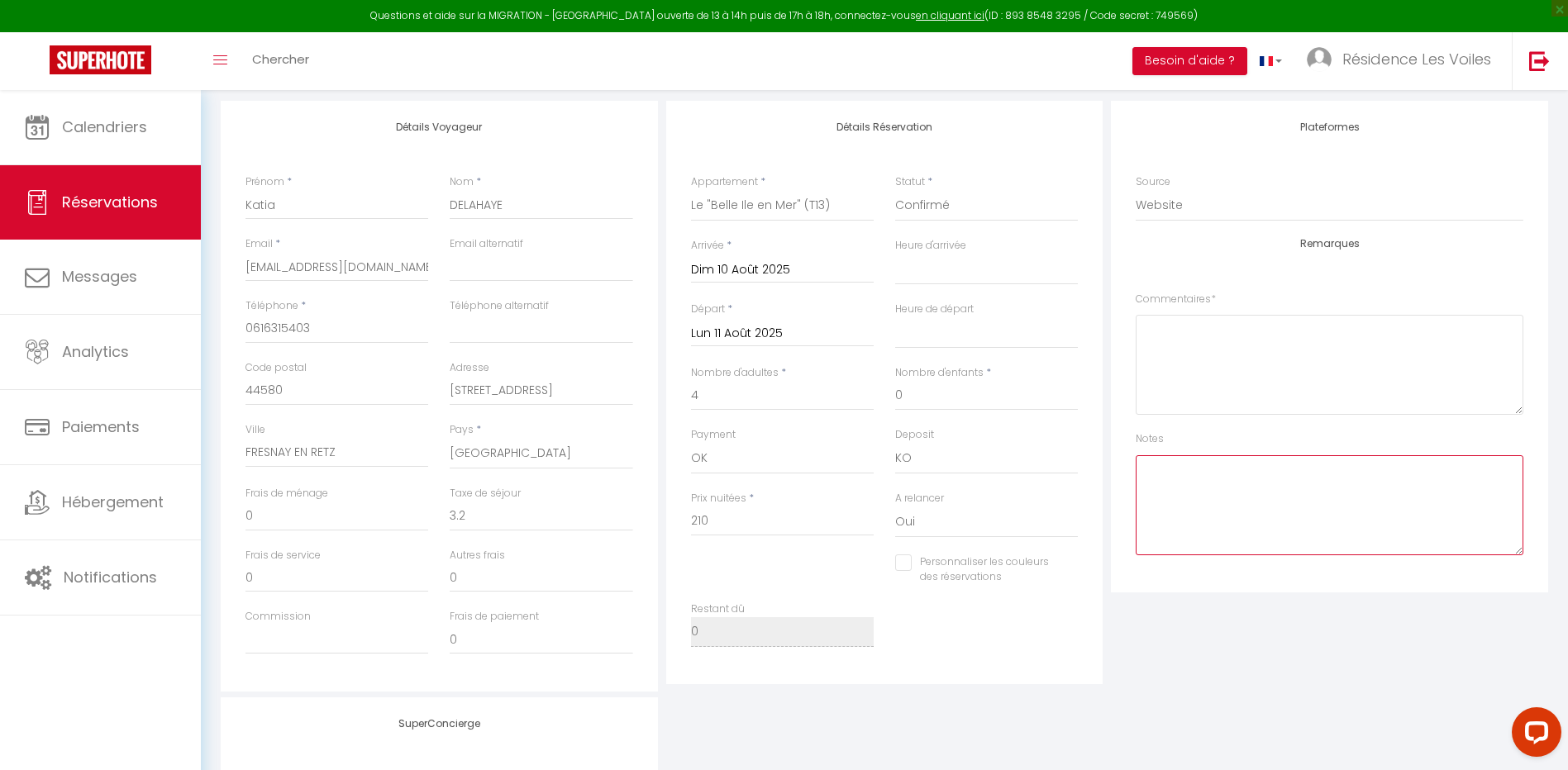
click at [1169, 494] on textarea at bounding box center [1330, 505] width 387 height 100
type textarea "Ben :"
select select
checkbox input "false"
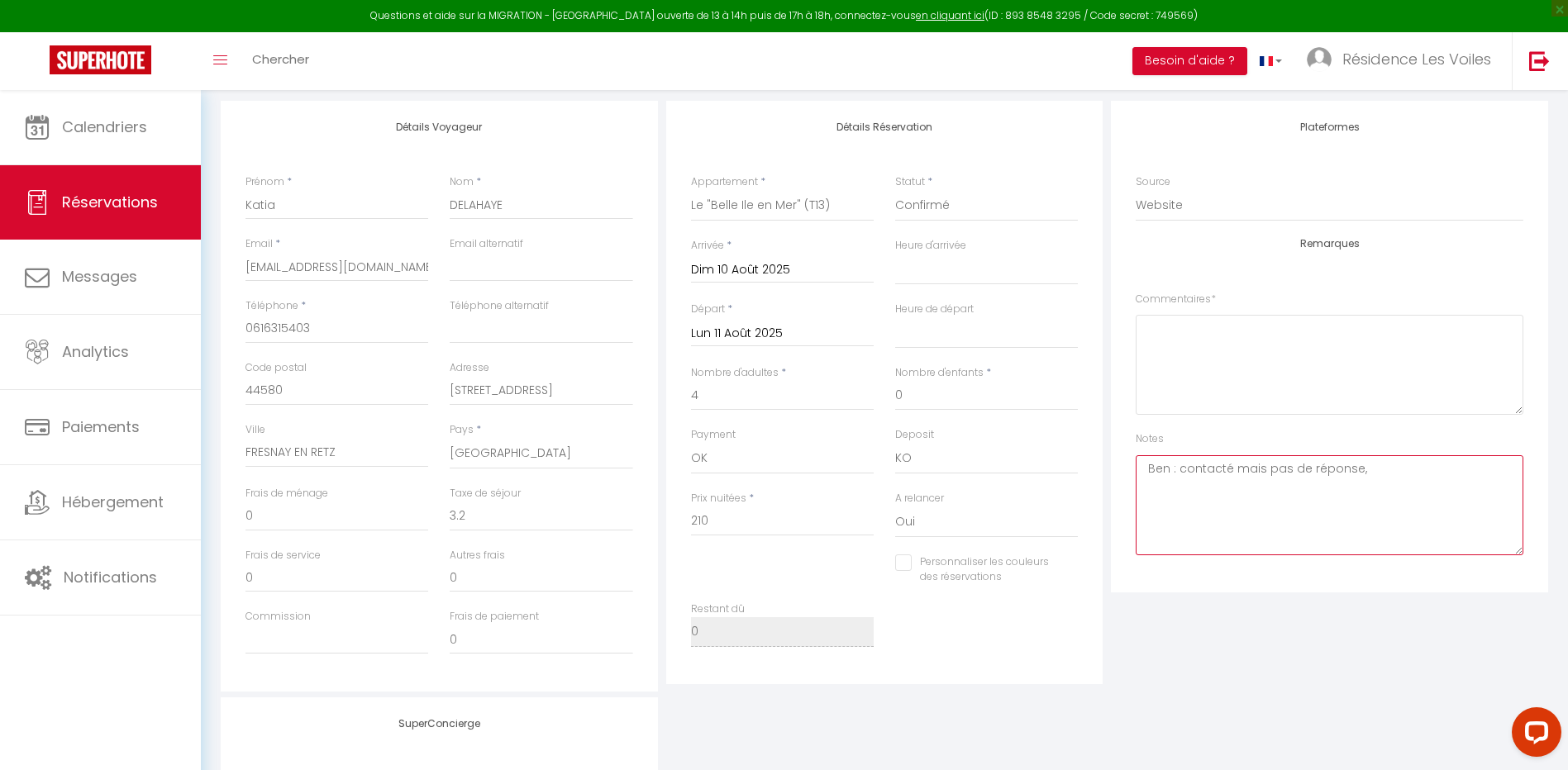
type textarea "Ben : contacté mais pas de réponse,"
select select
checkbox input "false"
click at [1181, 466] on textarea "Ben : contacté mais pas de réponse, j'ai laissé un sms" at bounding box center [1330, 505] width 387 height 100
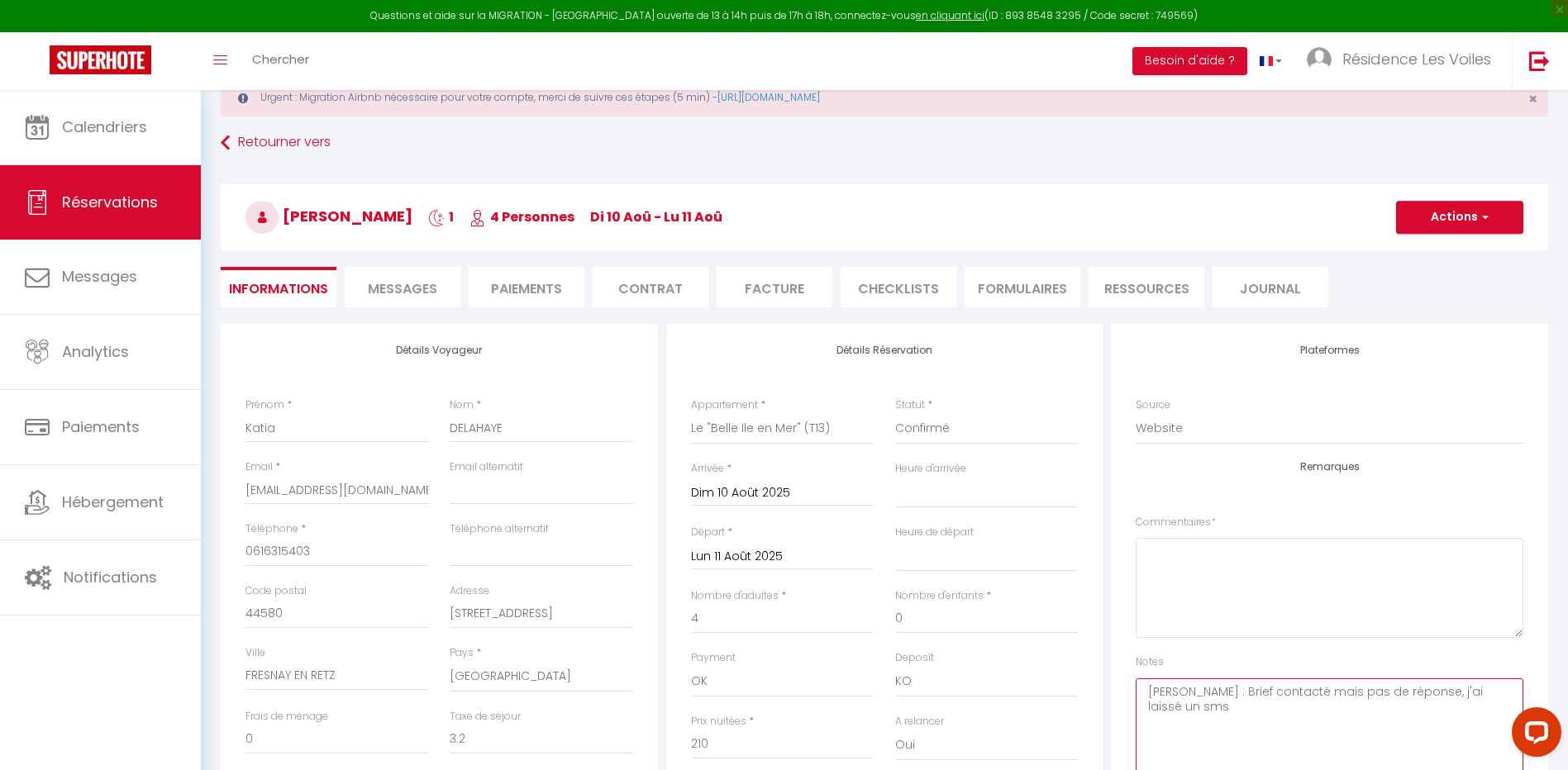
scroll to position [0, 0]
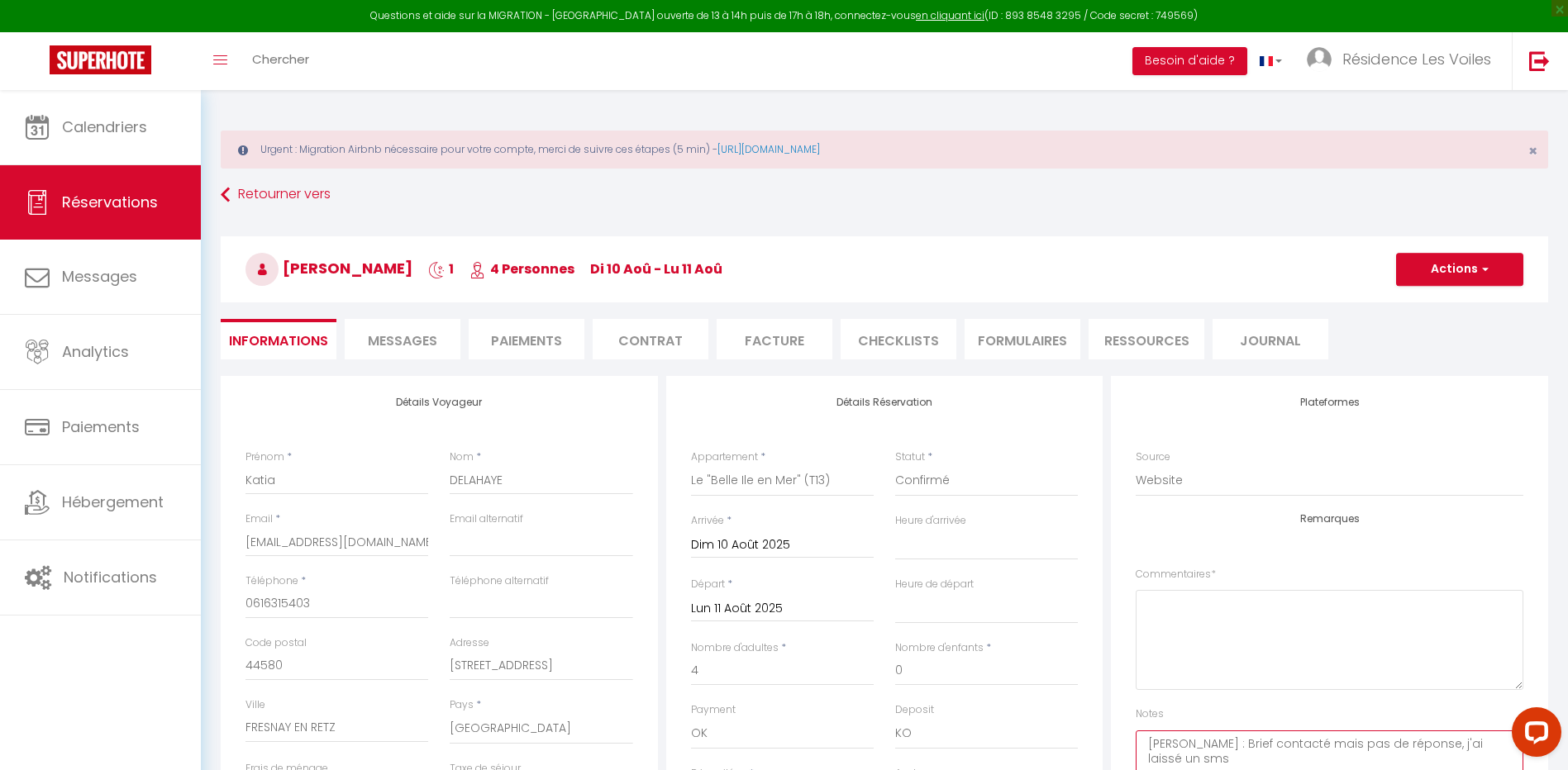
type textarea "[PERSON_NAME] : Brief contacté mais pas de réponse, j'ai laissé un sms"
click at [1439, 274] on button "Actions" at bounding box center [1459, 269] width 128 height 33
click at [1437, 306] on link "Enregistrer" at bounding box center [1443, 306] width 130 height 22
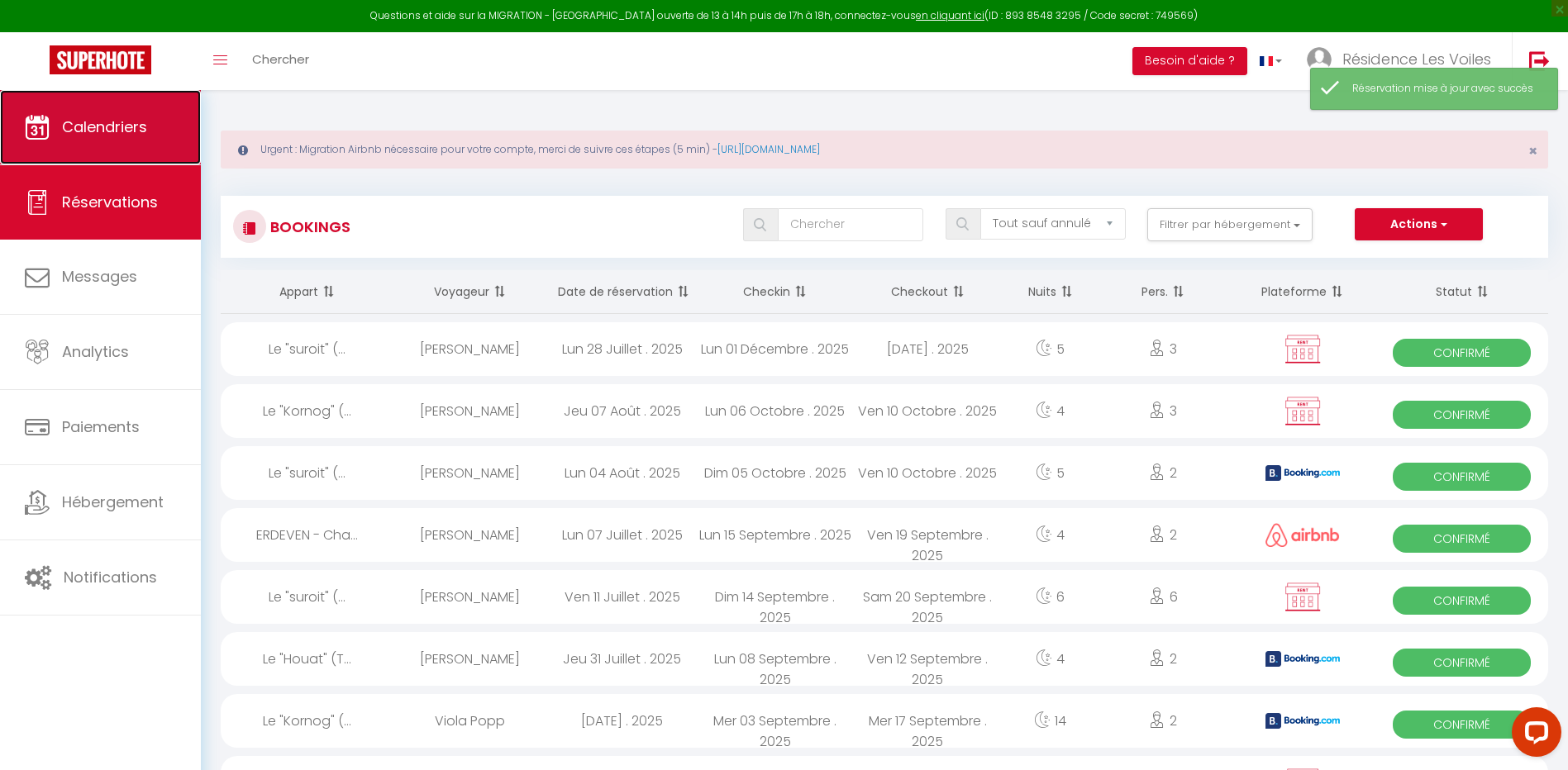
click at [56, 98] on link "Calendriers" at bounding box center [100, 128] width 201 height 74
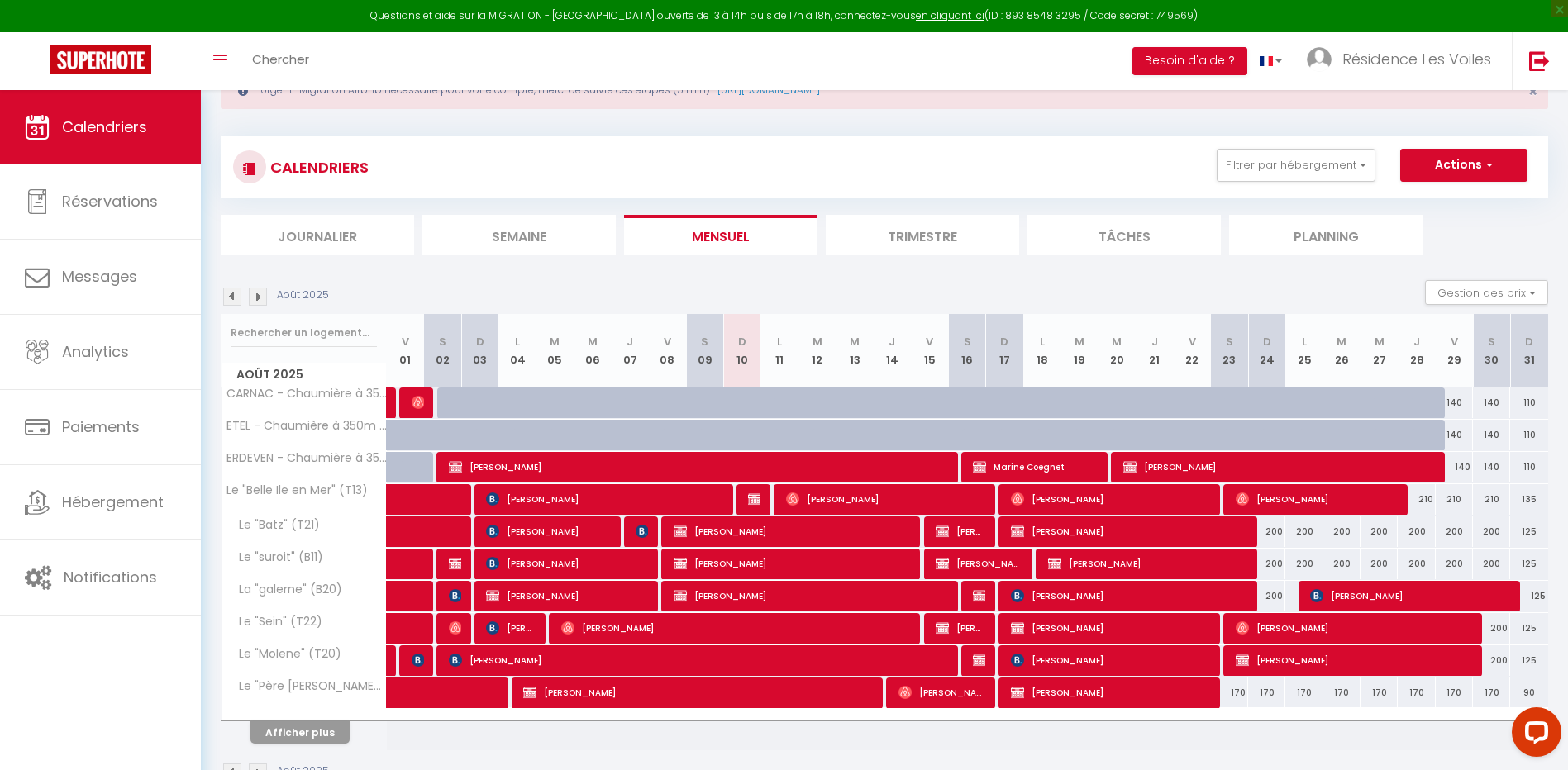
scroll to position [109, 0]
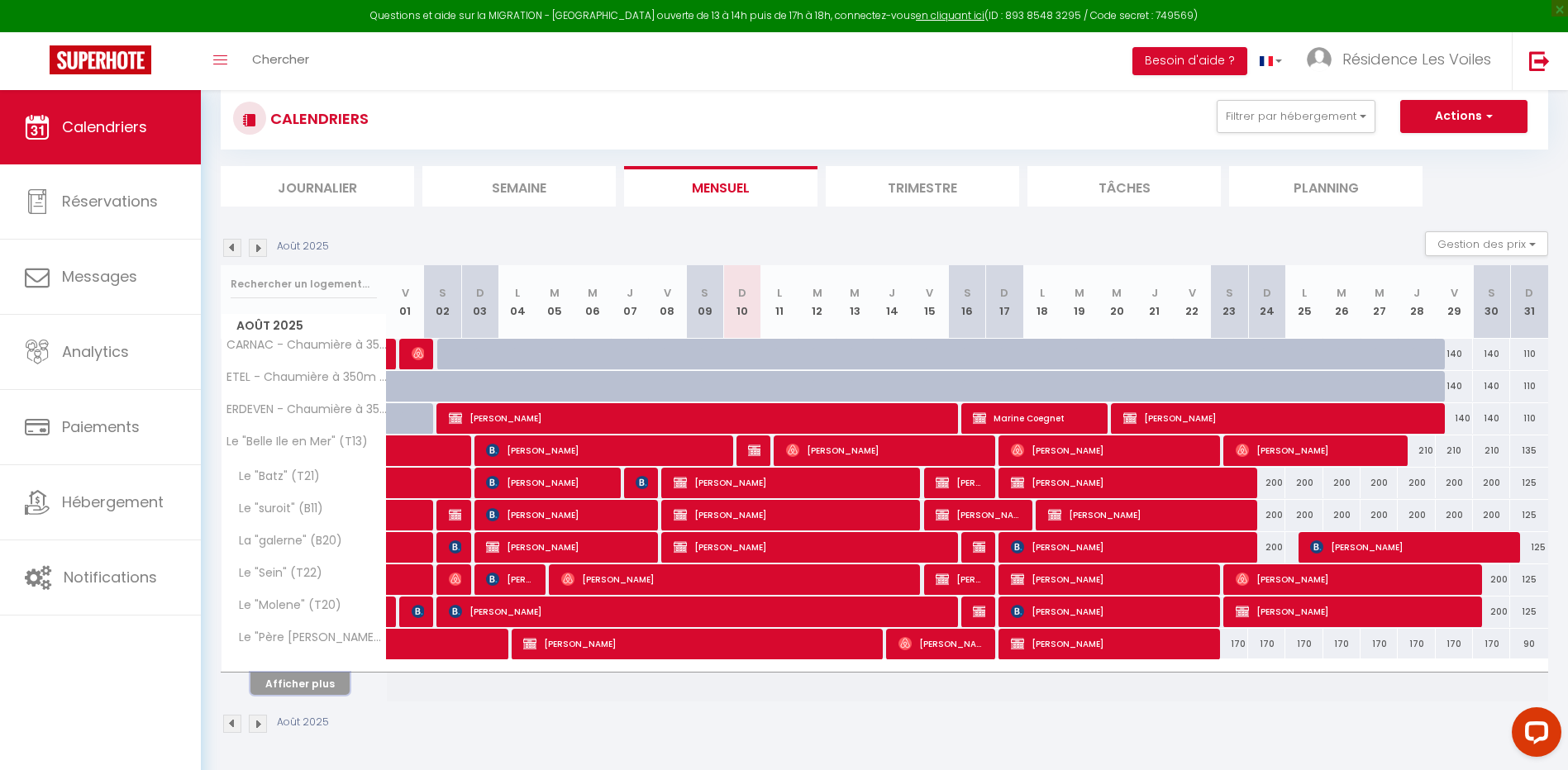
click at [330, 676] on button "Afficher plus" at bounding box center [301, 683] width 100 height 23
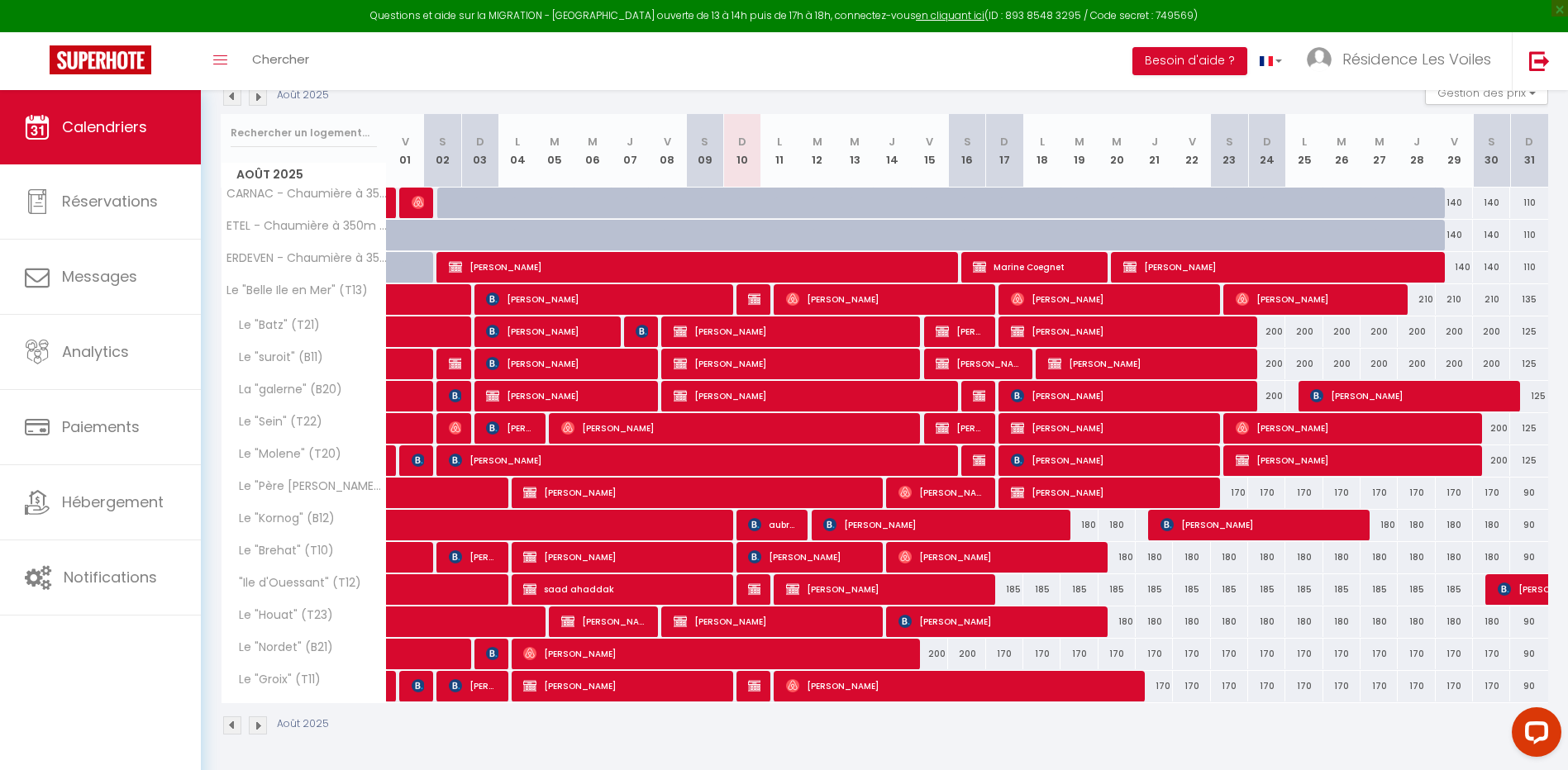
scroll to position [261, 0]
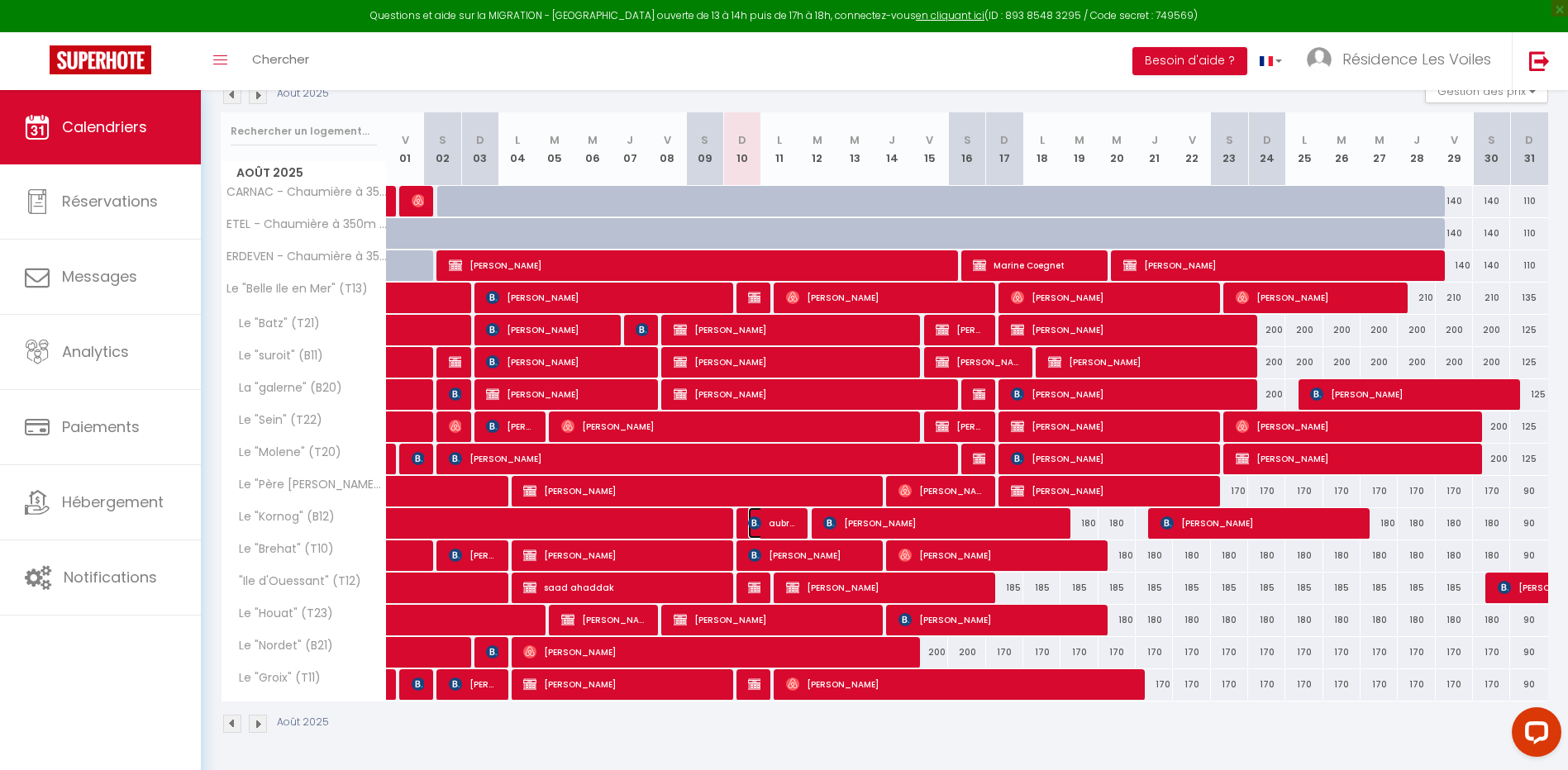
click at [782, 526] on span "aubree perle" at bounding box center [772, 523] width 50 height 32
select select "OK"
select select "KO"
select select "0"
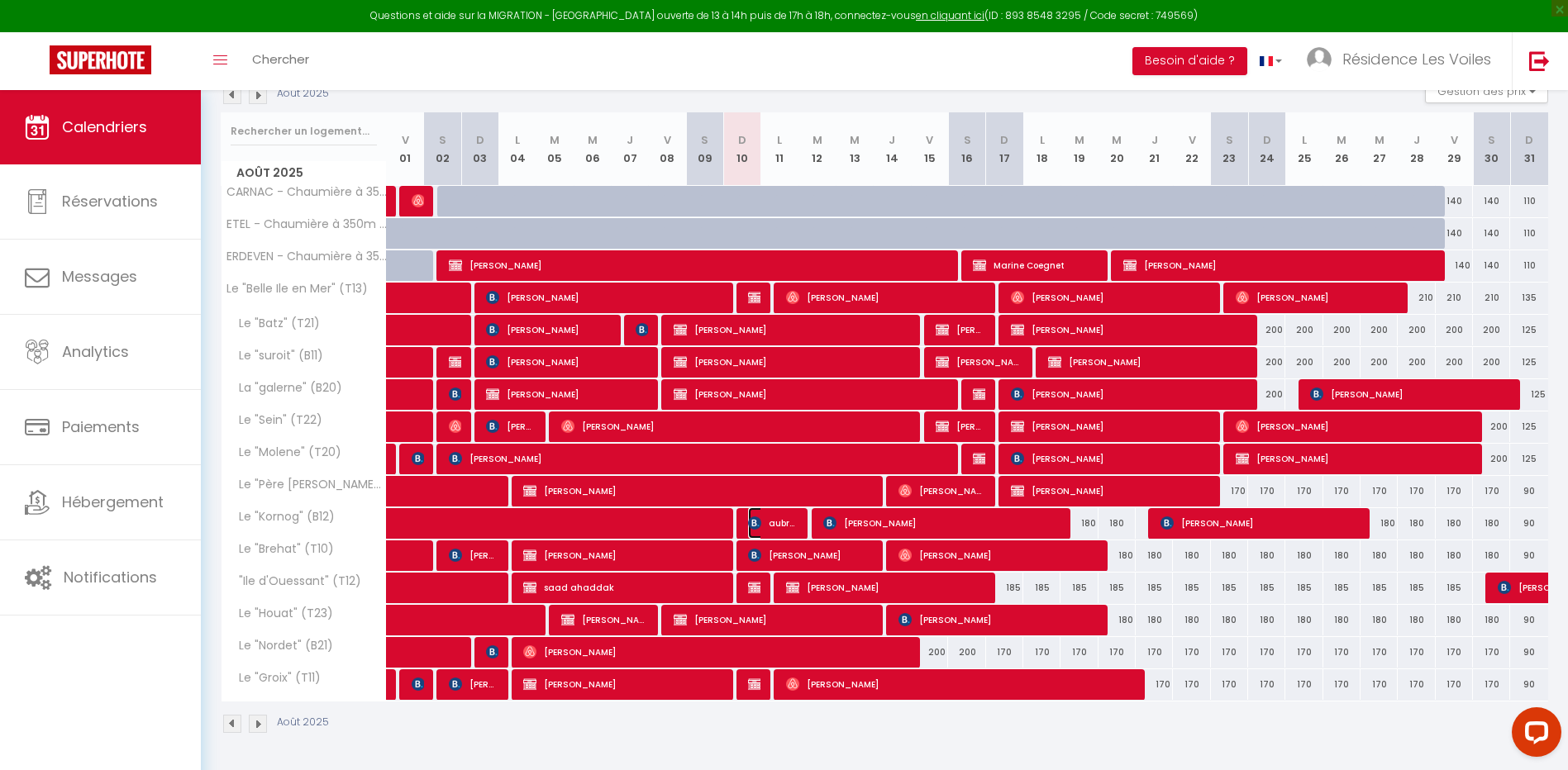
select select "1"
select select
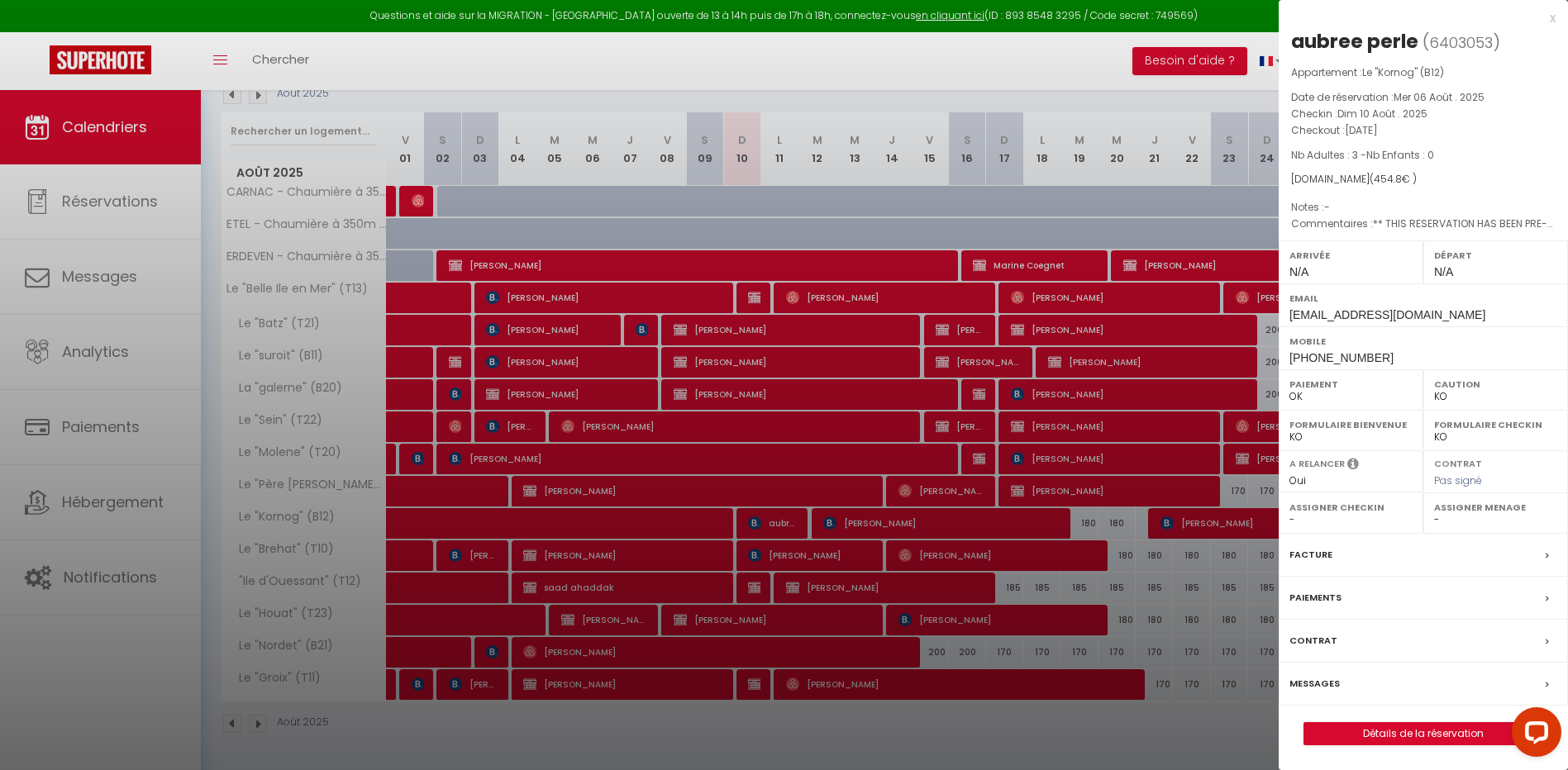
click at [1321, 686] on label "Messages" at bounding box center [1315, 683] width 51 height 17
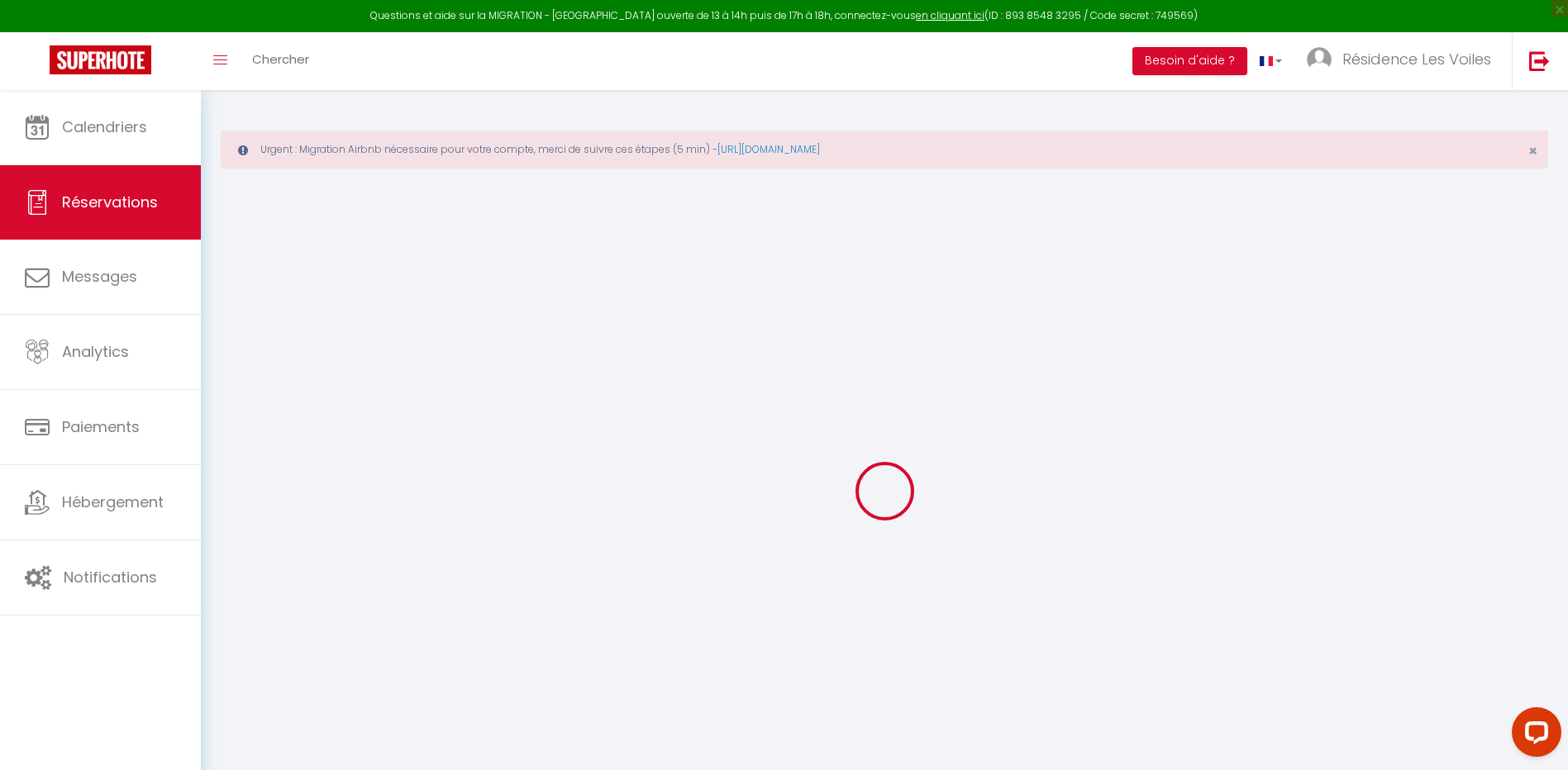
select select
checkbox input "false"
select select
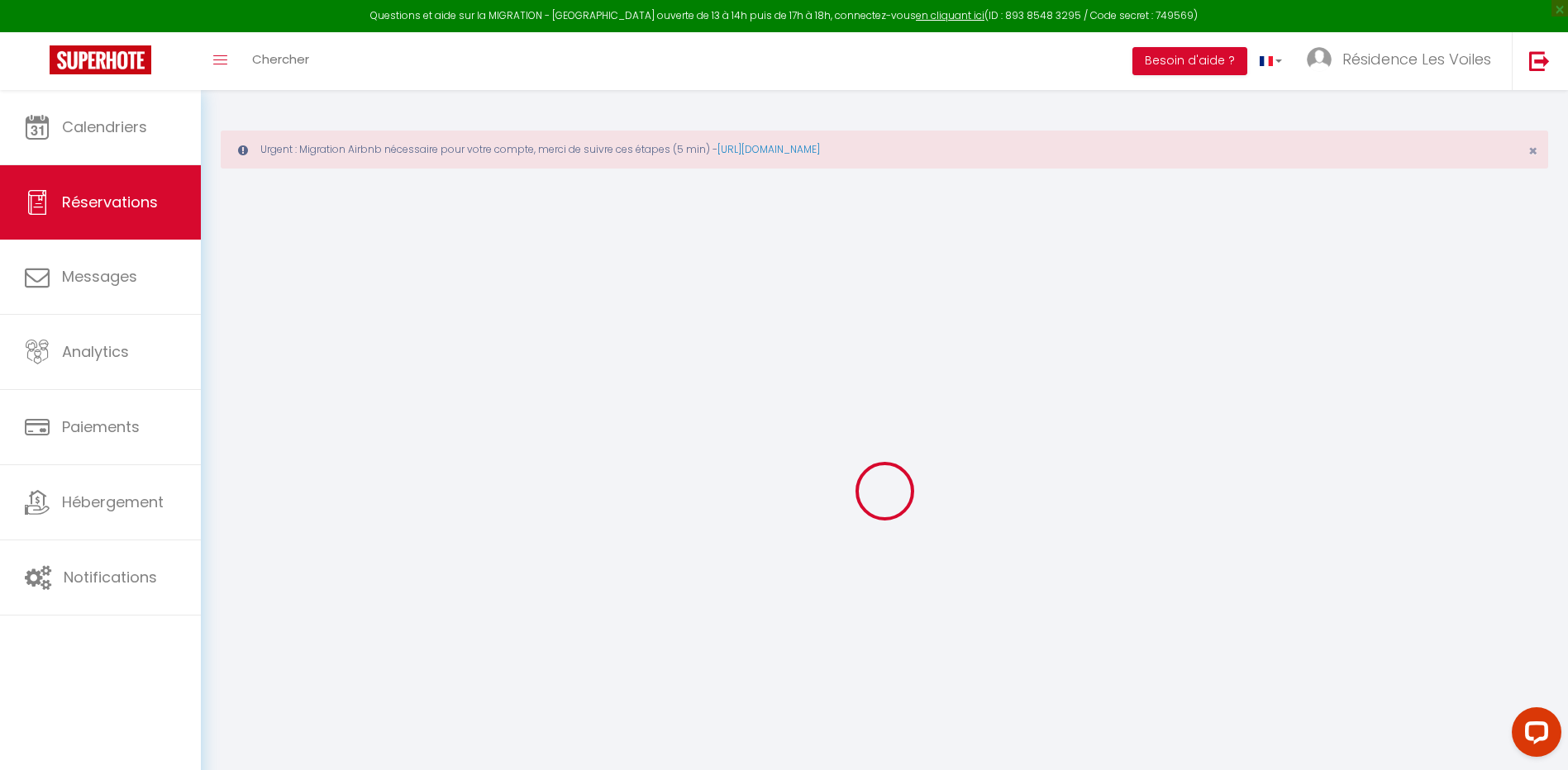
checkbox input "false"
type textarea "** THIS RESERVATION HAS BEEN PRE-PAID ** Reservation has a cancellation grace p…"
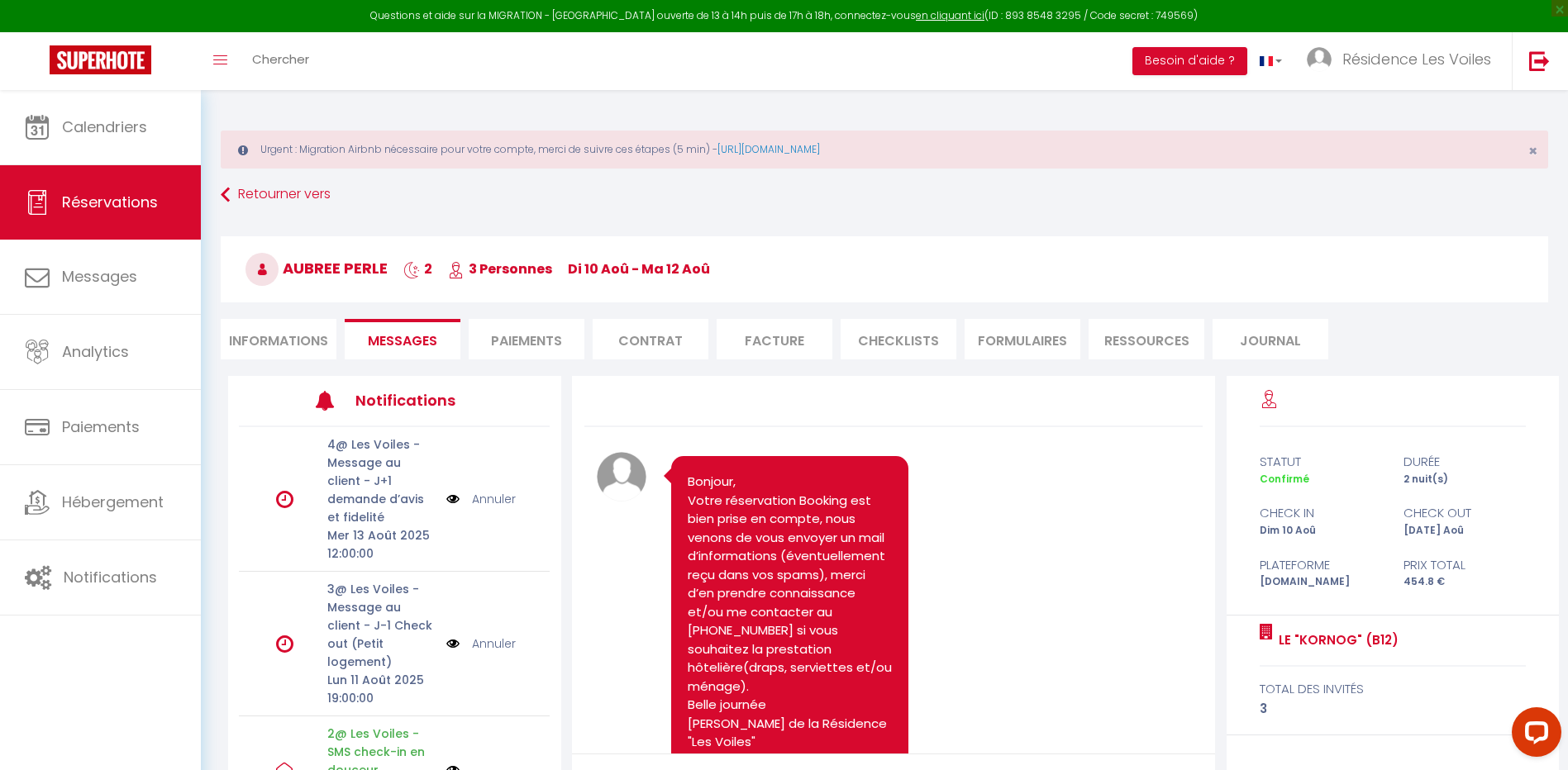
scroll to position [3039, 0]
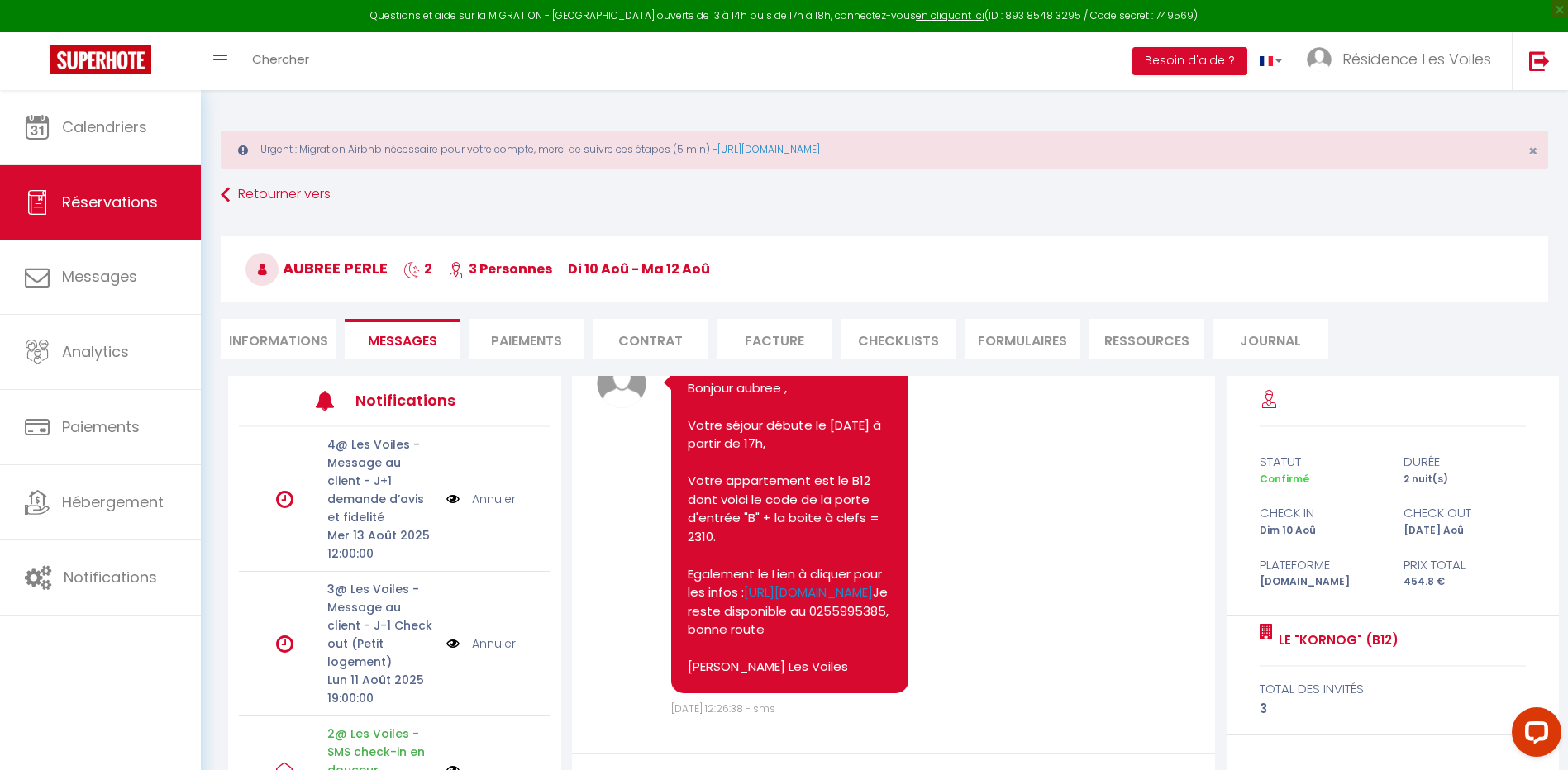
click at [325, 320] on li "Informations" at bounding box center [279, 338] width 116 height 41
select select
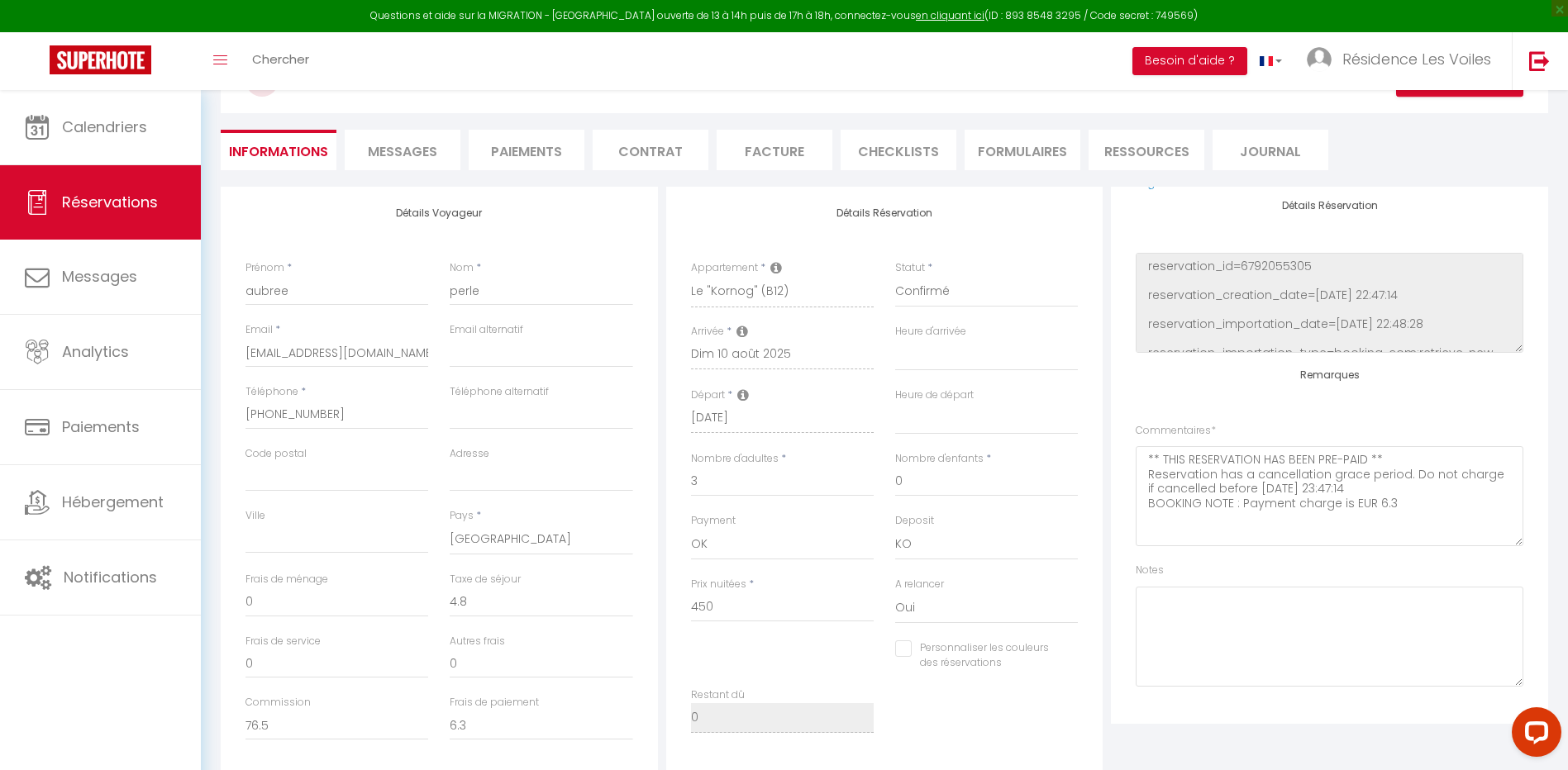
scroll to position [138, 0]
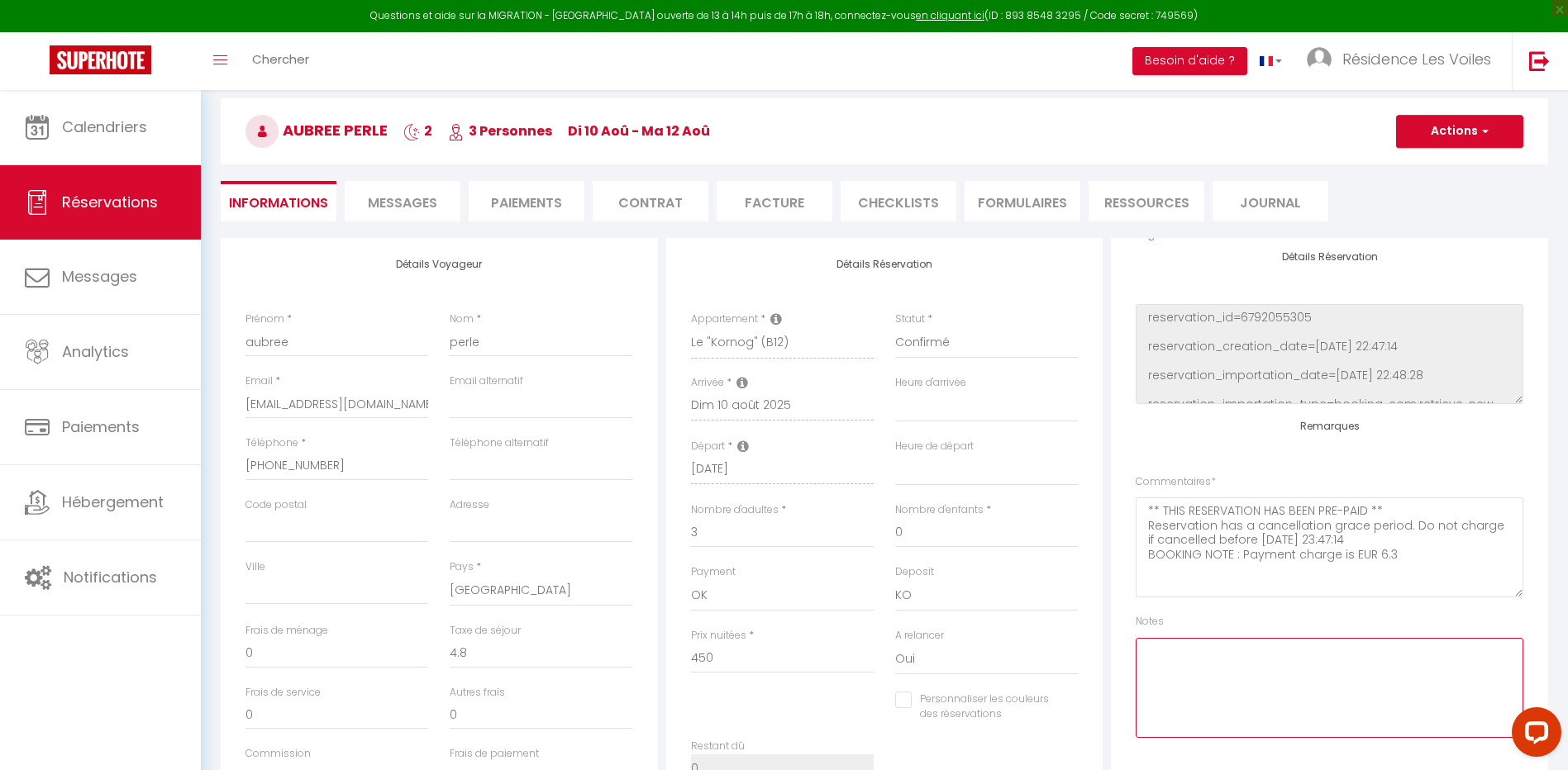
click at [1192, 642] on textarea at bounding box center [1330, 688] width 387 height 100
type textarea "Ben"
select select
checkbox input "false"
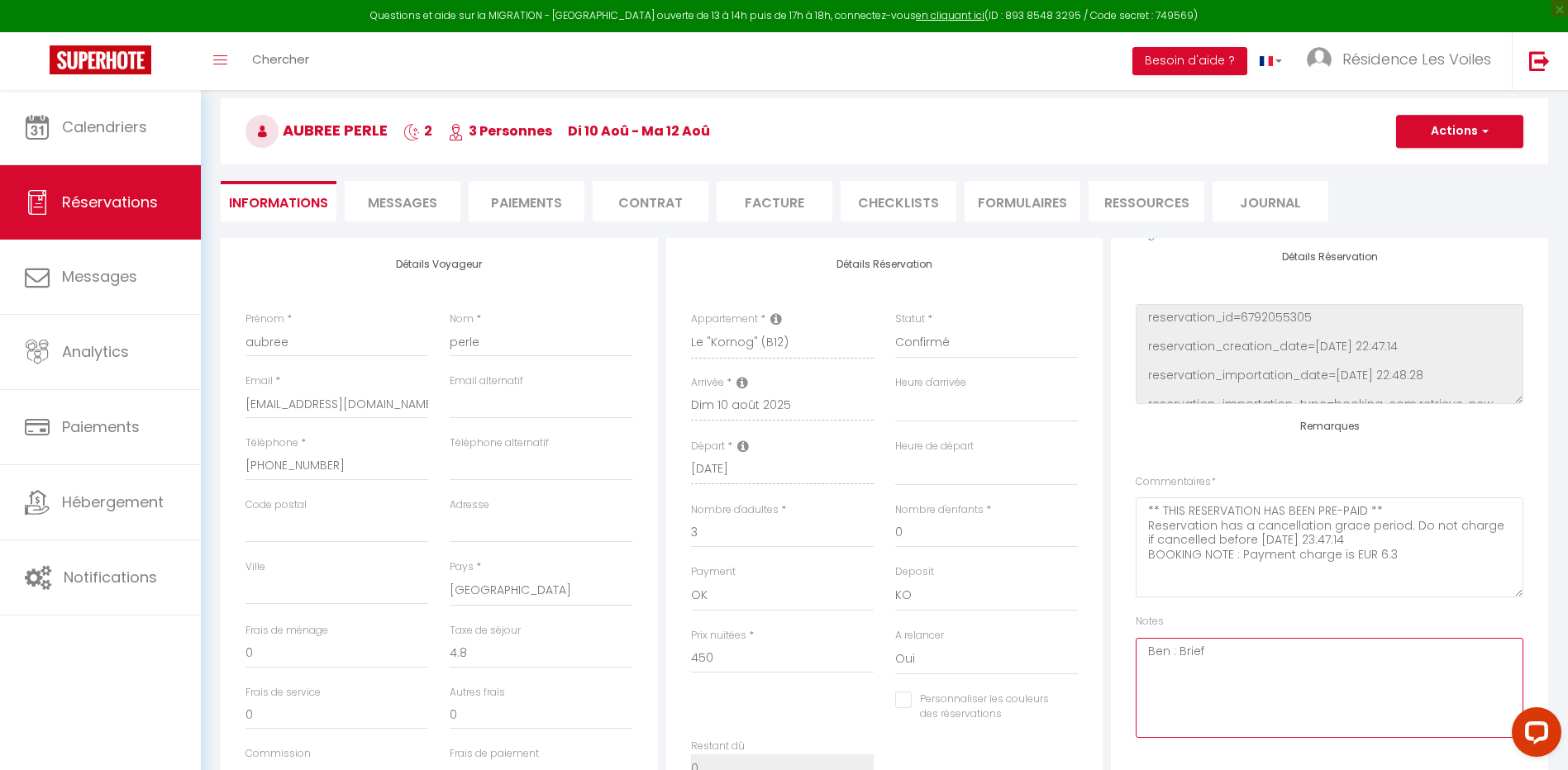
type textarea "Ben : Brief"
select select
checkbox input "false"
type textarea "Ben : Brief"
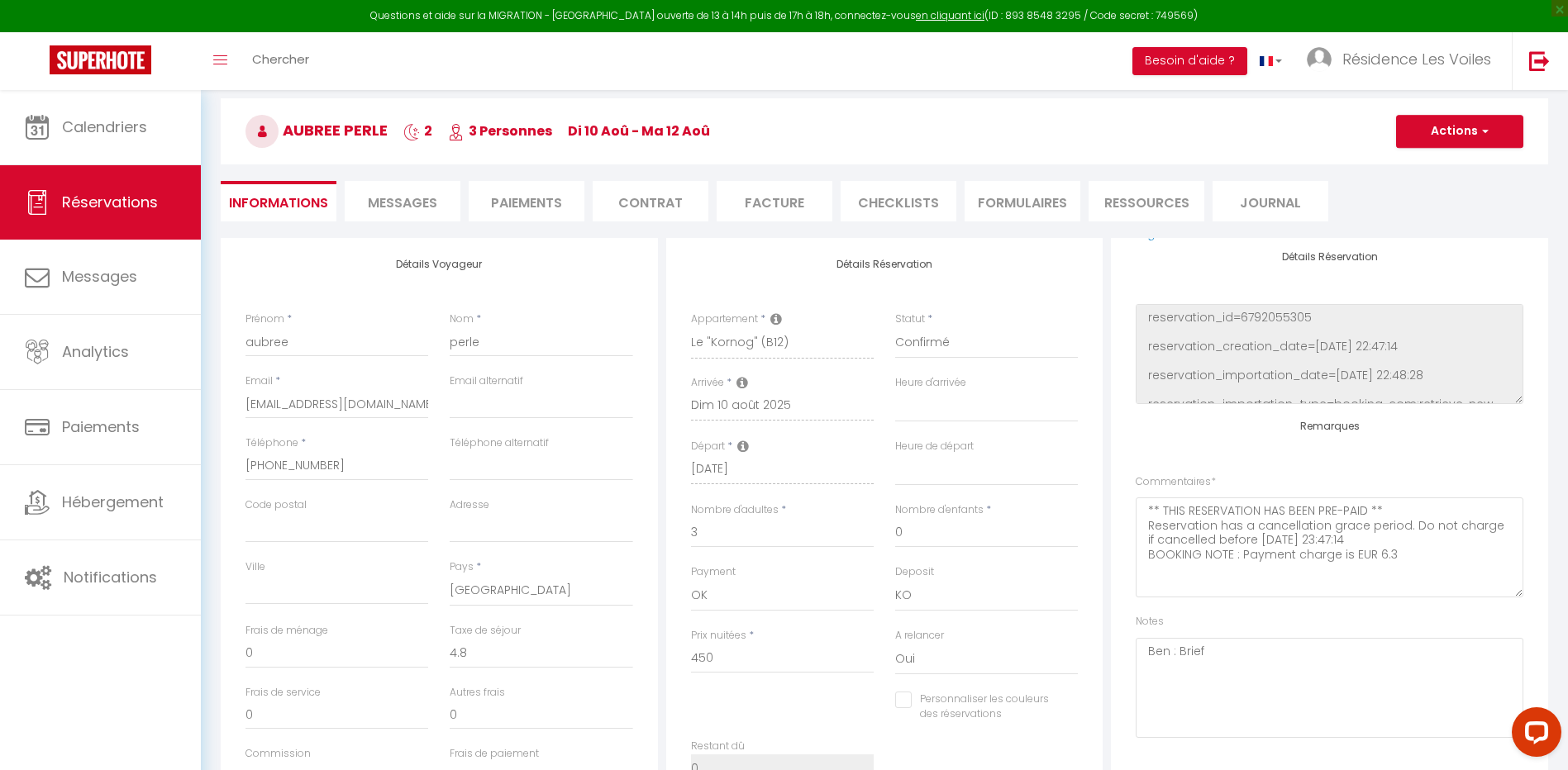
select select
checkbox input "false"
select select
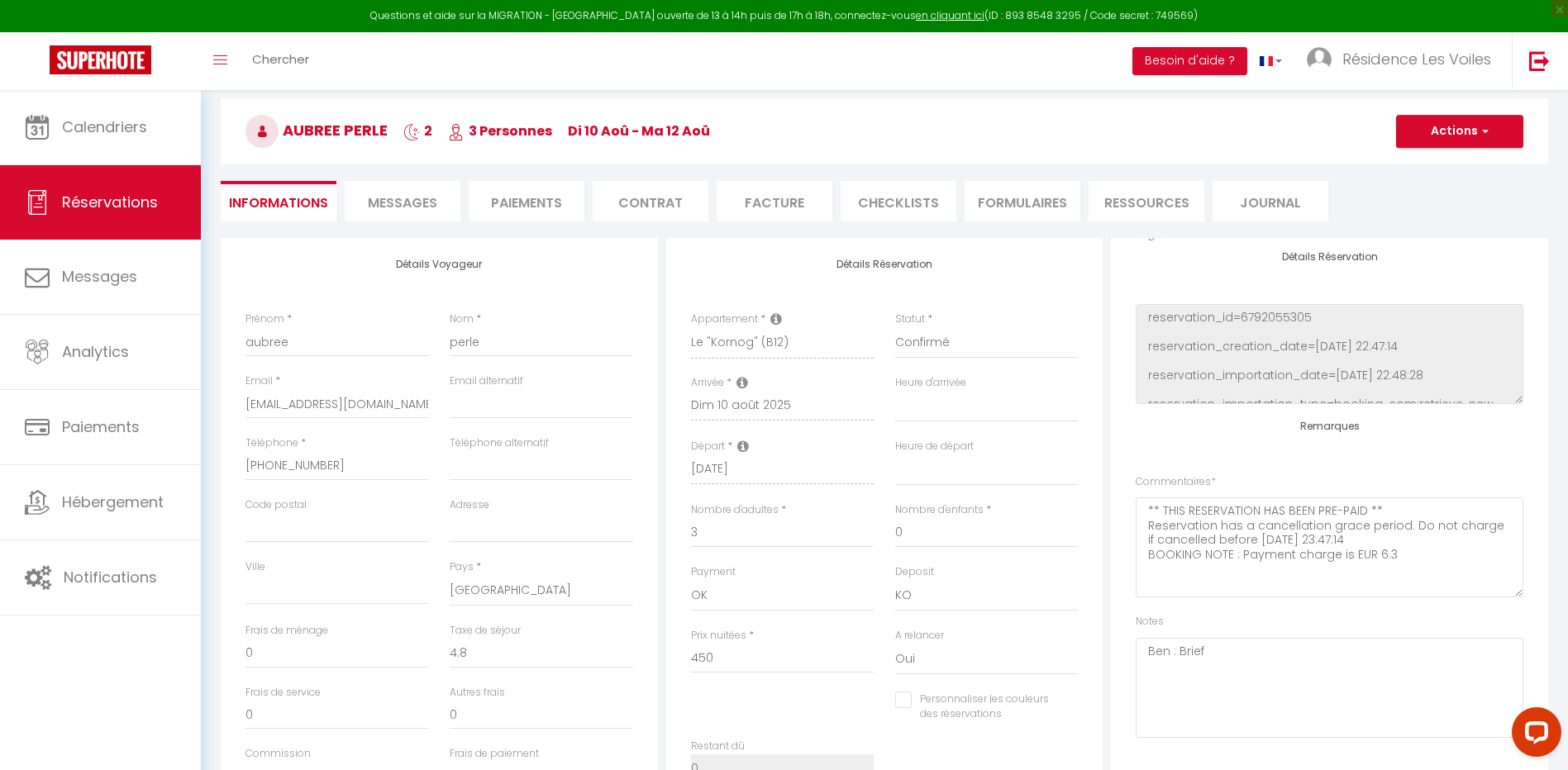
checkbox input "false"
select select
checkbox input "false"
select select
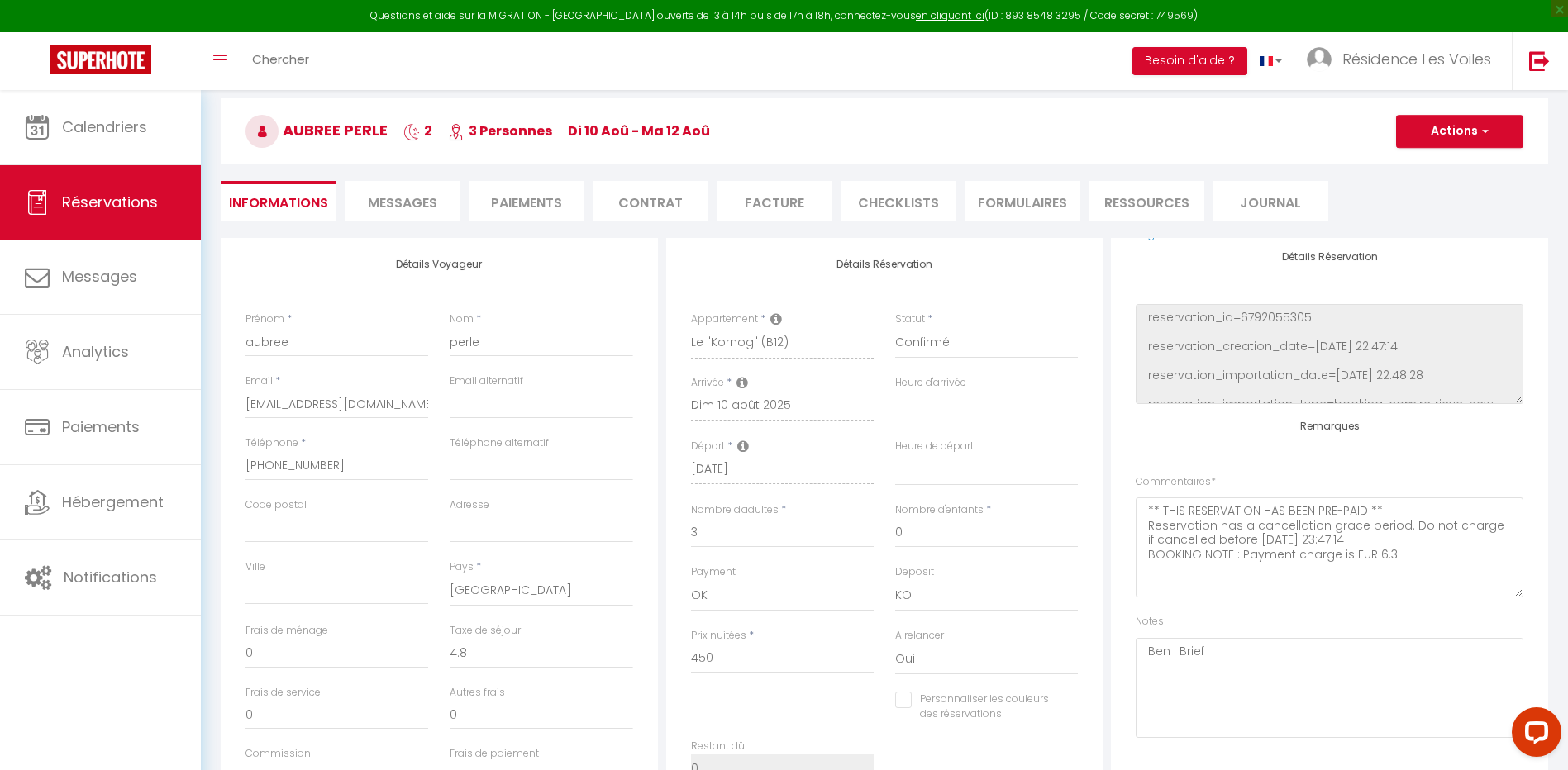
select select
checkbox input "false"
click at [1216, 655] on textarea "Ben : Brief" at bounding box center [1330, 688] width 387 height 100
click at [1233, 656] on textarea "Ben : Brief ok" at bounding box center [1330, 688] width 387 height 100
type textarea "Ben : pas de presta Brief ok"
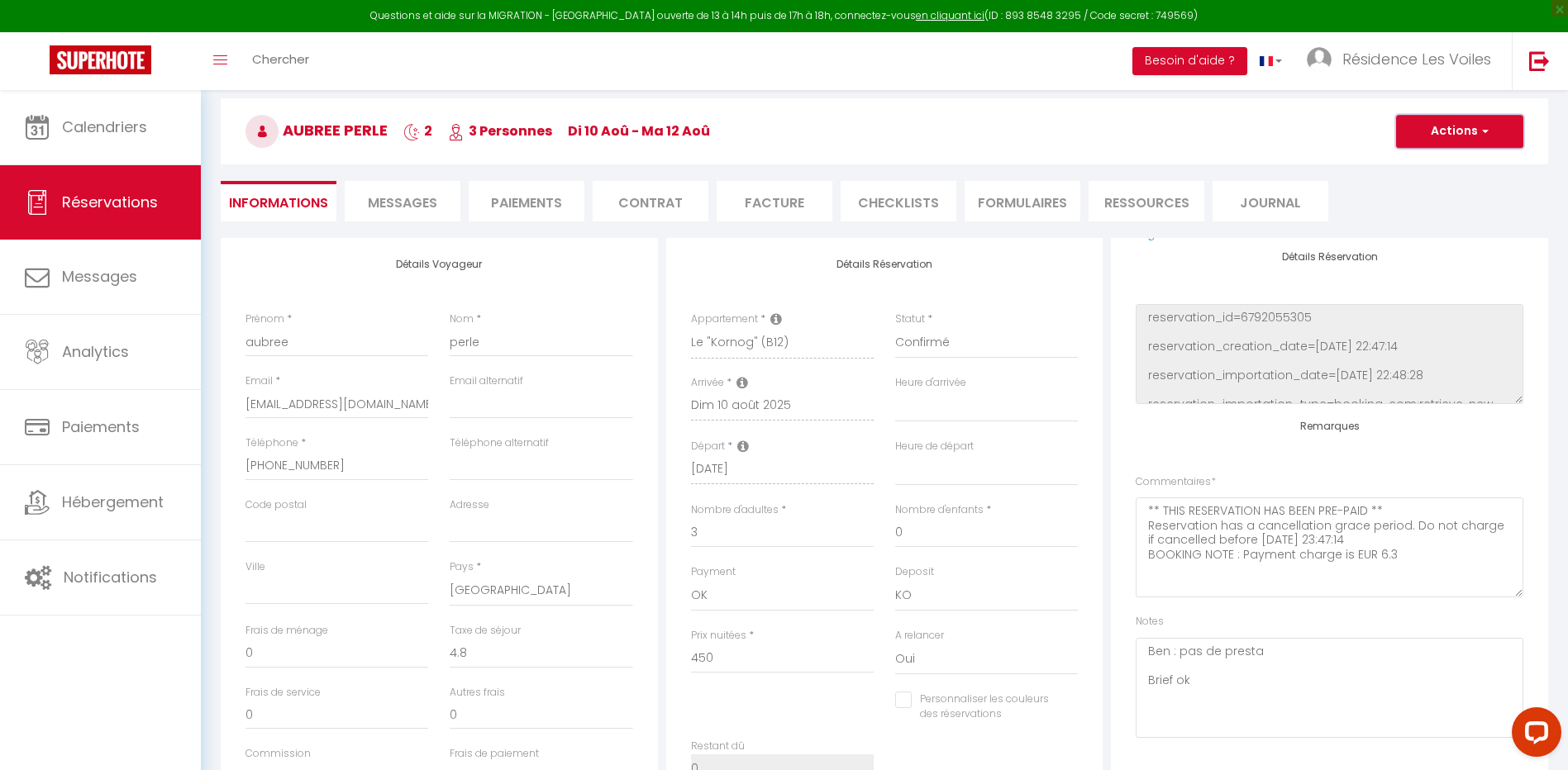
click at [1447, 132] on button "Actions" at bounding box center [1459, 131] width 128 height 33
click at [1440, 169] on link "Enregistrer" at bounding box center [1443, 168] width 130 height 22
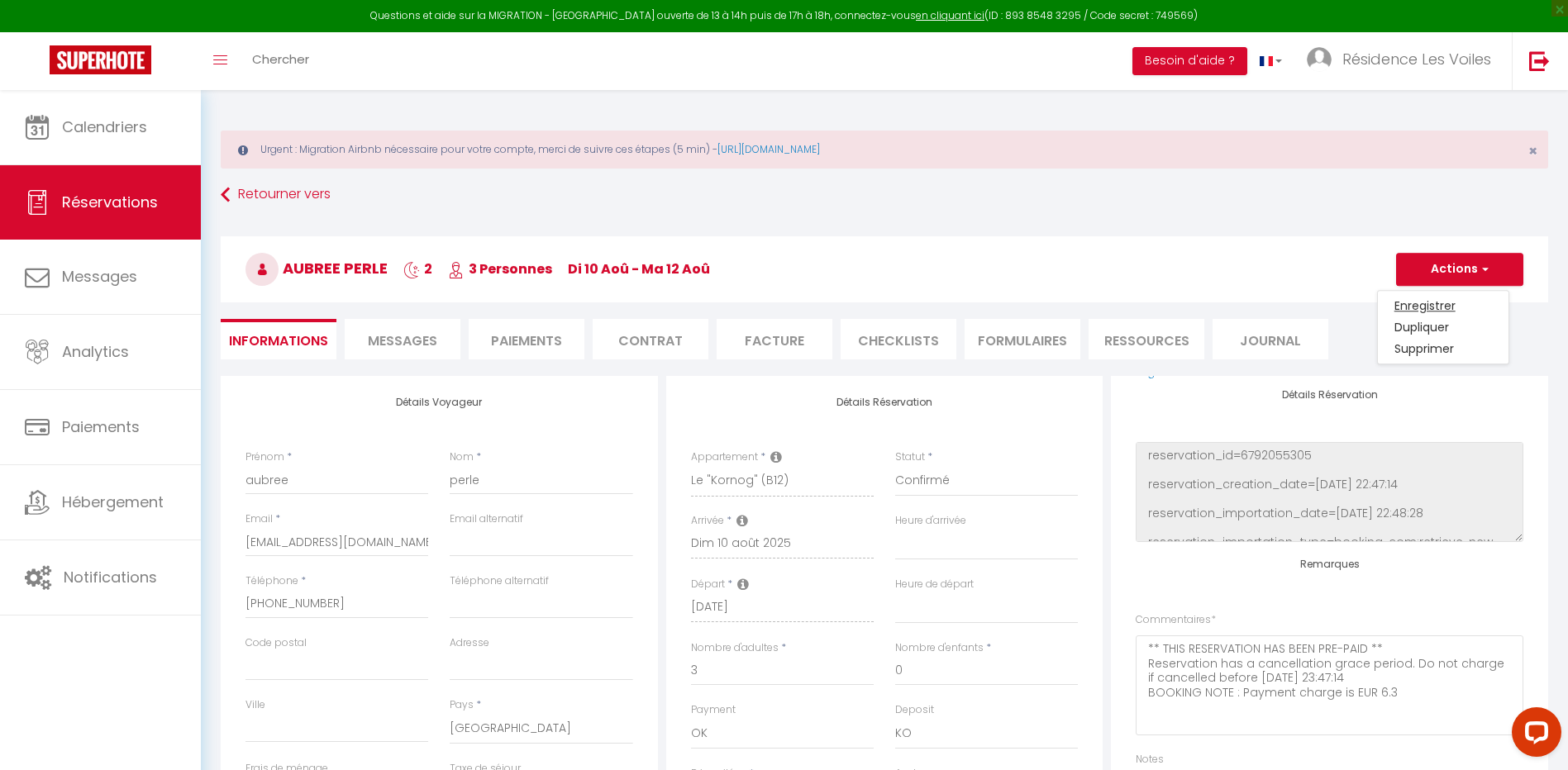
select select "not_cancelled"
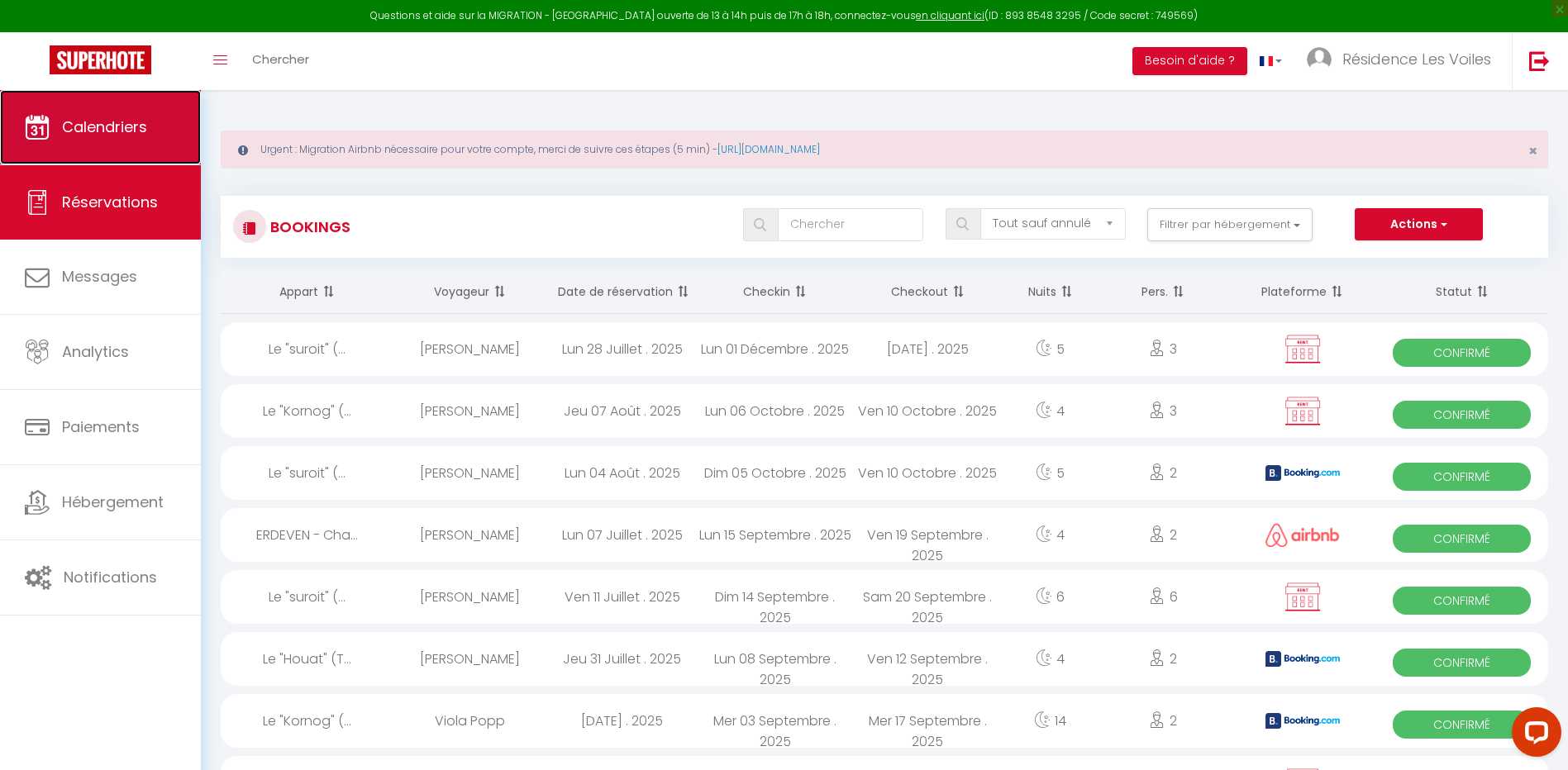
click at [88, 109] on link "Calendriers" at bounding box center [100, 128] width 201 height 74
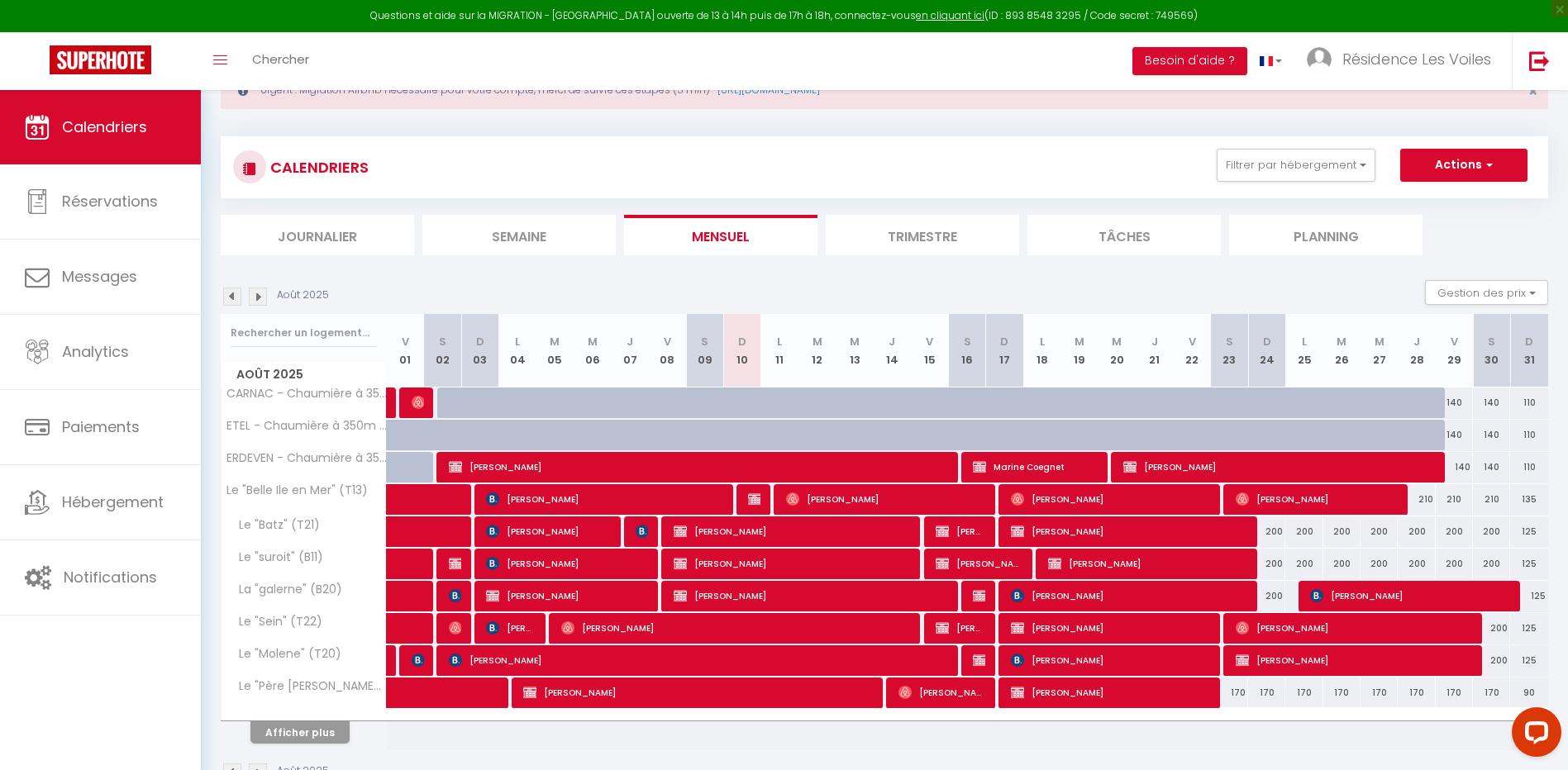
scroll to position [109, 0]
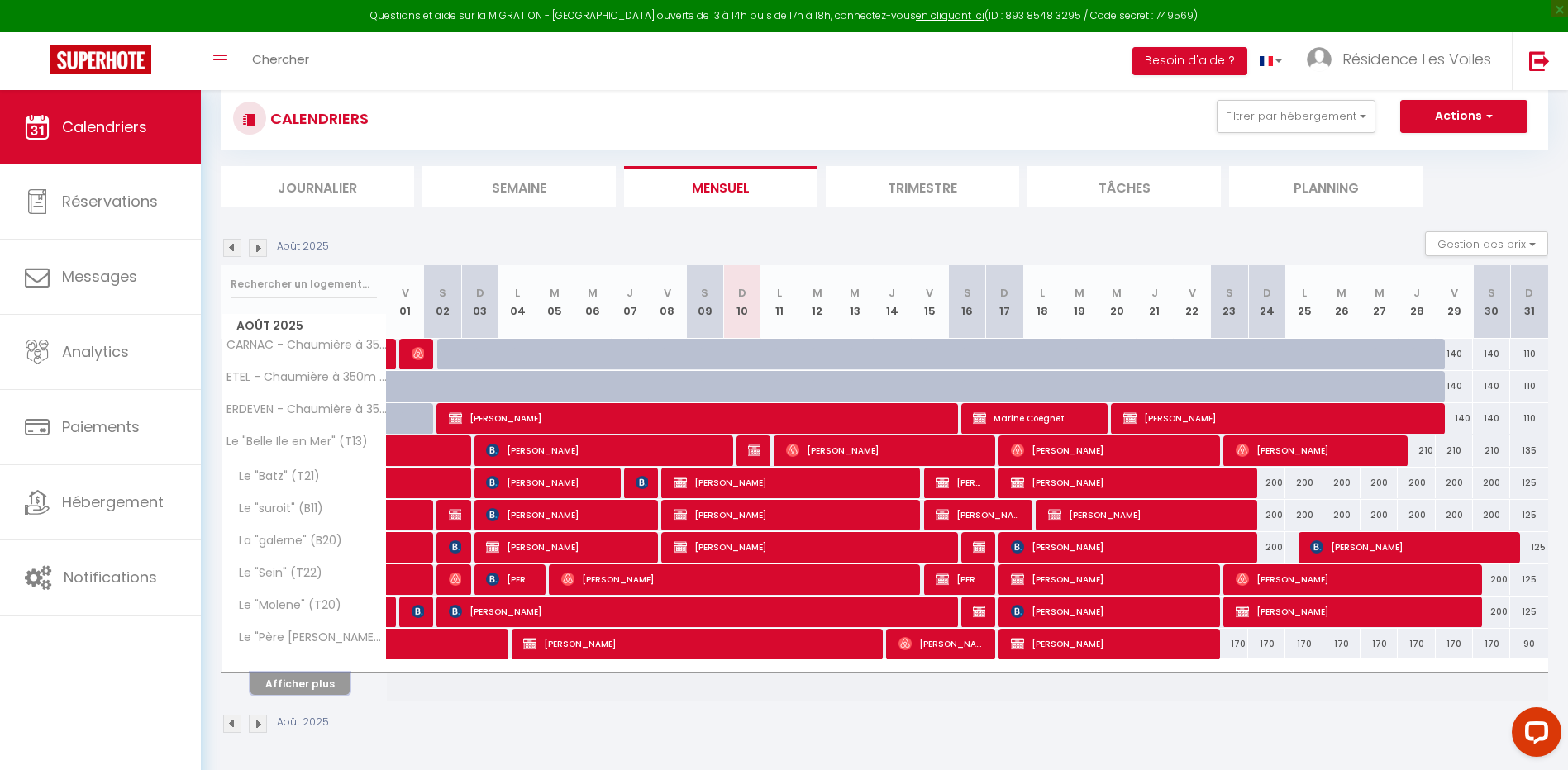
click at [320, 685] on button "Afficher plus" at bounding box center [301, 683] width 100 height 23
select select
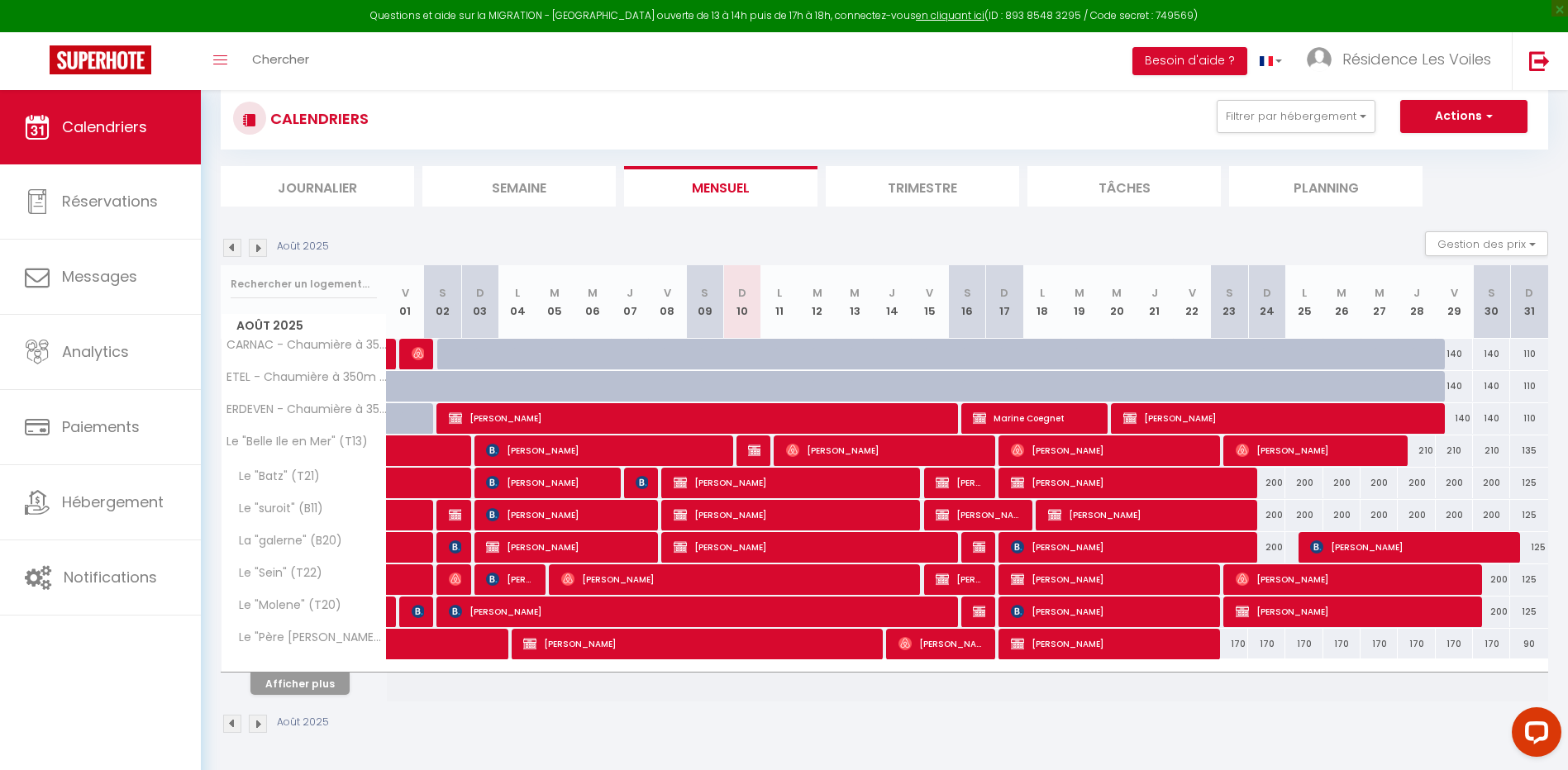
select select
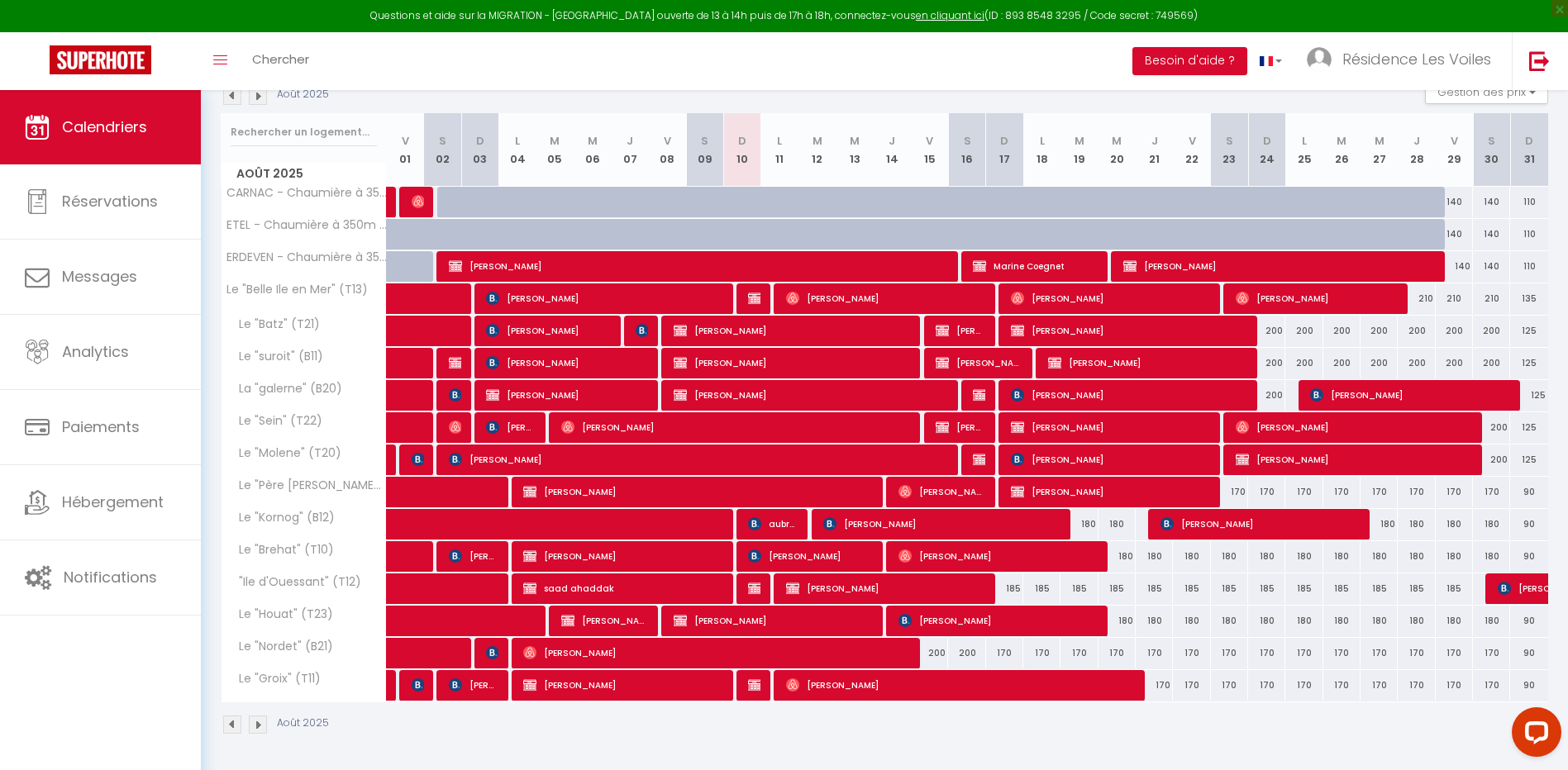
scroll to position [261, 0]
click at [753, 689] on img at bounding box center [754, 684] width 14 height 14
select select "OK"
select select "KO"
select select "0"
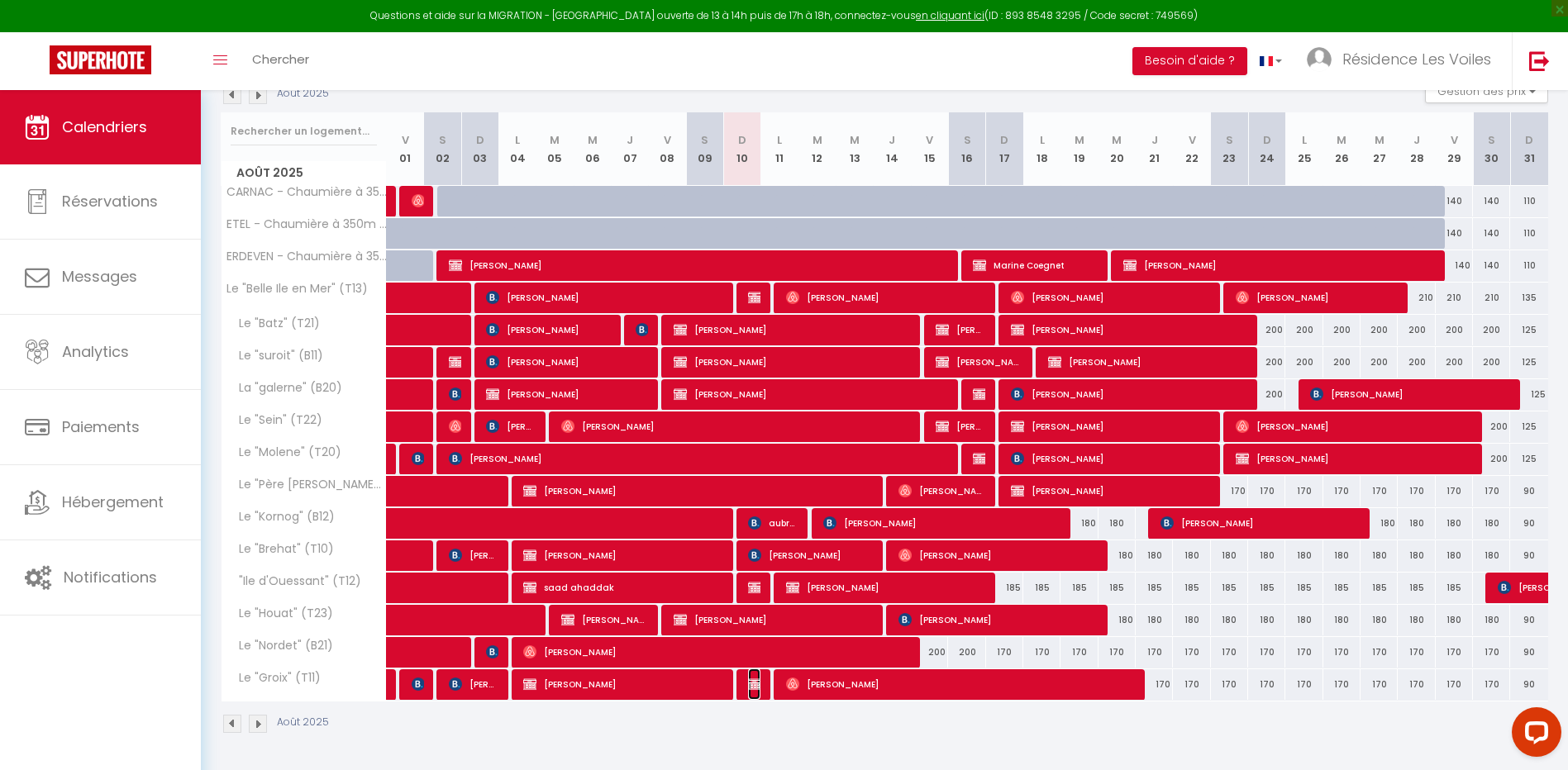
select select "0"
select select "1"
select select
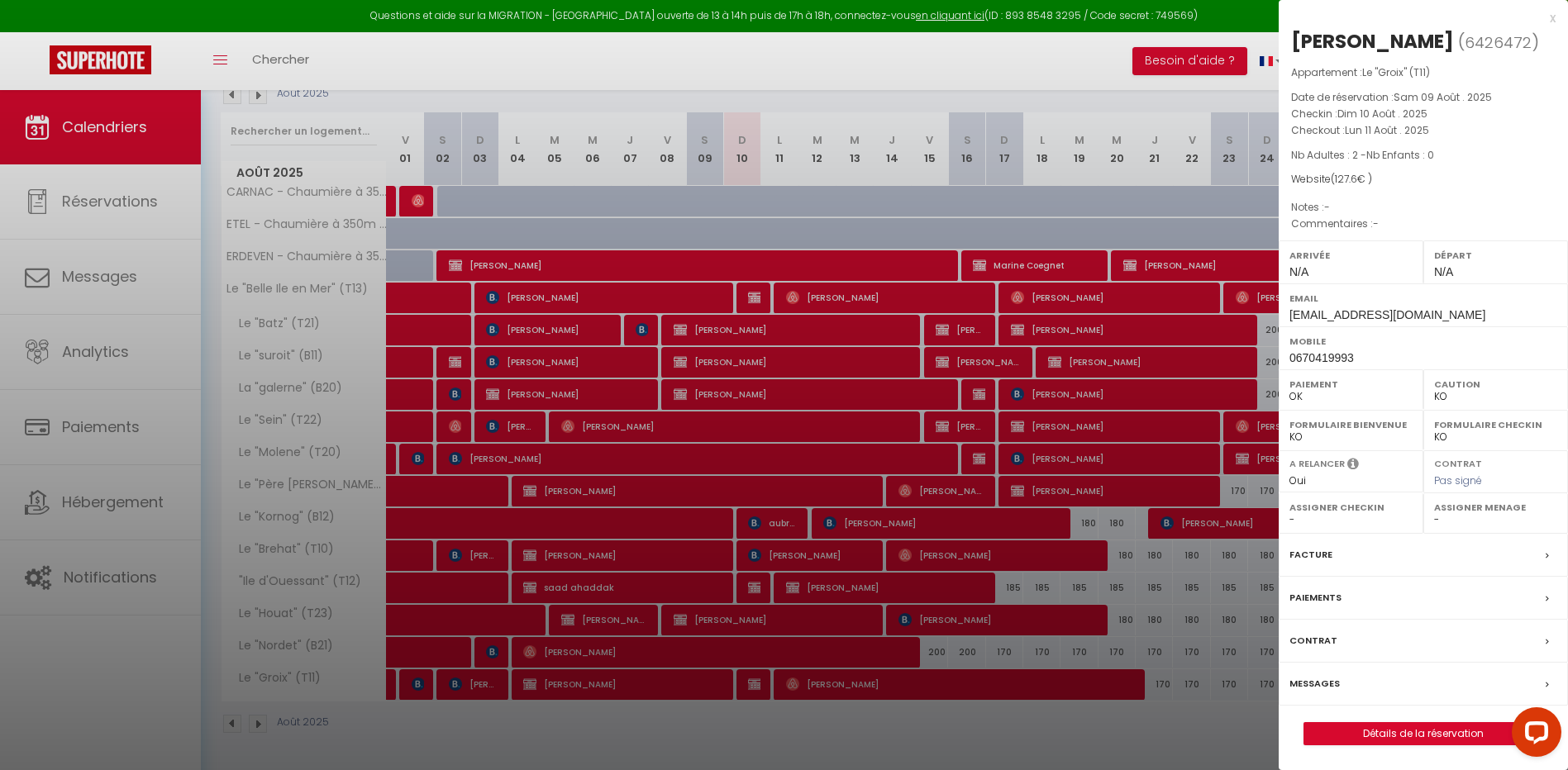
click at [1307, 676] on label "Messages" at bounding box center [1315, 683] width 51 height 17
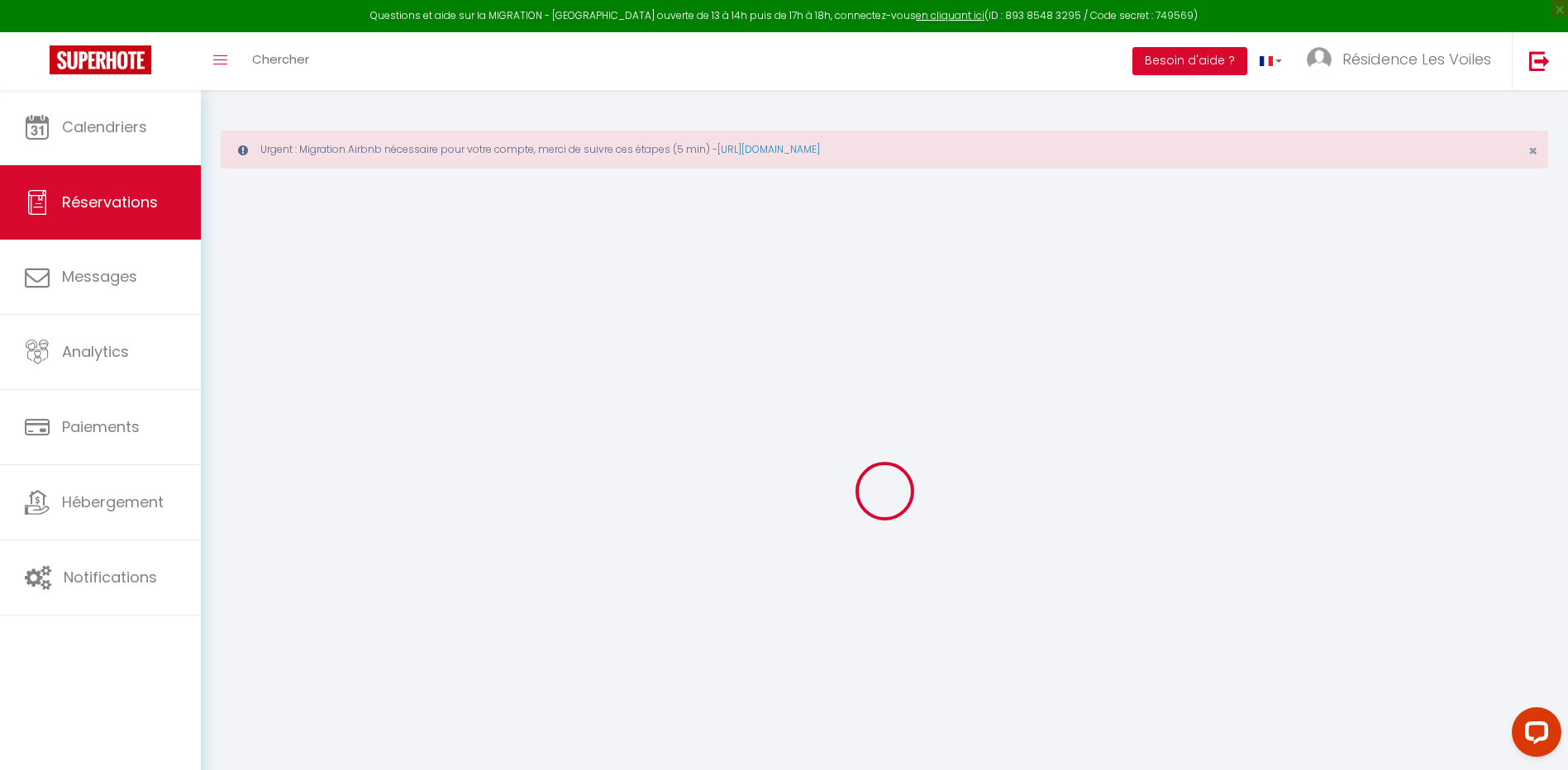
select select
checkbox input "false"
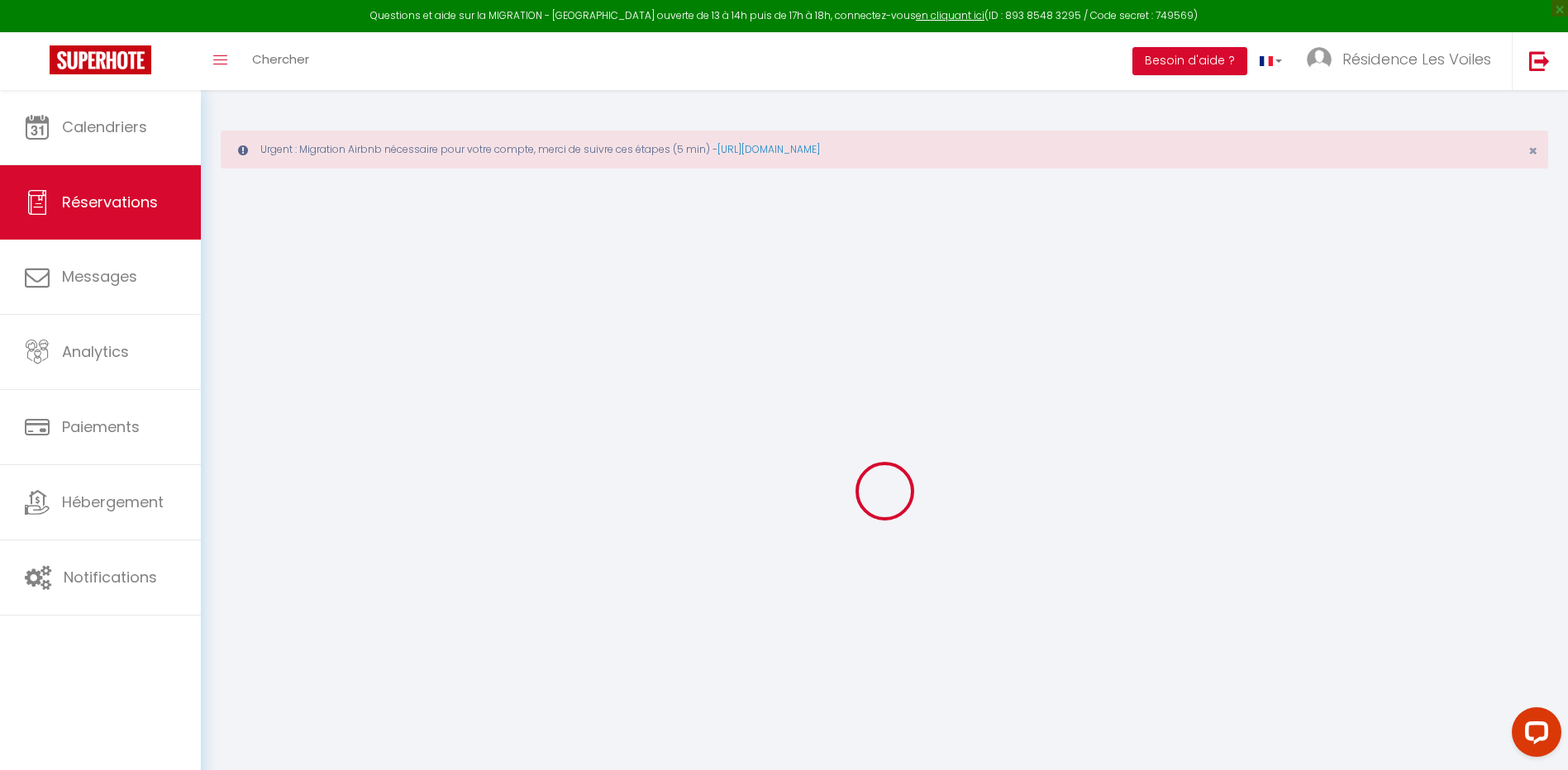
select select
checkbox input "false"
type input "1.6"
select select
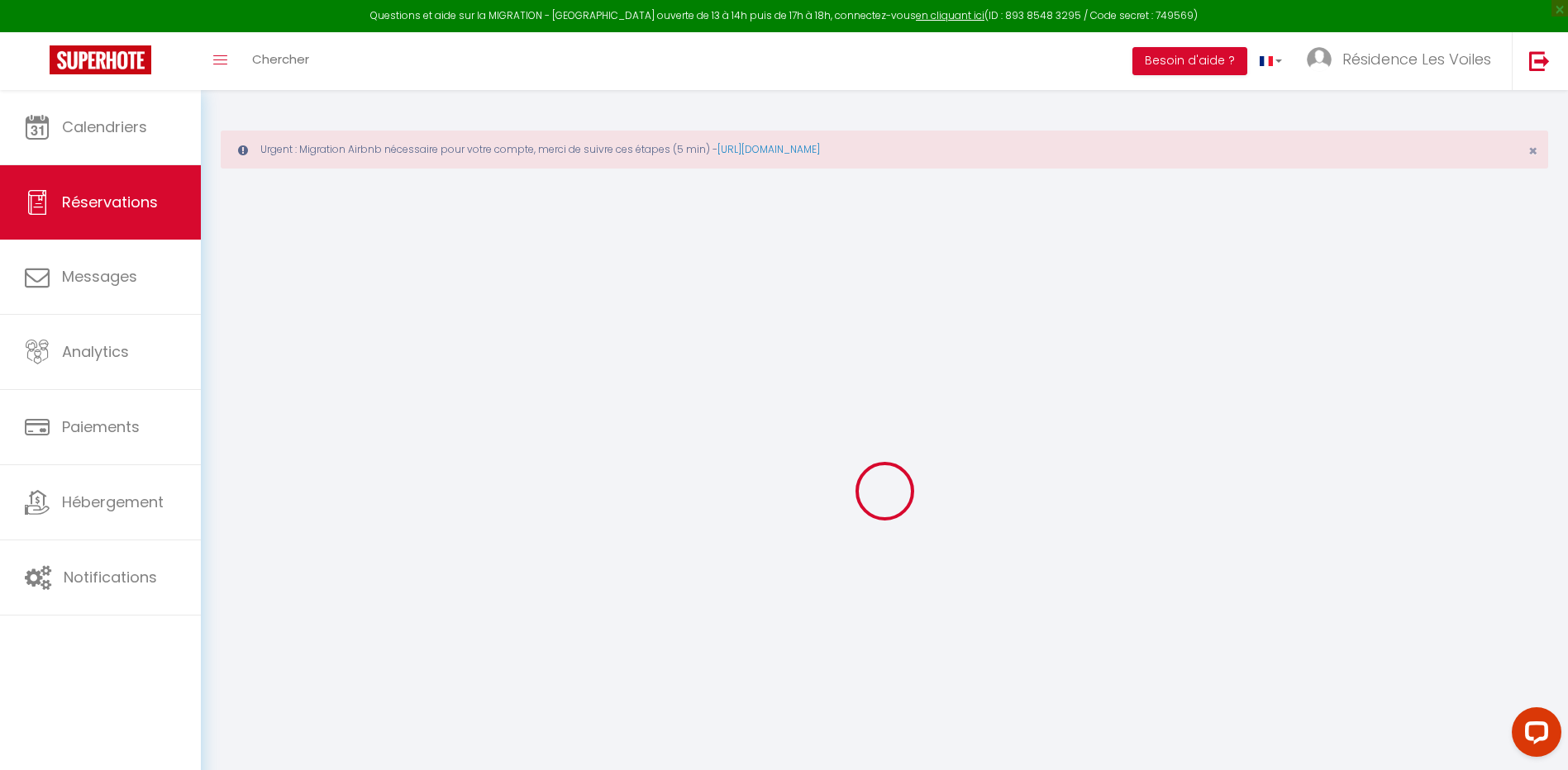
select select
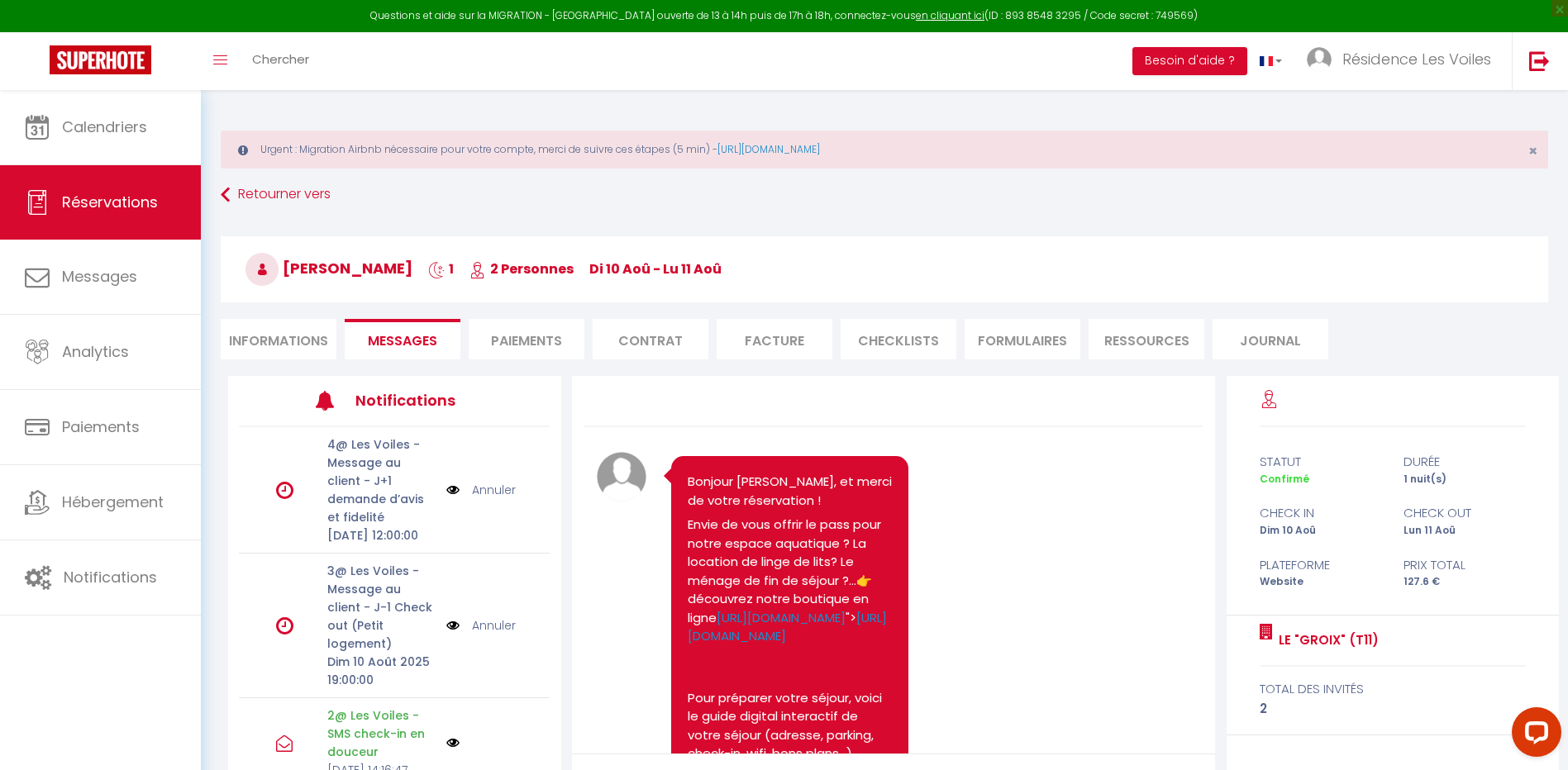
scroll to position [2730, 0]
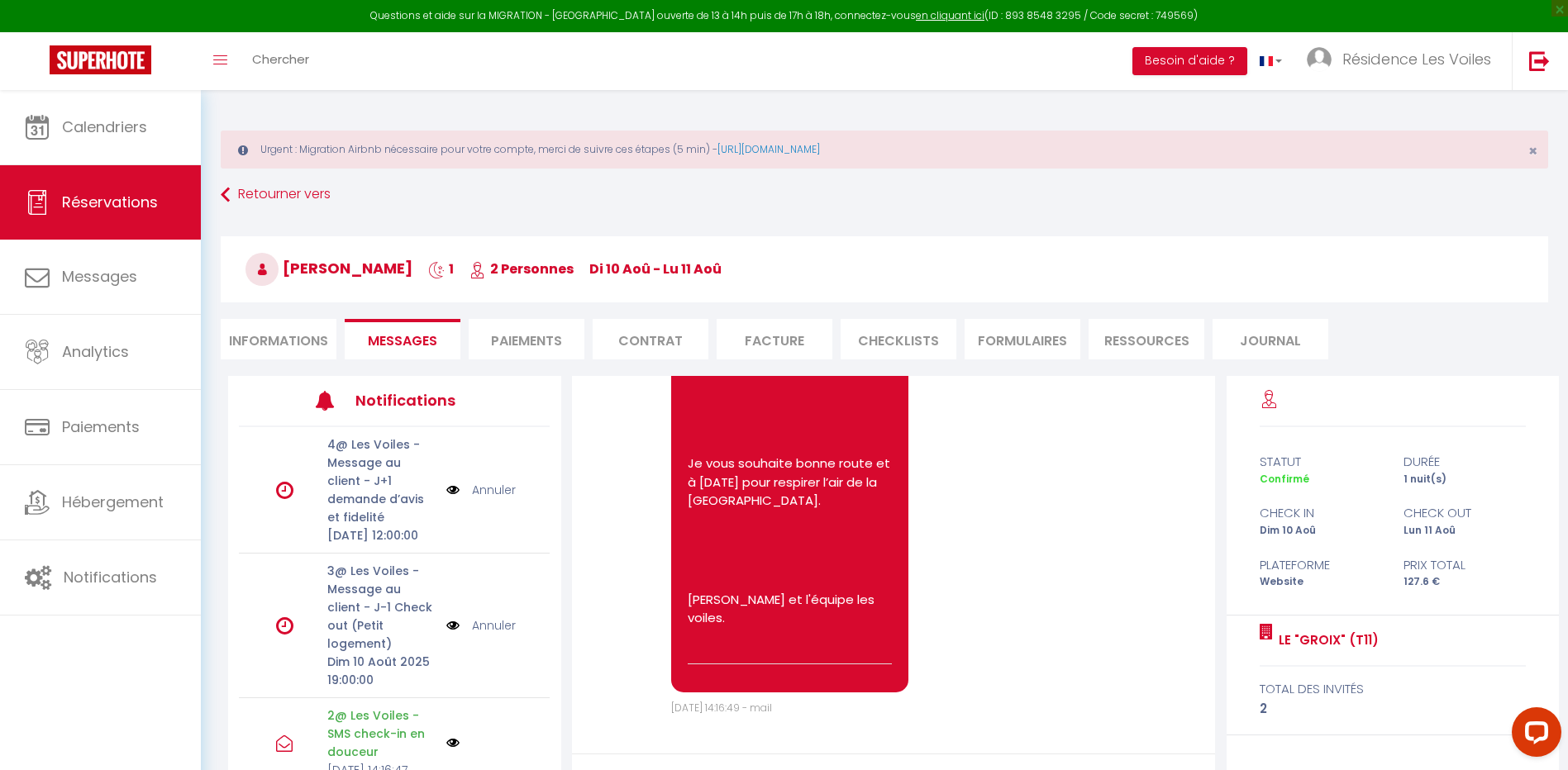
select select
click at [278, 335] on li "Informations" at bounding box center [279, 338] width 116 height 41
select select
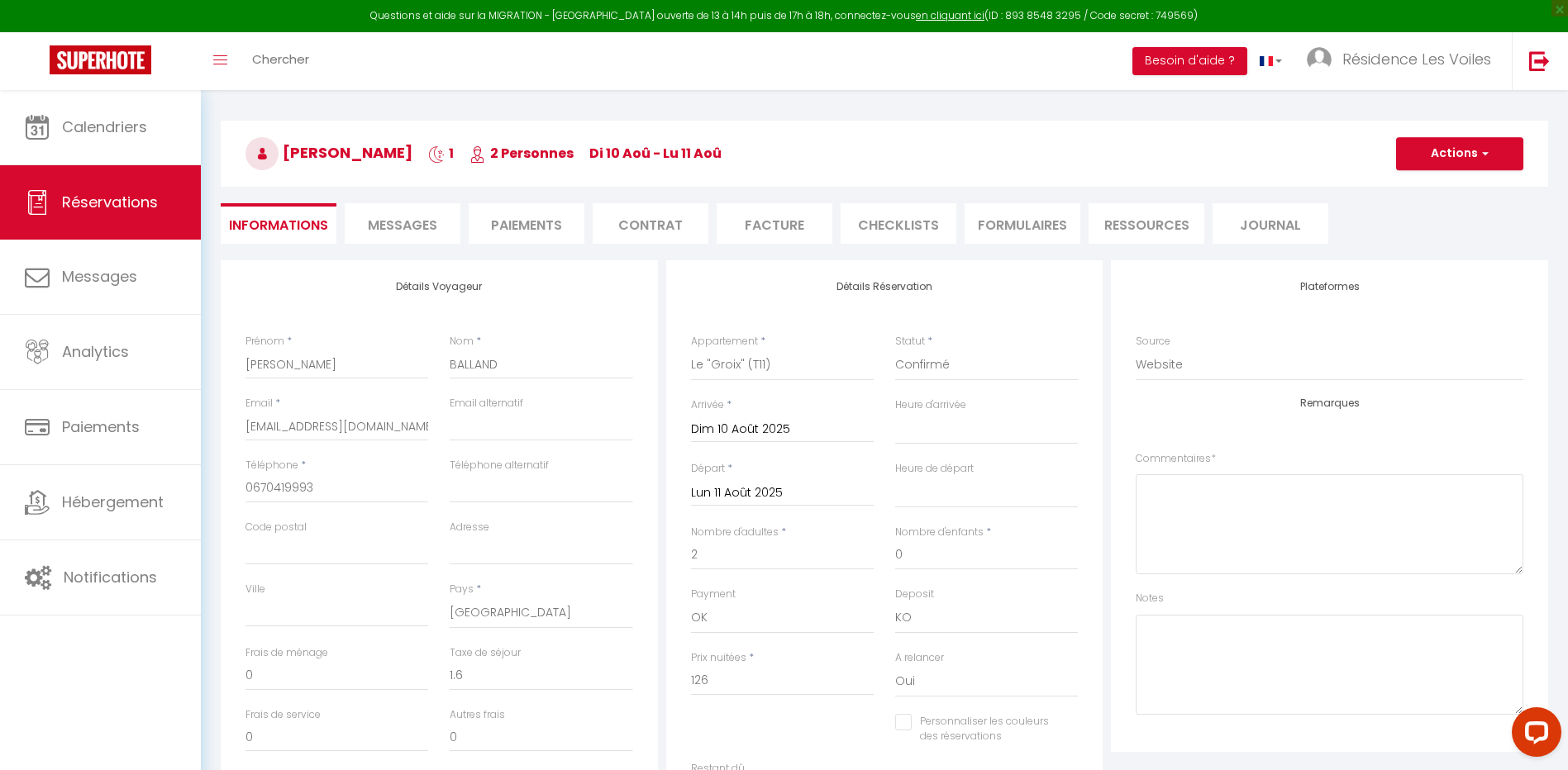
scroll to position [275, 0]
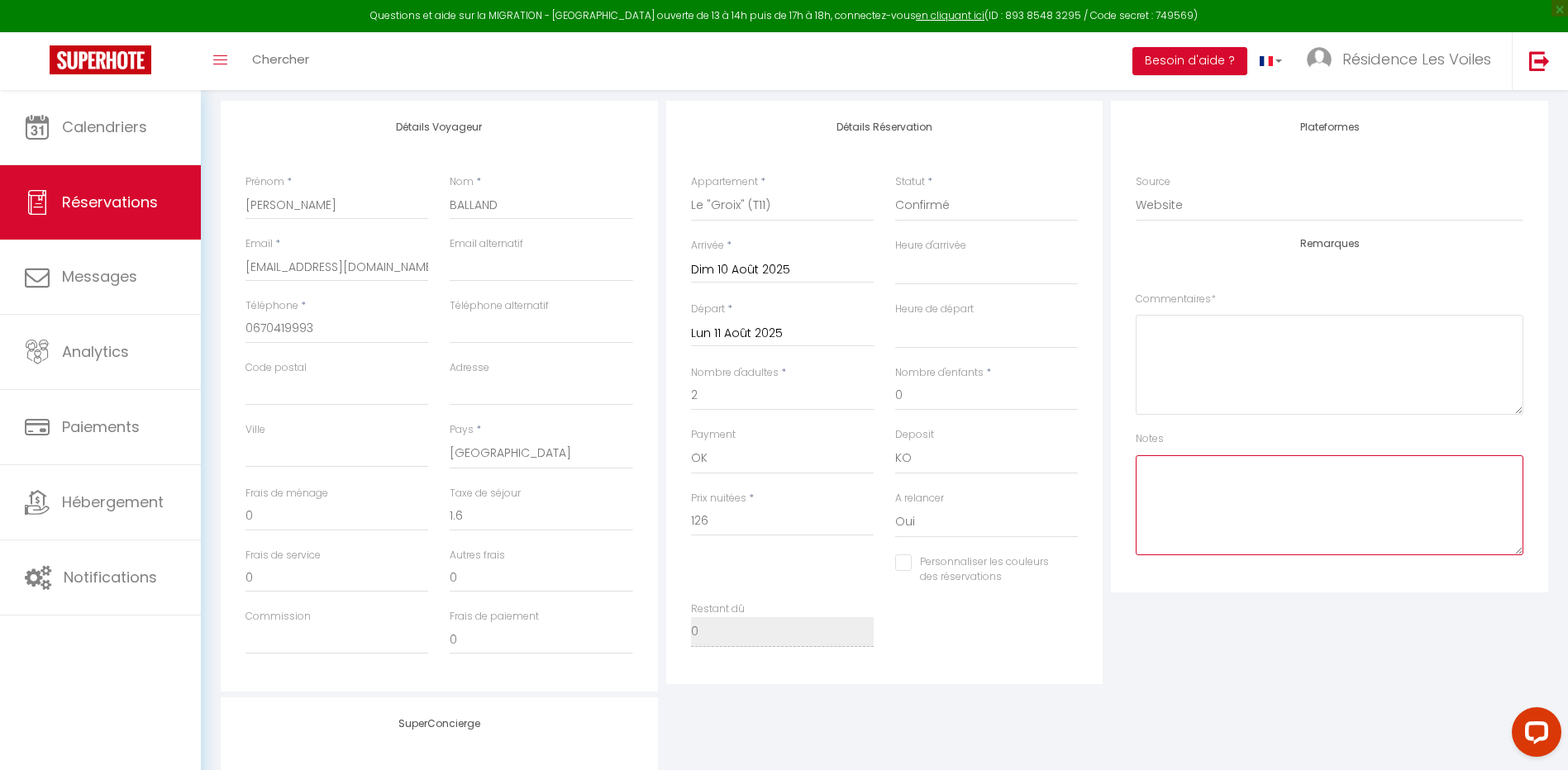
click at [1162, 500] on textarea at bounding box center [1330, 505] width 387 height 100
type textarea "Ben :"
select select
checkbox input "false"
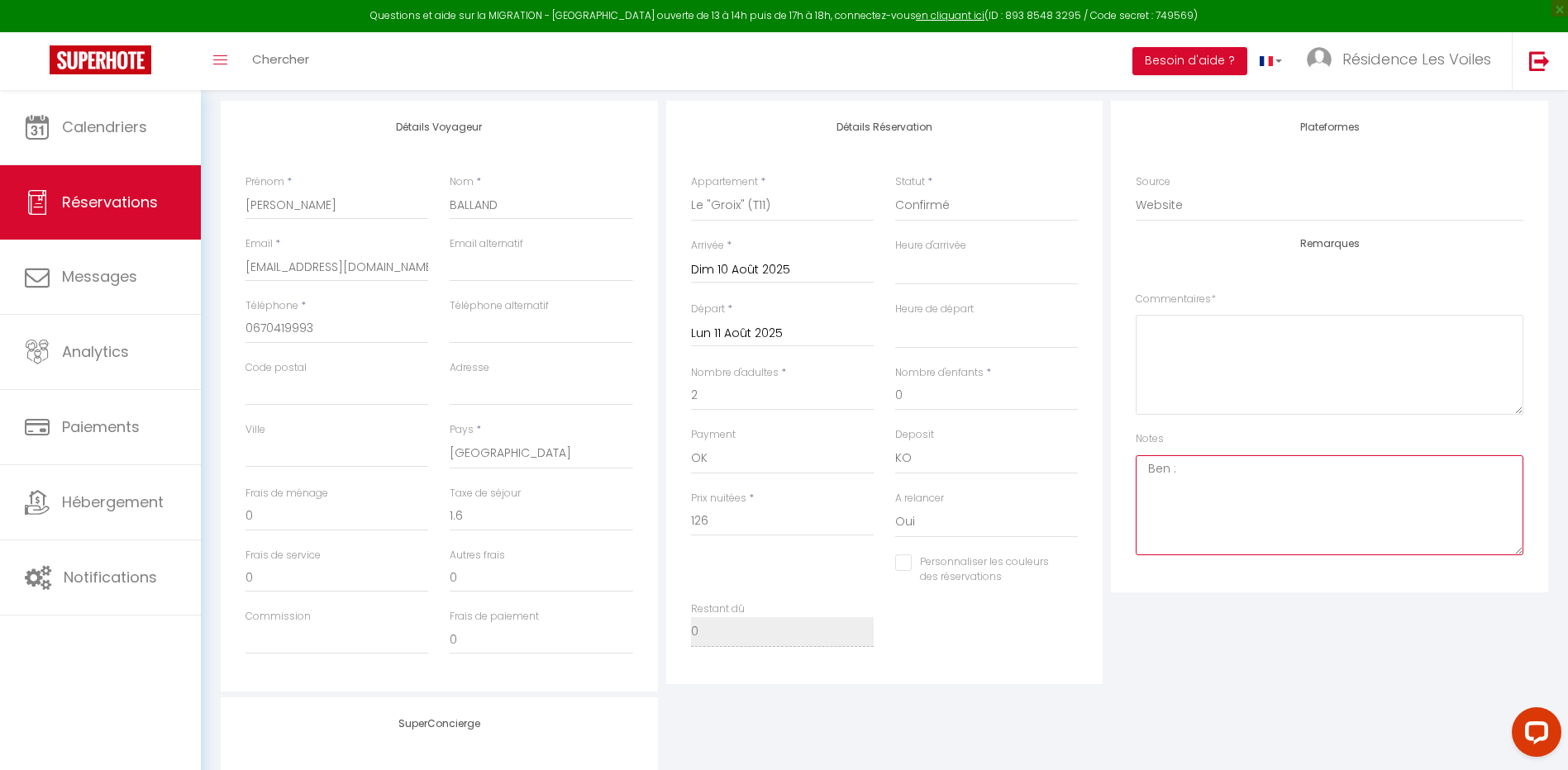
select select
checkbox input "false"
select select
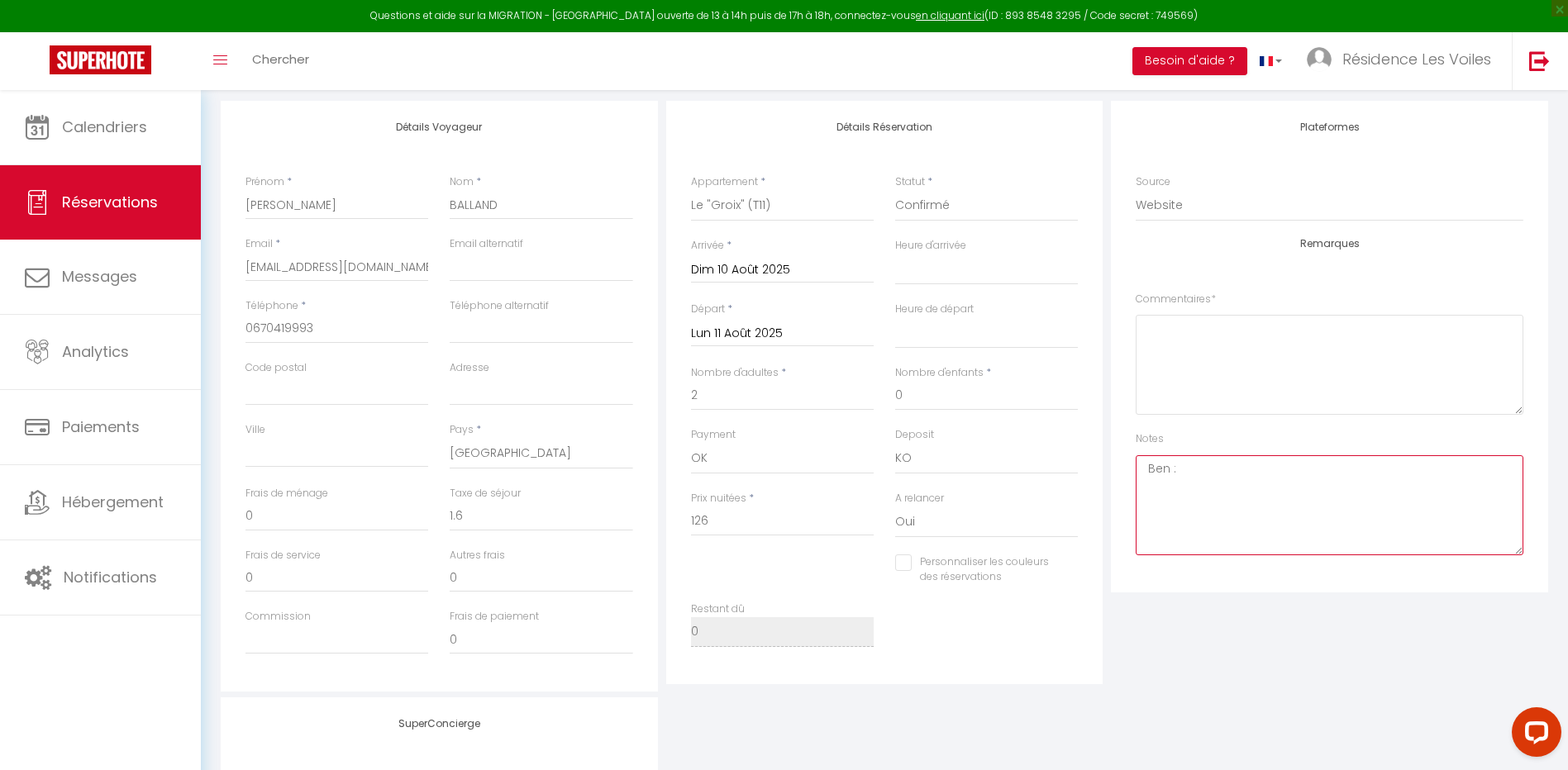
checkbox input "false"
type textarea "Ben : Brief contacté mais pas de é"
select select
checkbox input "false"
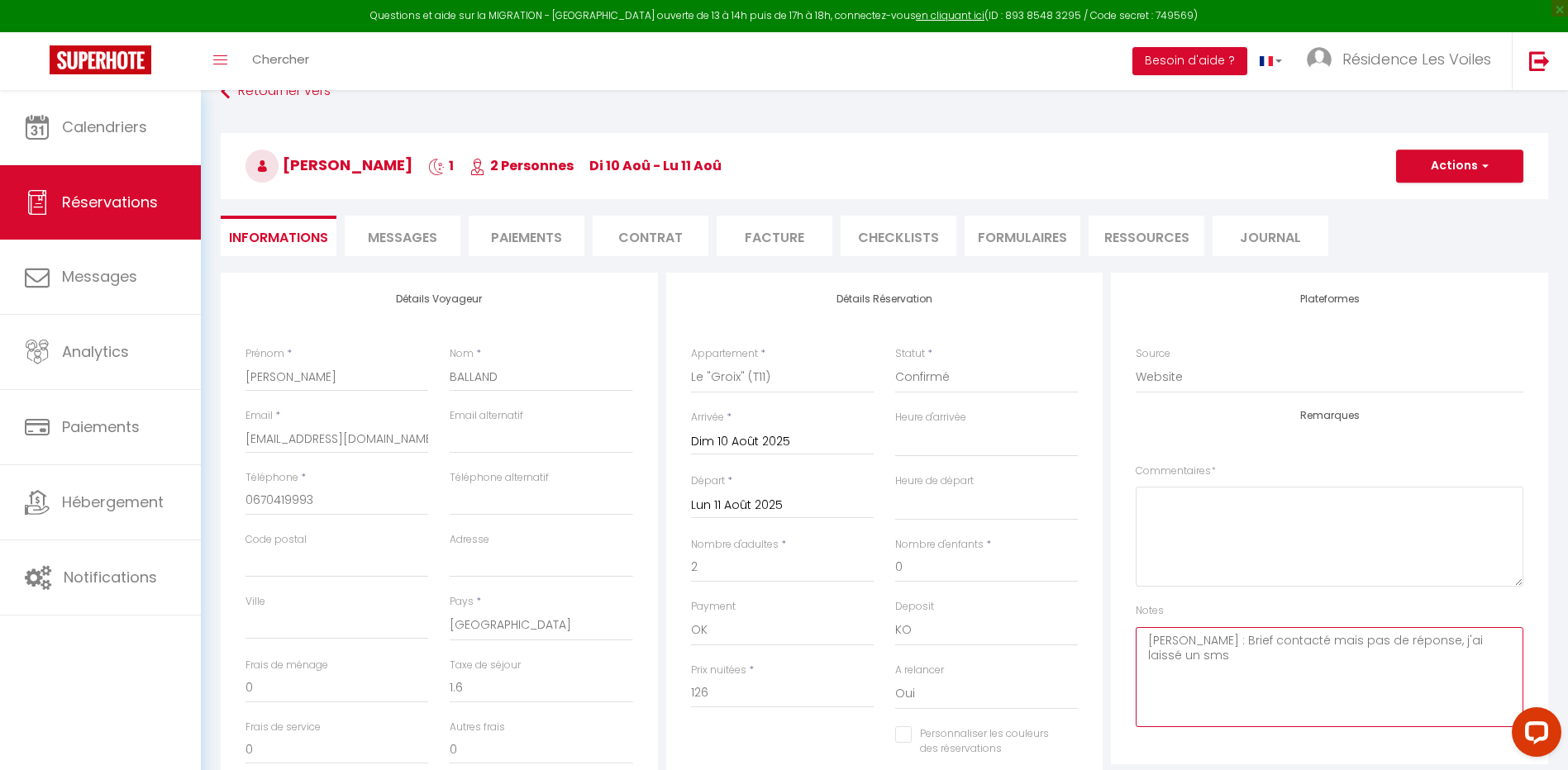
scroll to position [0, 0]
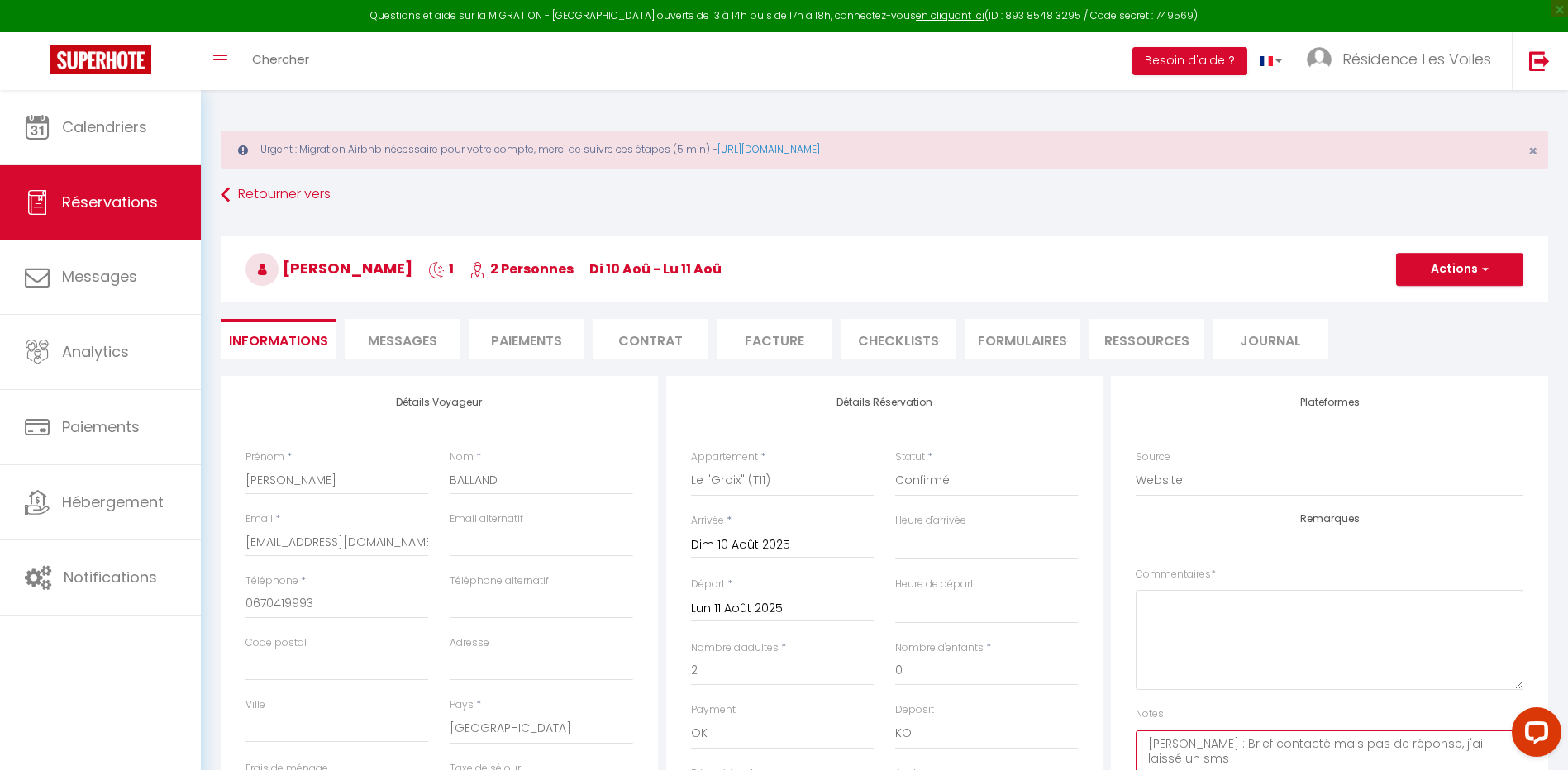
type textarea "[PERSON_NAME] : Brief contacté mais pas de réponse, j'ai laissé un sms"
click at [1406, 271] on button "Actions" at bounding box center [1459, 269] width 128 height 33
click at [1407, 300] on link "Enregistrer" at bounding box center [1443, 306] width 130 height 22
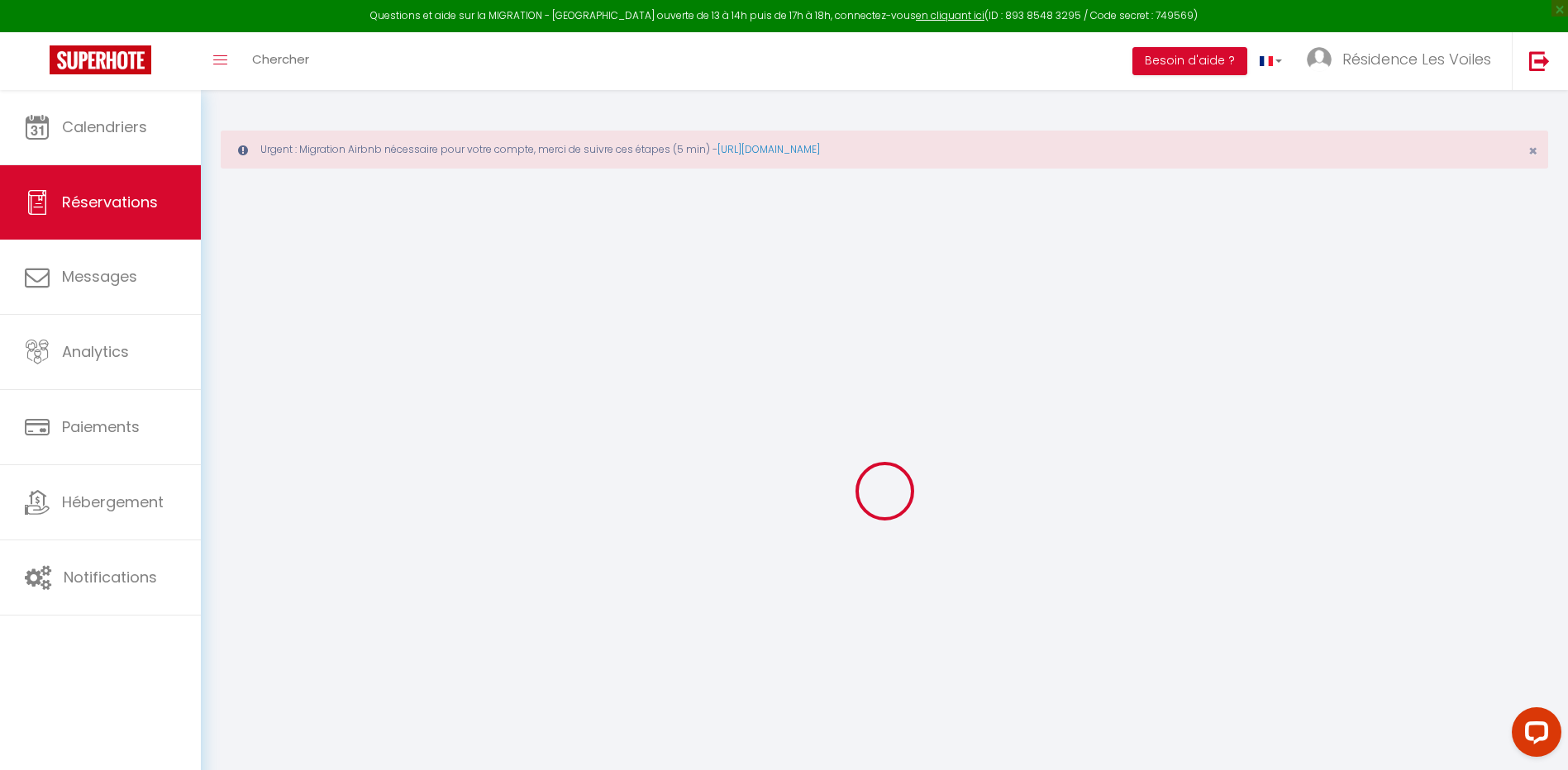
select select "not_cancelled"
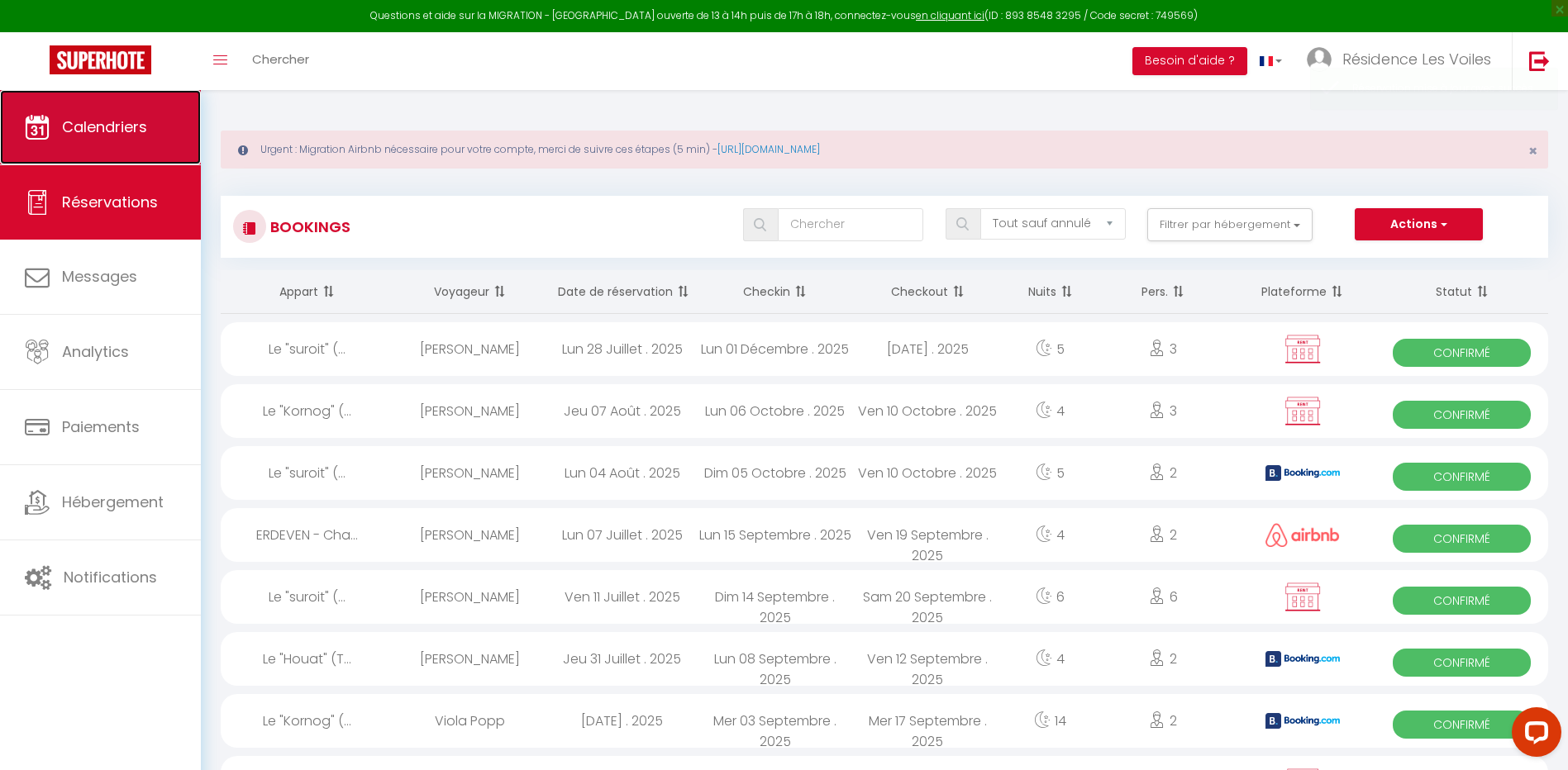
click at [145, 117] on span "Calendriers" at bounding box center [104, 127] width 85 height 21
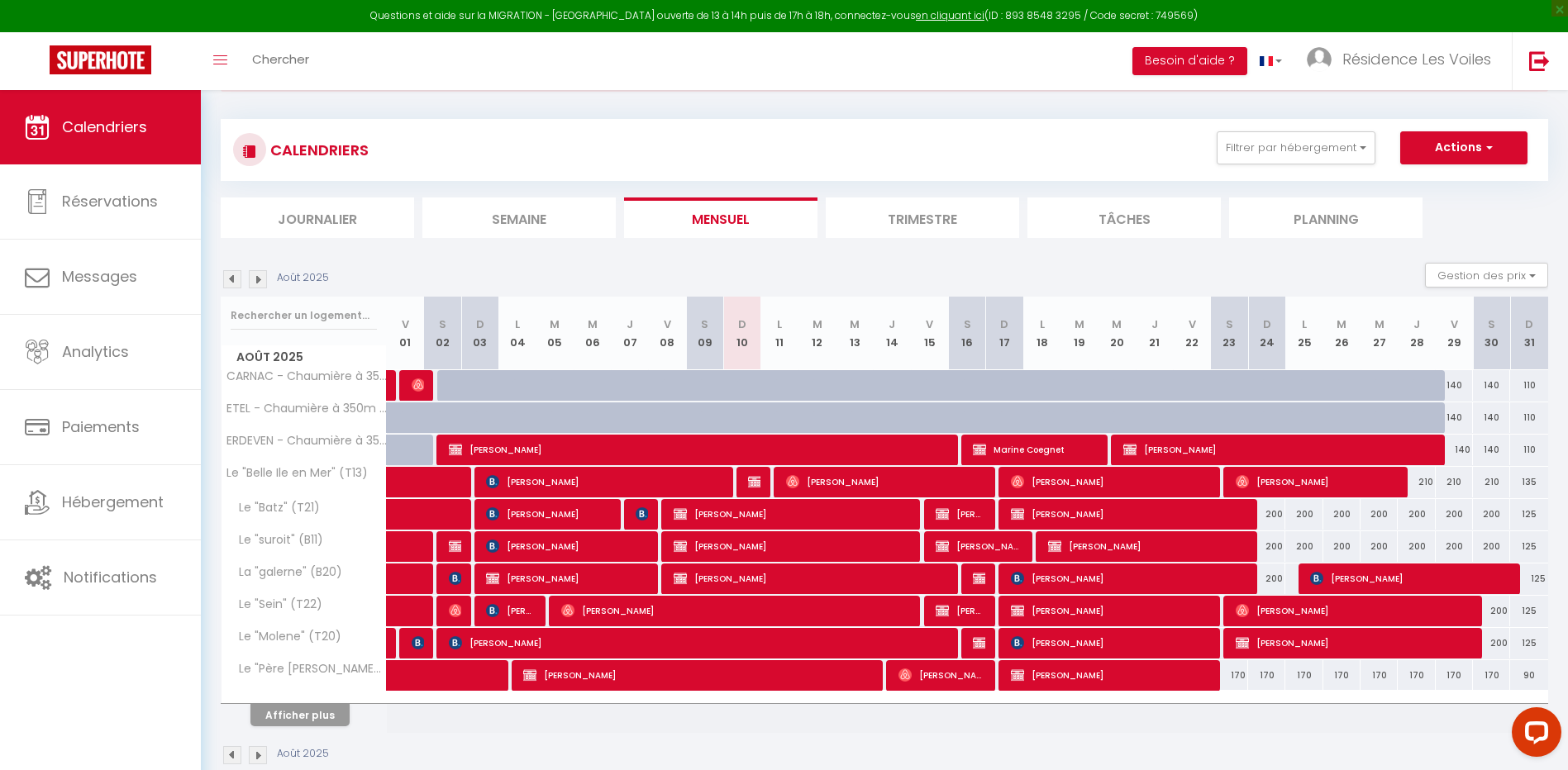
scroll to position [109, 0]
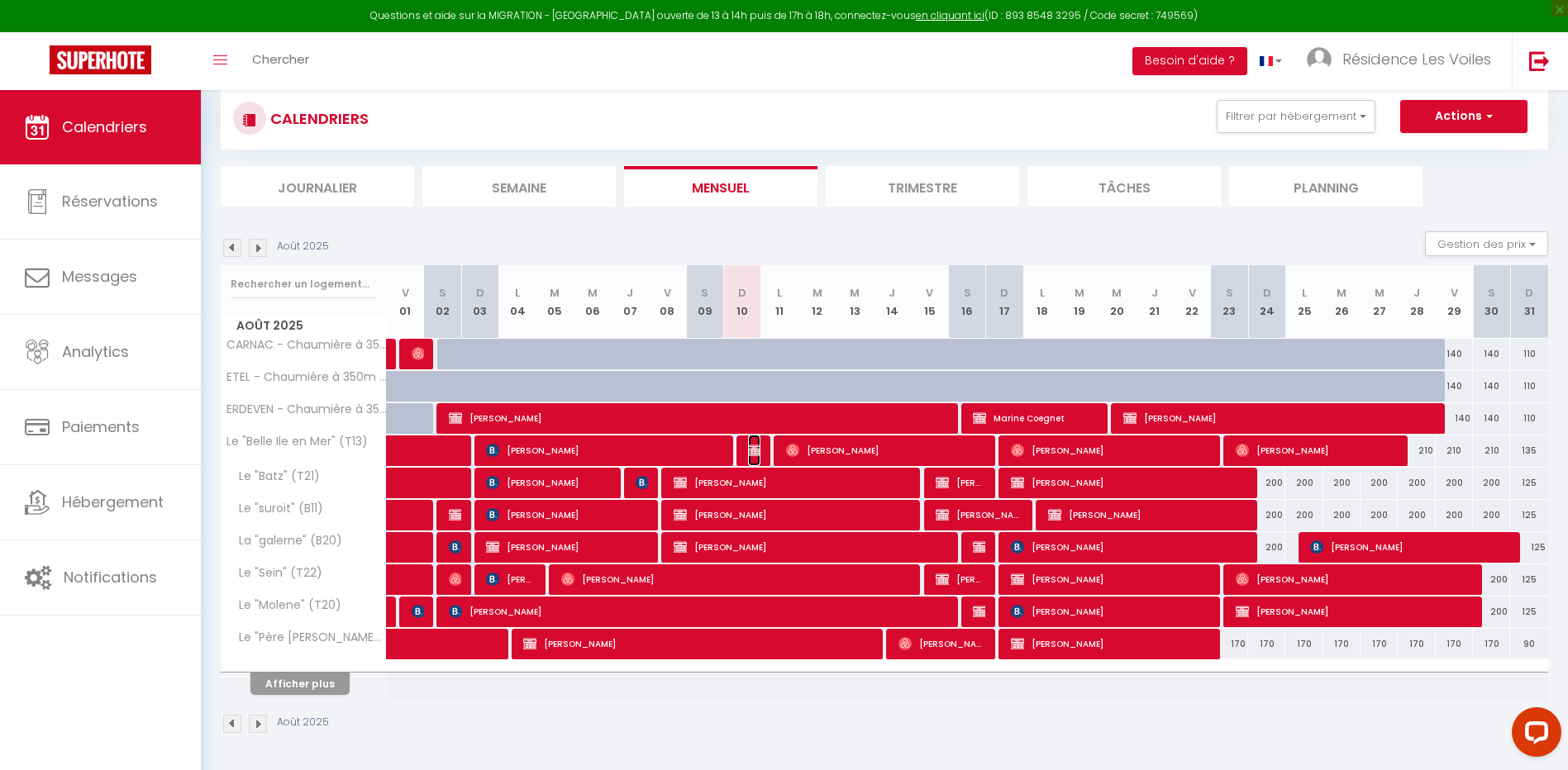
click at [750, 451] on img at bounding box center [754, 450] width 14 height 14
select select "OK"
select select "KO"
select select "0"
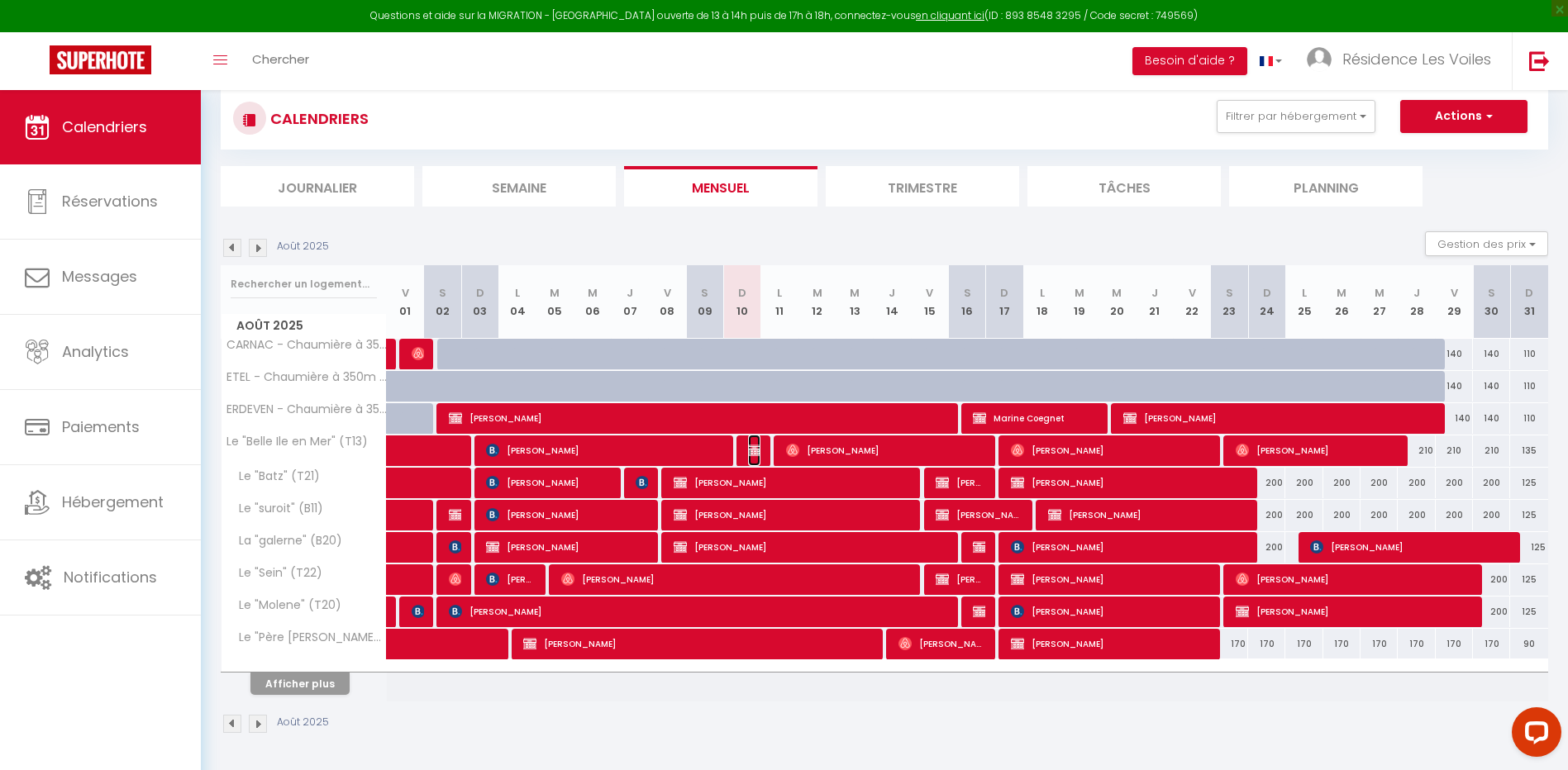
select select "1"
select select
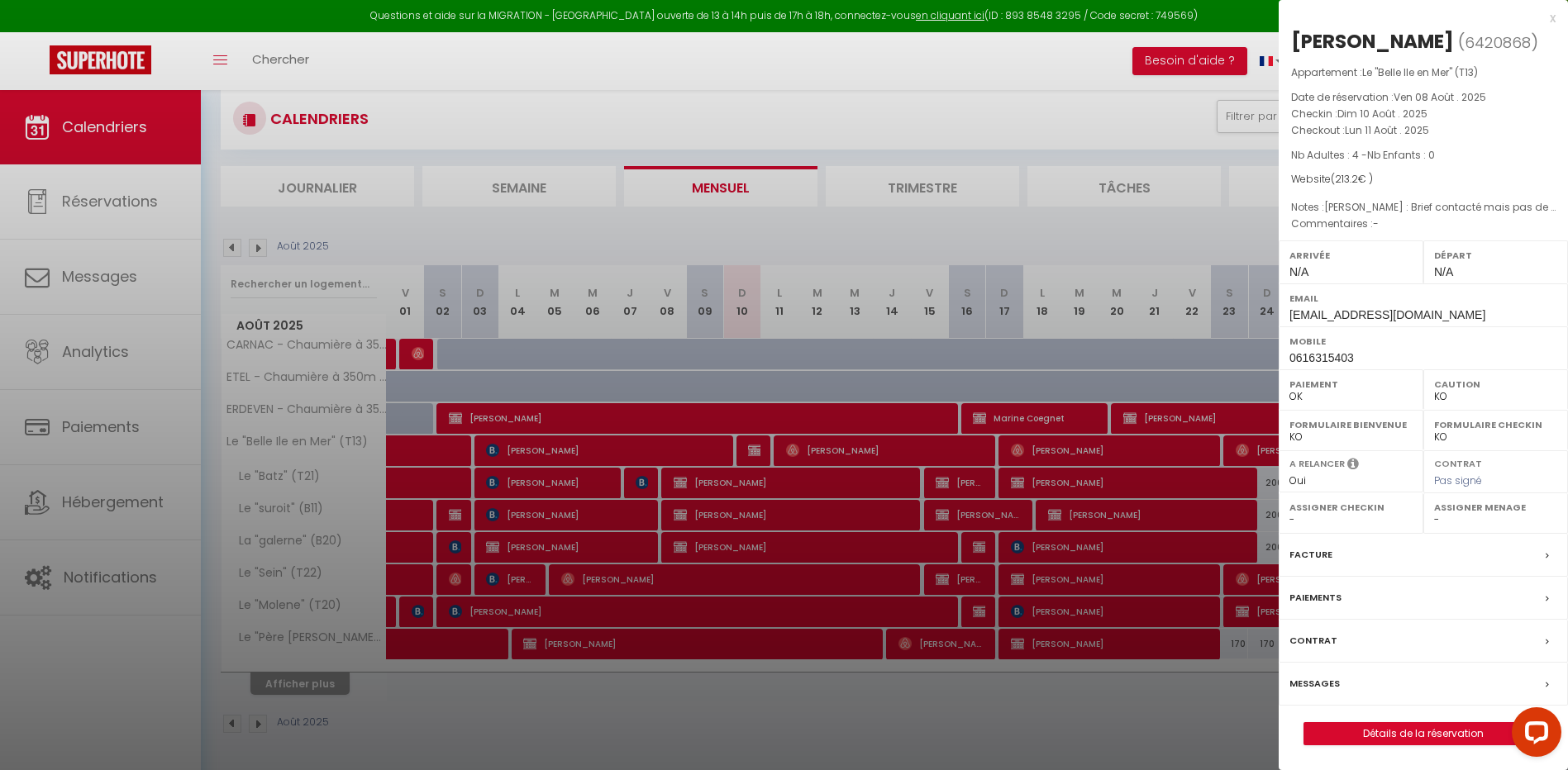
click at [1297, 691] on label "Messages" at bounding box center [1315, 683] width 51 height 17
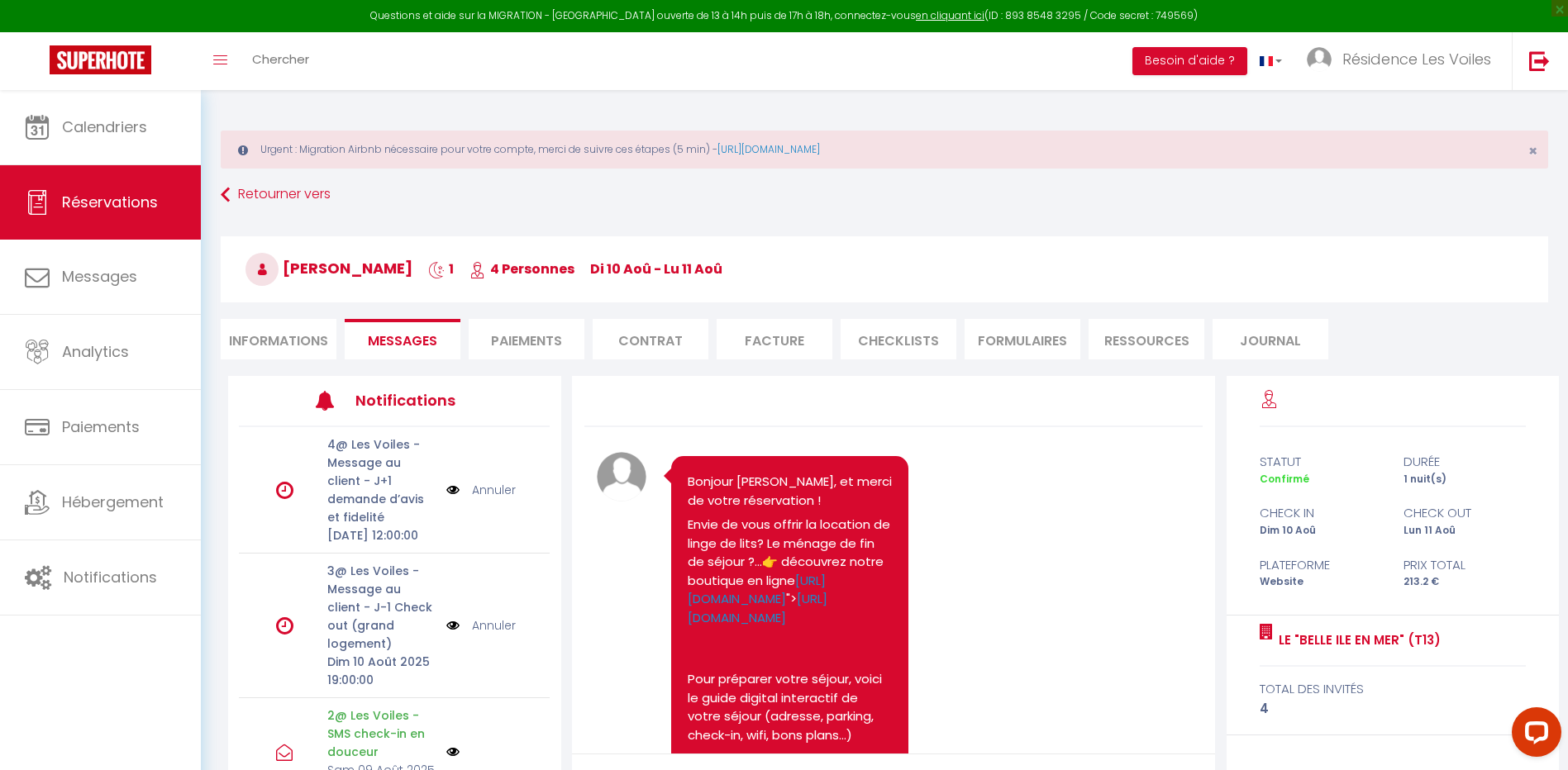
scroll to position [2767, 0]
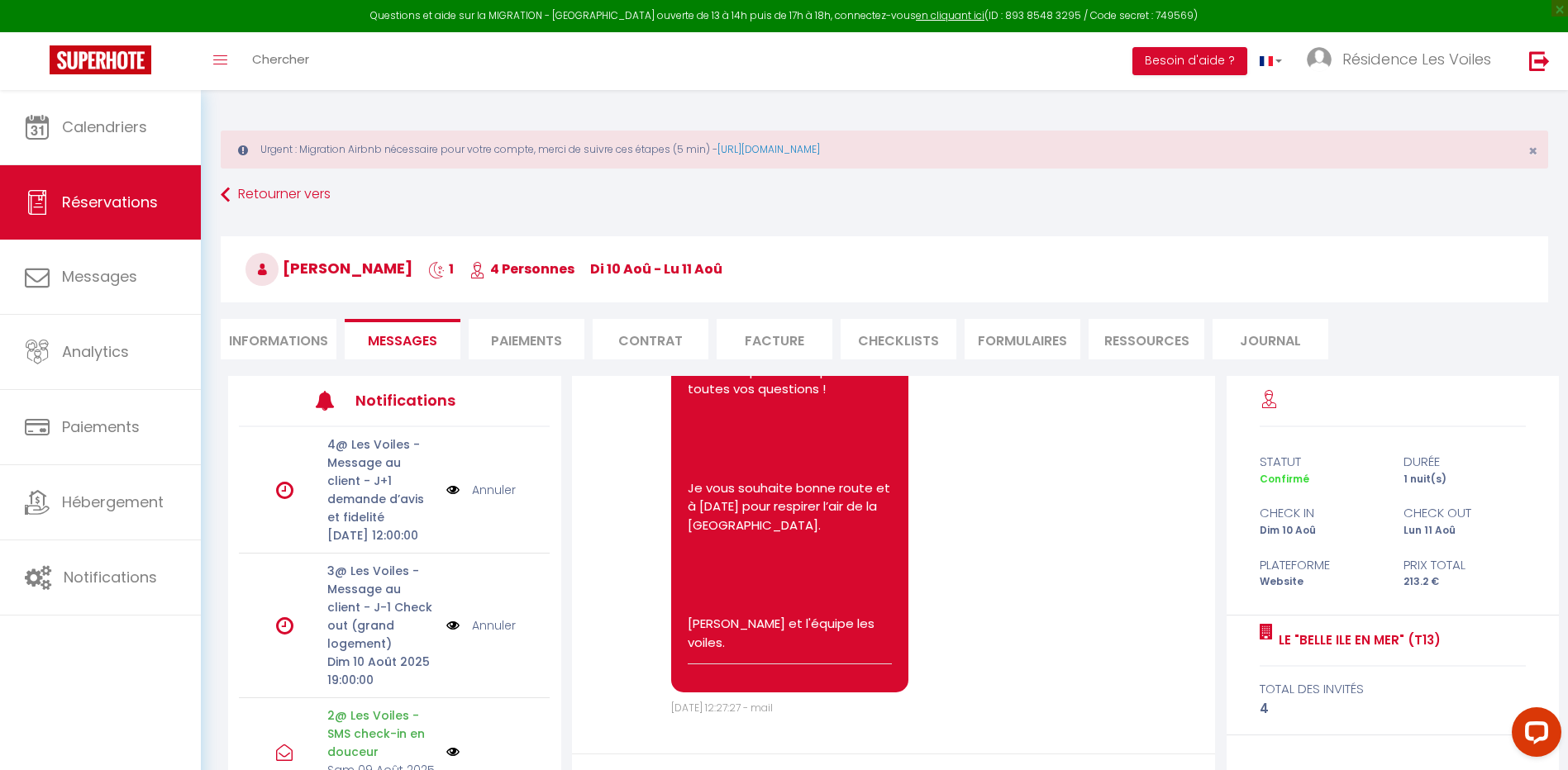
drag, startPoint x: 264, startPoint y: 352, endPoint x: 276, endPoint y: 364, distance: 17.0
click at [265, 352] on li "Informations" at bounding box center [279, 338] width 116 height 41
select select
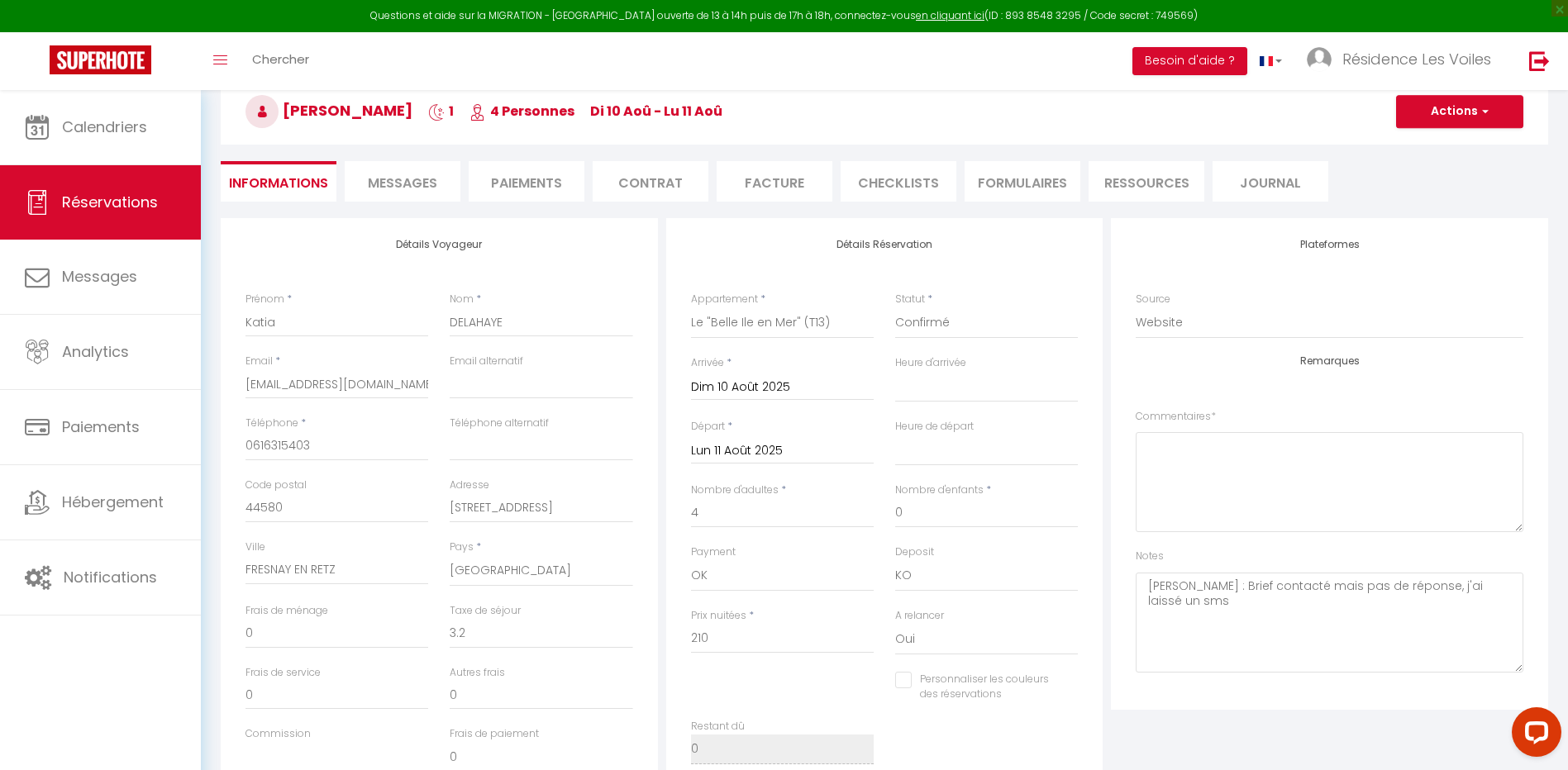
scroll to position [138, 0]
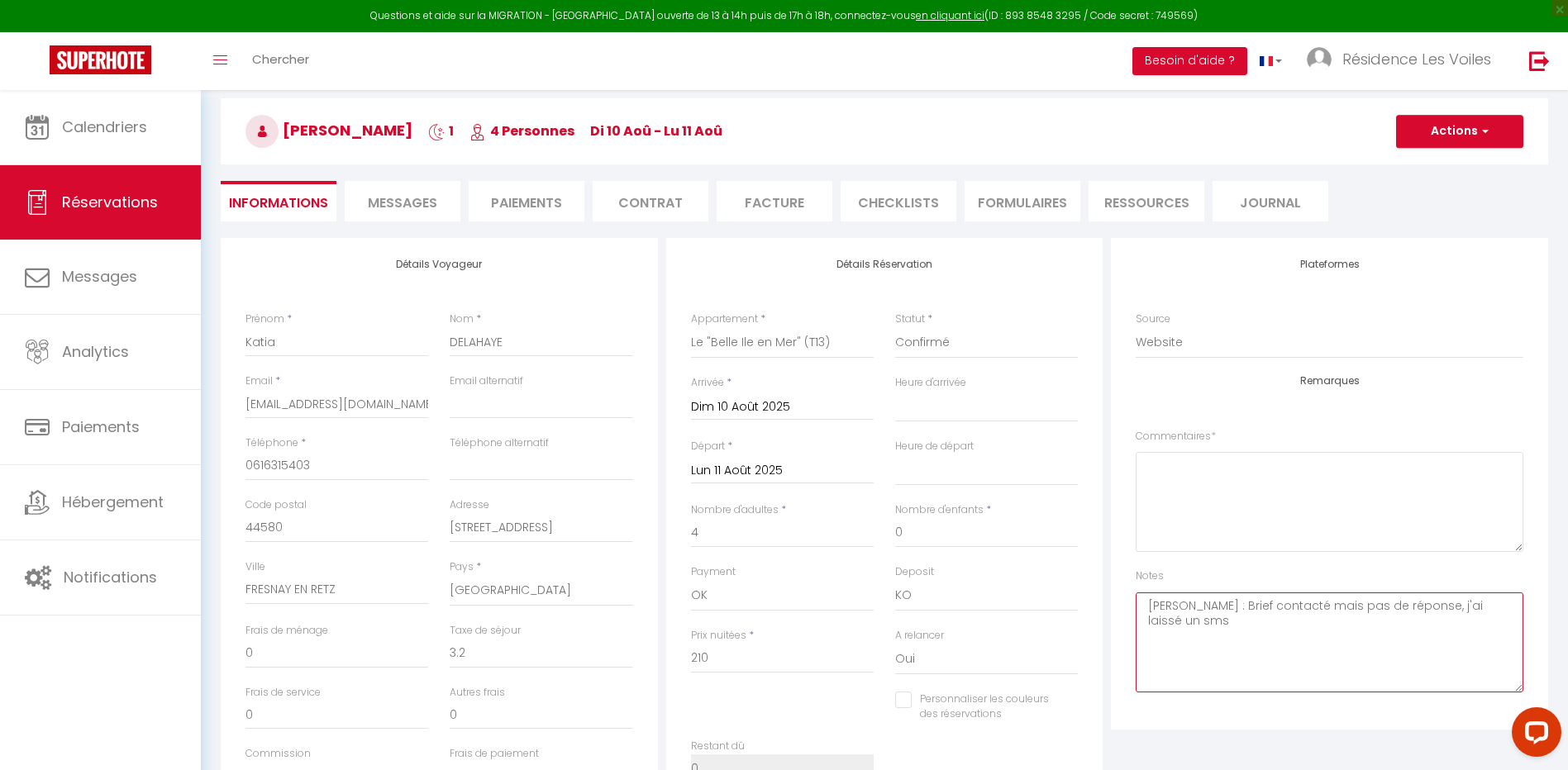
click at [1510, 608] on textarea "[PERSON_NAME] : Brief contacté mais pas de réponse, j'ai laissé un sms" at bounding box center [1330, 642] width 387 height 100
select select
checkbox input "false"
click at [1179, 601] on textarea "[PERSON_NAME] : Brief contacté mais pas de réponse, j'ai laissé un sms" at bounding box center [1330, 642] width 387 height 100
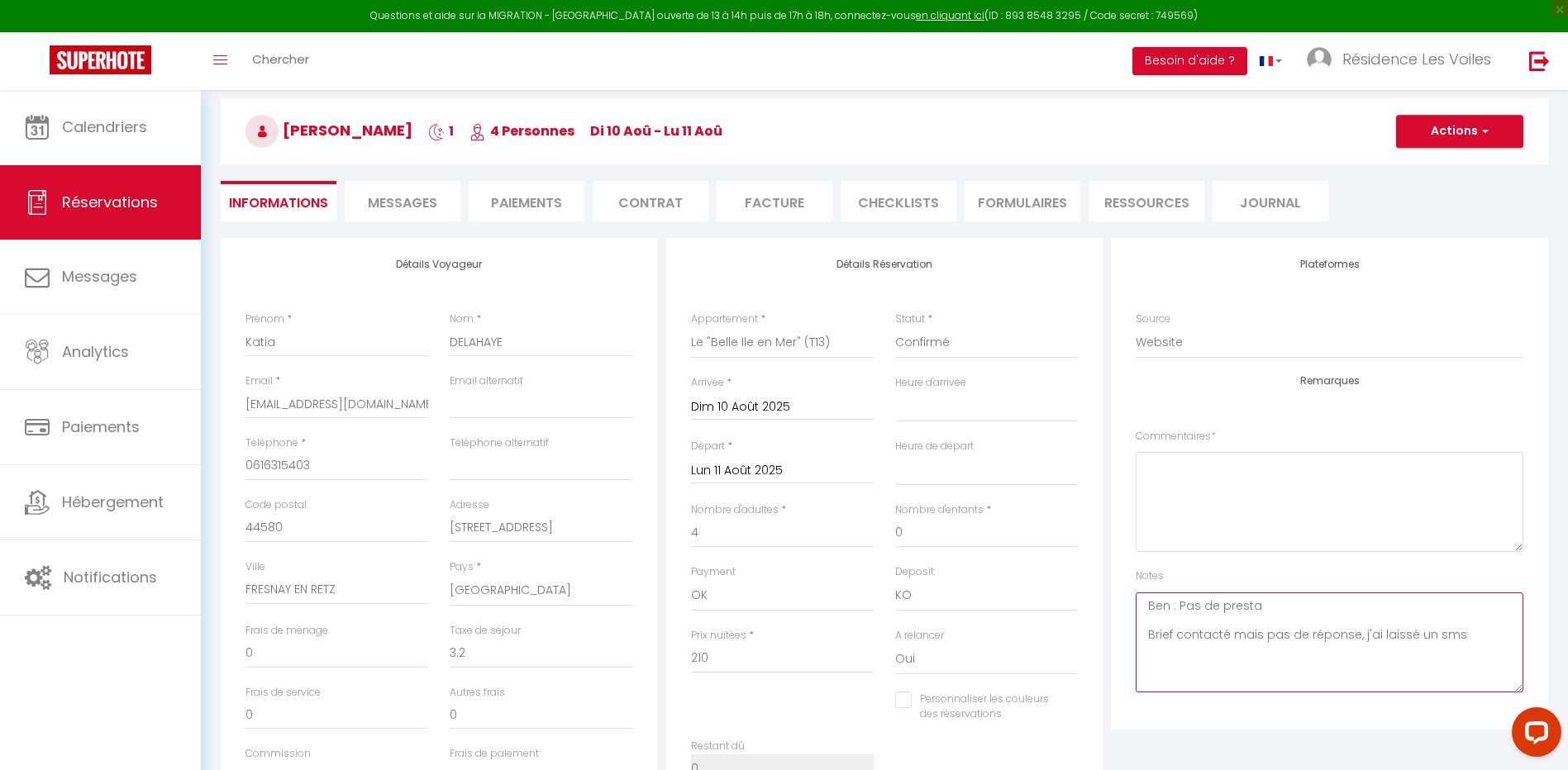
drag, startPoint x: 1175, startPoint y: 633, endPoint x: 1424, endPoint y: 632, distance: 249.0
click at [1424, 632] on textarea "Ben : Pas de presta Brief contacté mais pas de réponse, j'ai laissé un sms" at bounding box center [1330, 642] width 387 height 100
type textarea "Ben : Pas de presta Brief ok sms"
select select
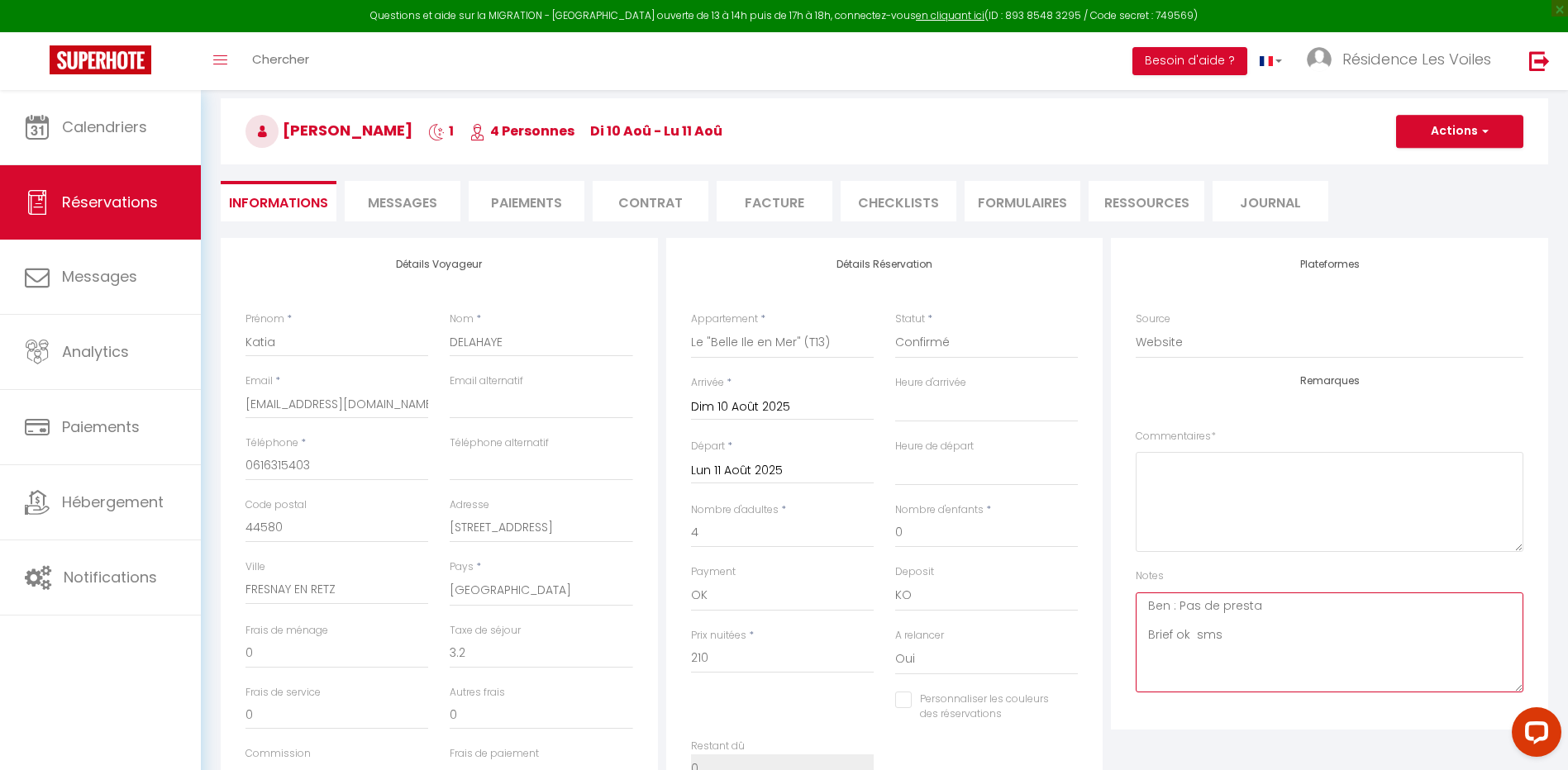
checkbox input "false"
type textarea "Ben : Pas de presta Brief ok par sms"
click at [1452, 122] on button "Actions" at bounding box center [1459, 131] width 128 height 33
click at [1454, 162] on link "Enregistrer" at bounding box center [1443, 168] width 130 height 22
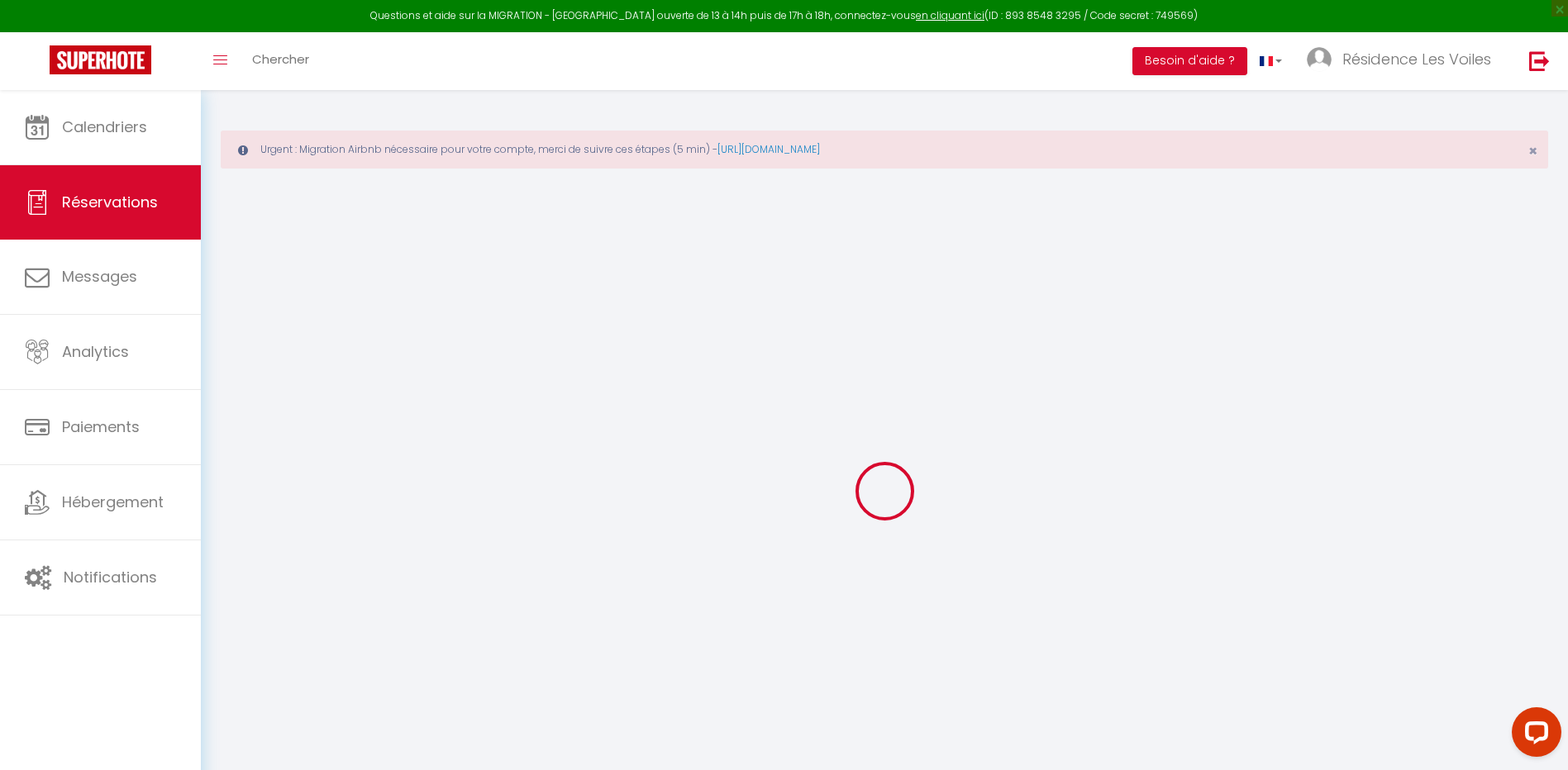
select select "not_cancelled"
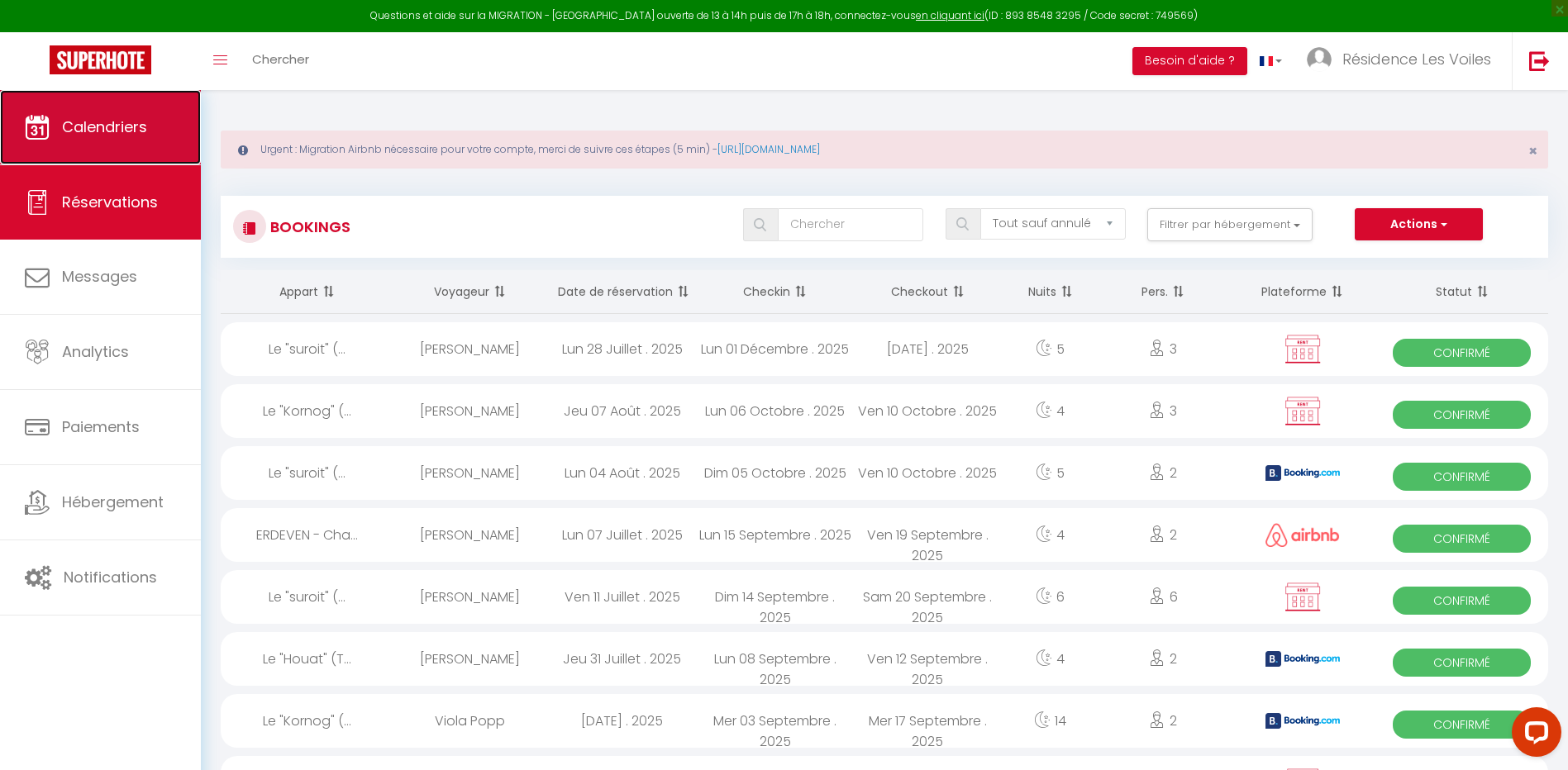
click at [116, 119] on span "Calendriers" at bounding box center [104, 127] width 85 height 21
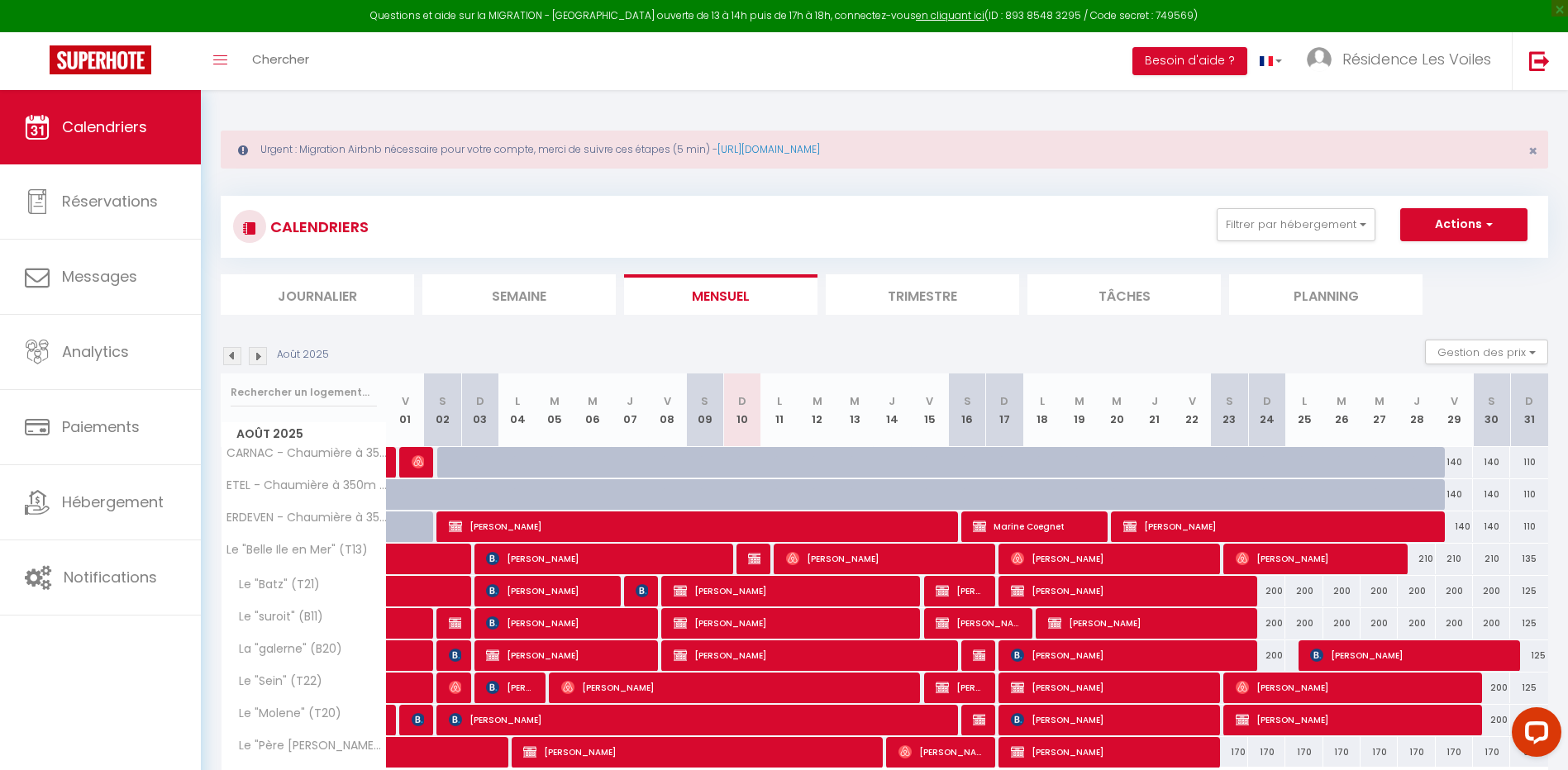
scroll to position [90, 0]
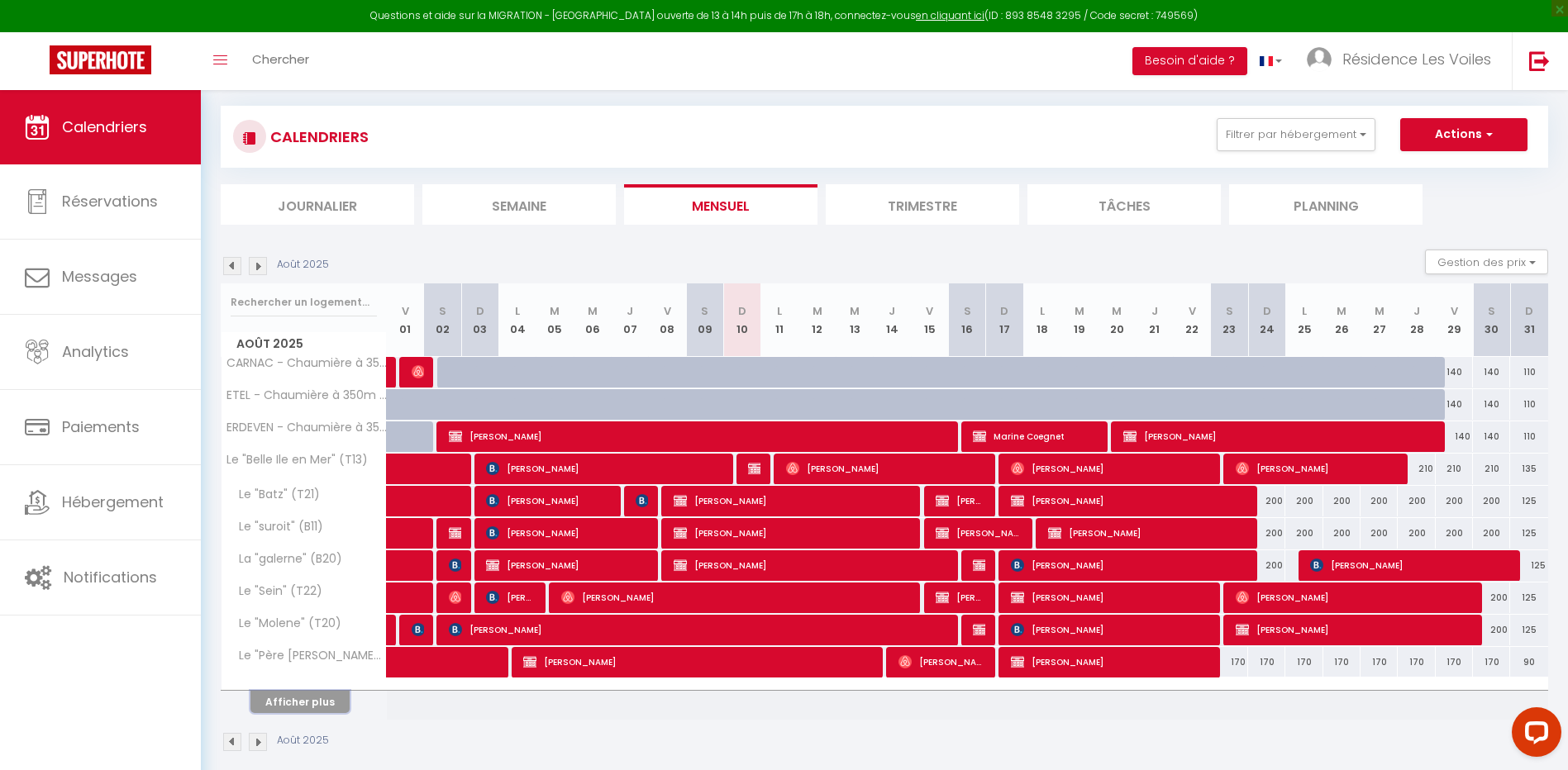
click at [278, 706] on button "Afficher plus" at bounding box center [301, 701] width 100 height 23
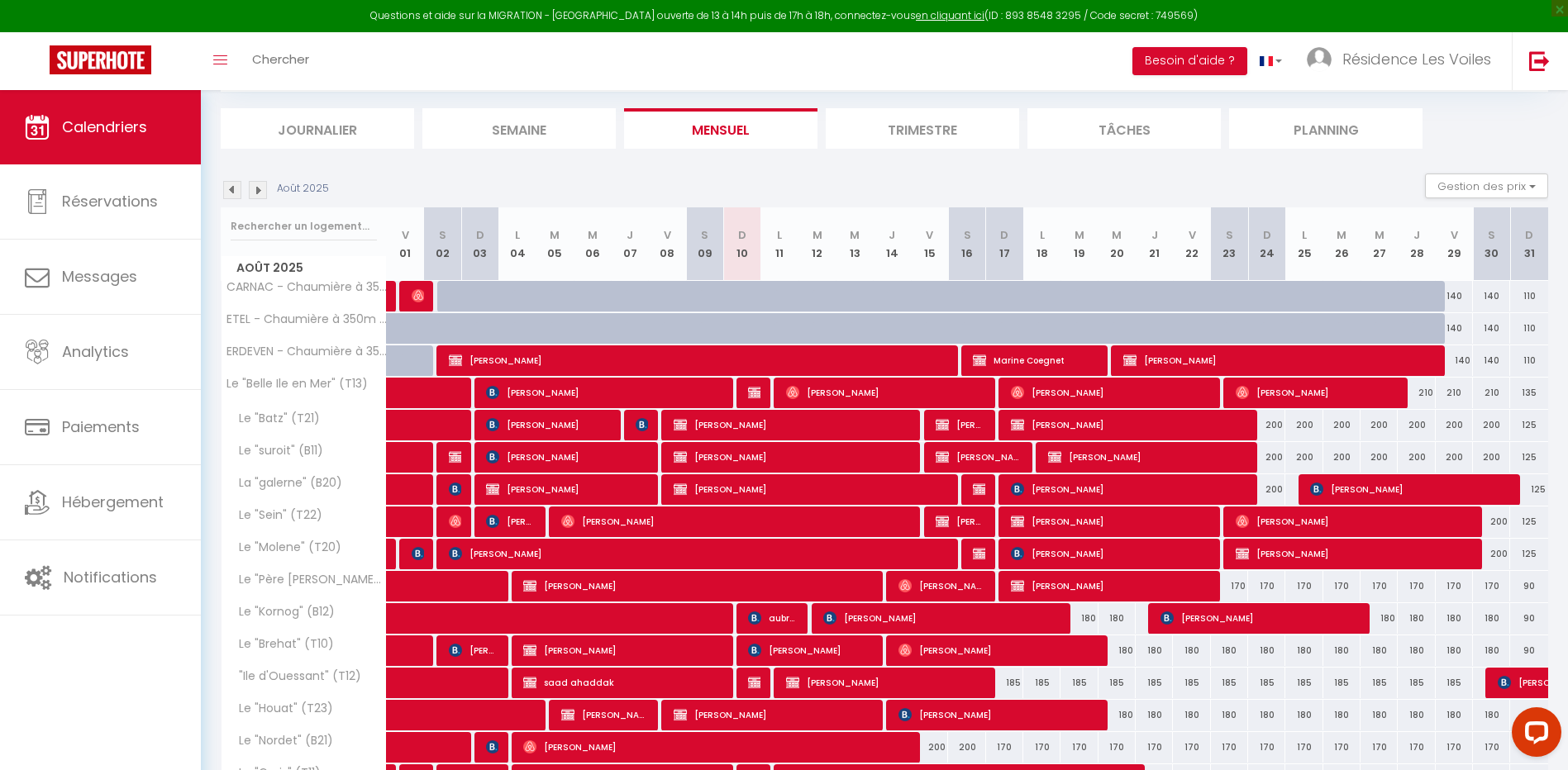
scroll to position [261, 0]
